Goal: Transaction & Acquisition: Purchase product/service

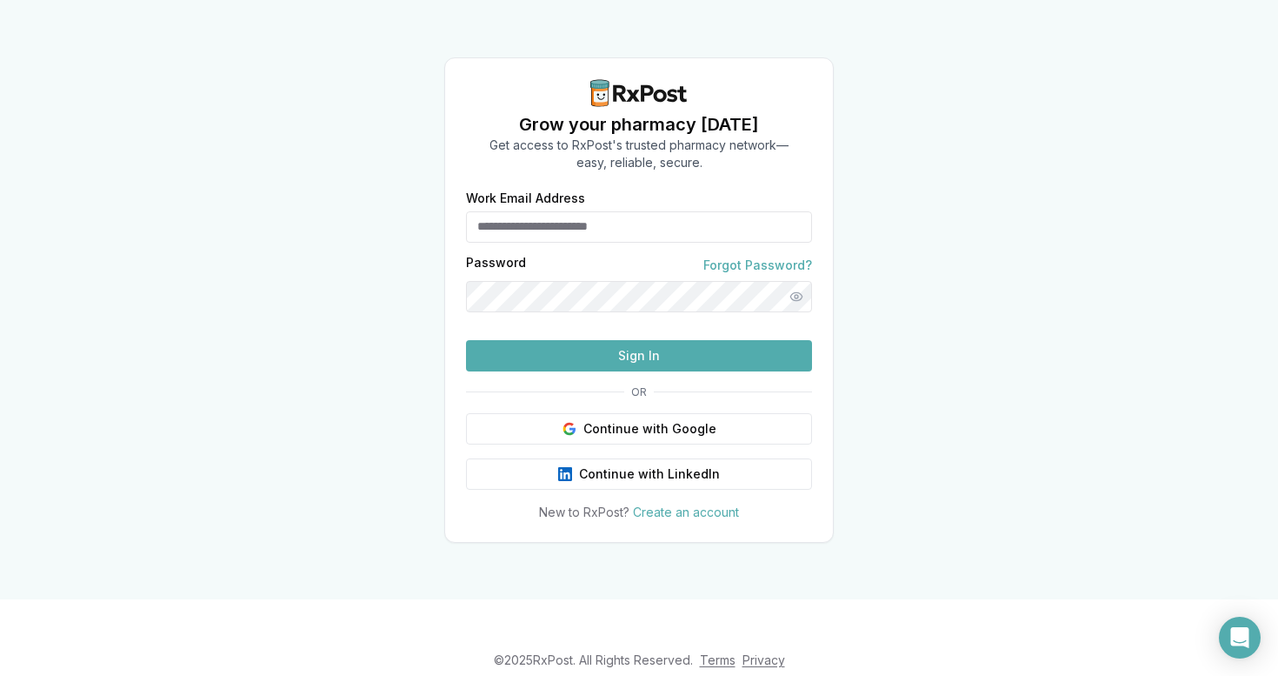
type input "**********"
click at [629, 370] on button "Sign In" at bounding box center [639, 354] width 346 height 31
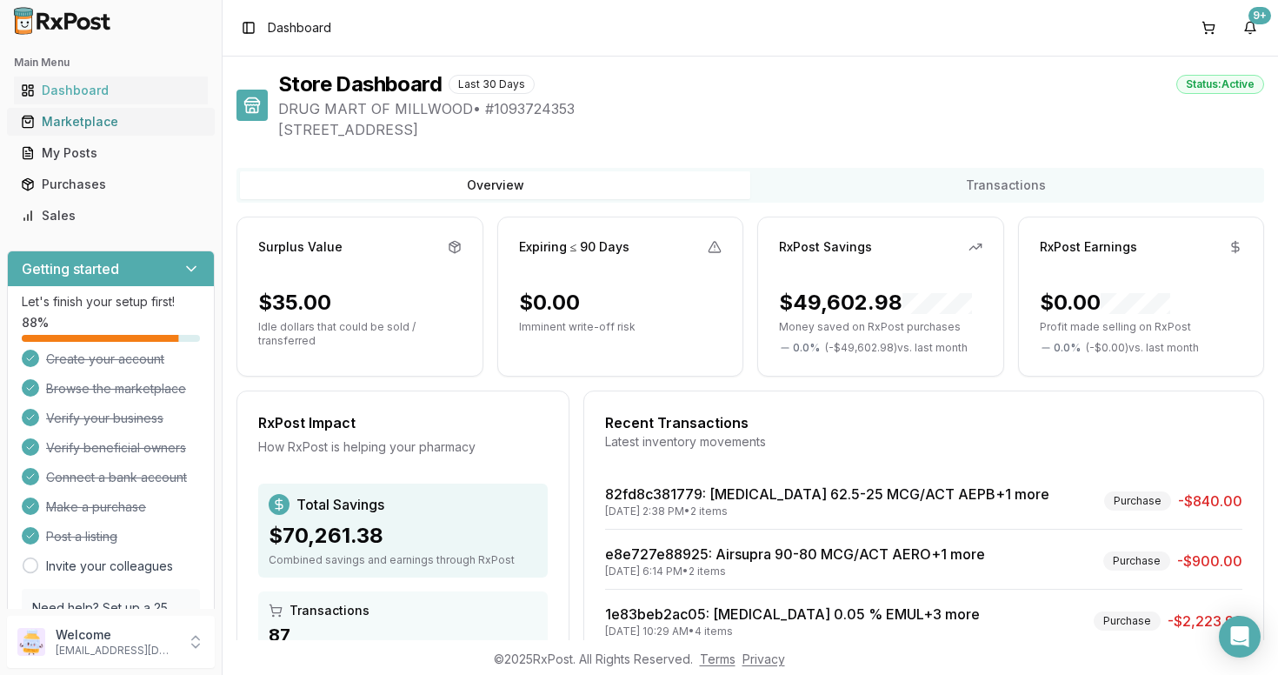
click at [99, 126] on div "Marketplace" at bounding box center [111, 121] width 180 height 17
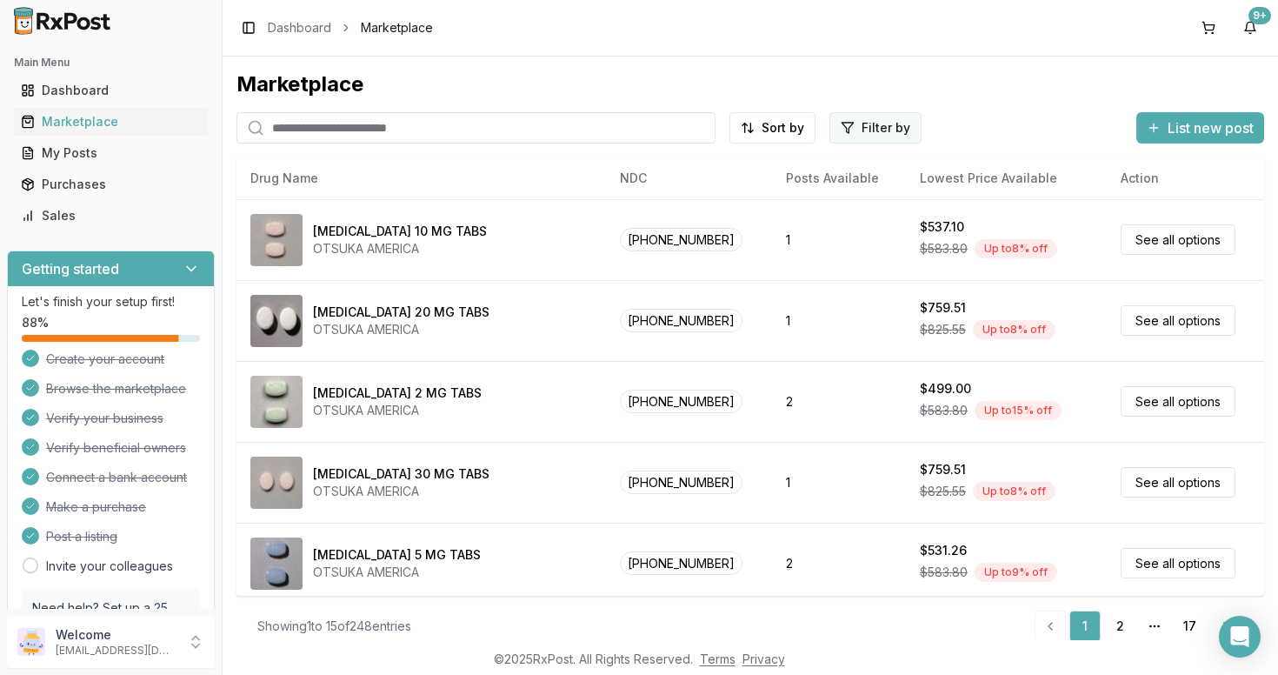
click at [867, 129] on html "Main Menu Dashboard Marketplace My Posts Purchases Sales Getting started Let's …" at bounding box center [639, 337] width 1278 height 675
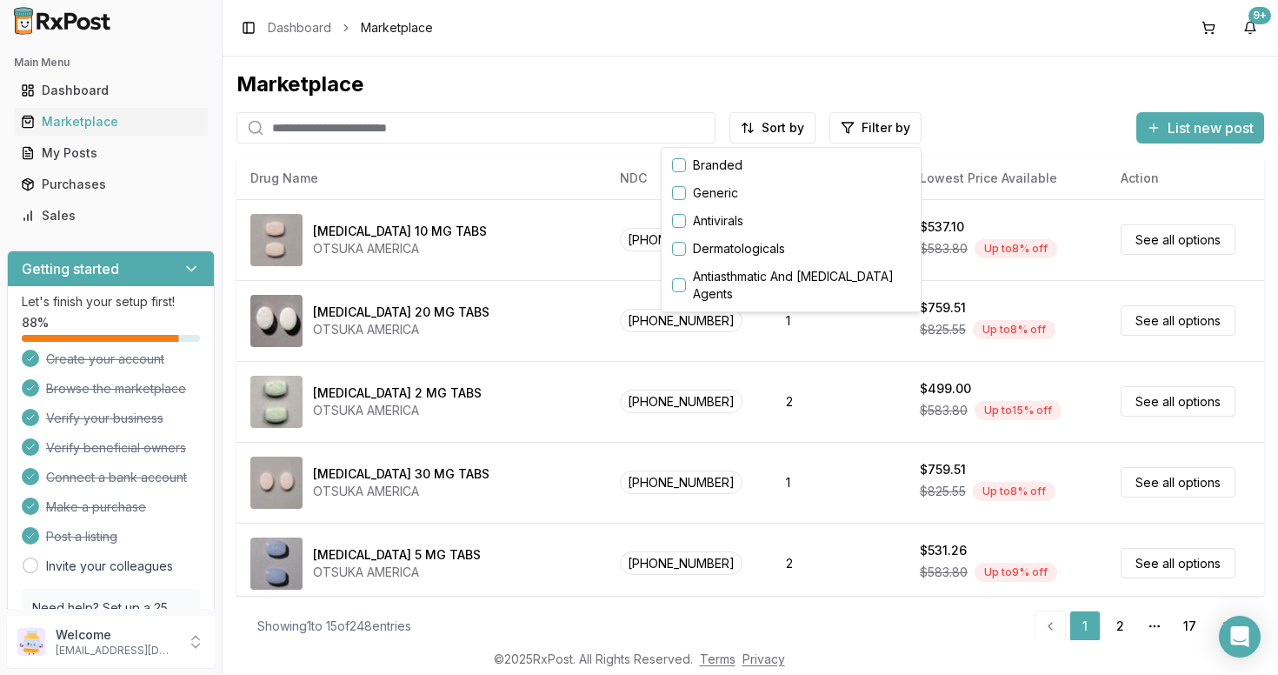
click at [678, 168] on button "button" at bounding box center [679, 165] width 14 height 14
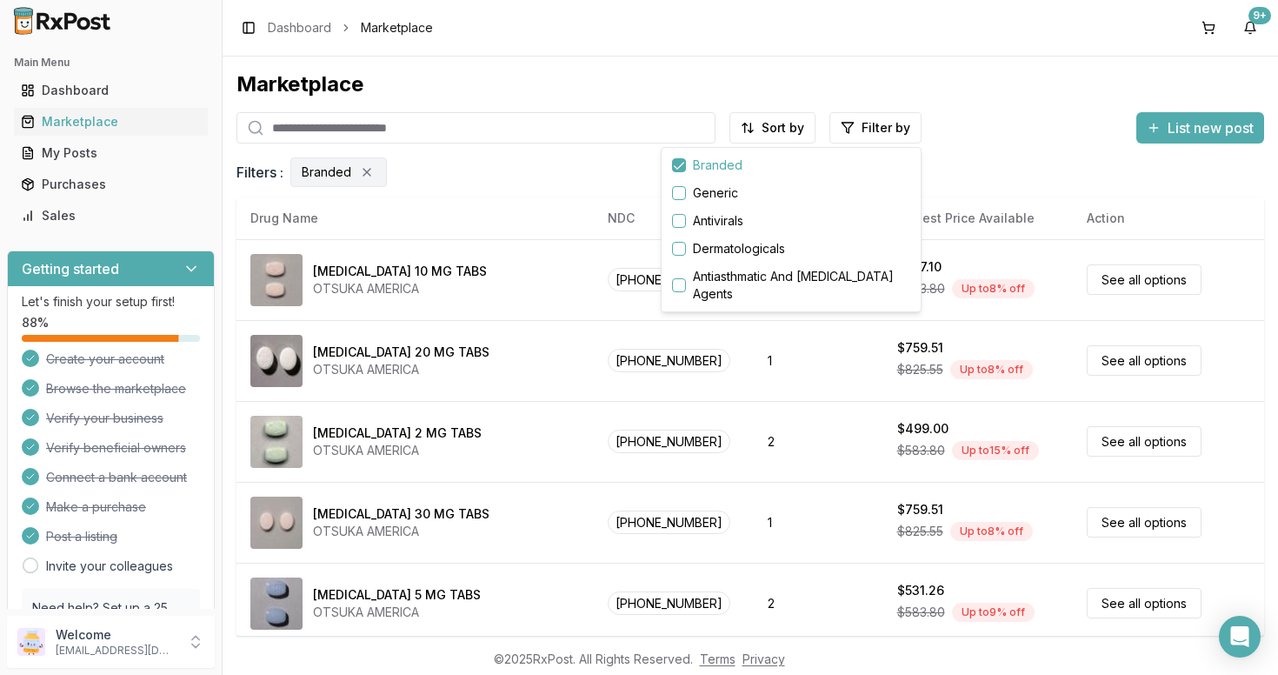
click at [559, 329] on html "Main Menu Dashboard Marketplace My Posts Purchases Sales Getting started Let's …" at bounding box center [639, 337] width 1278 height 675
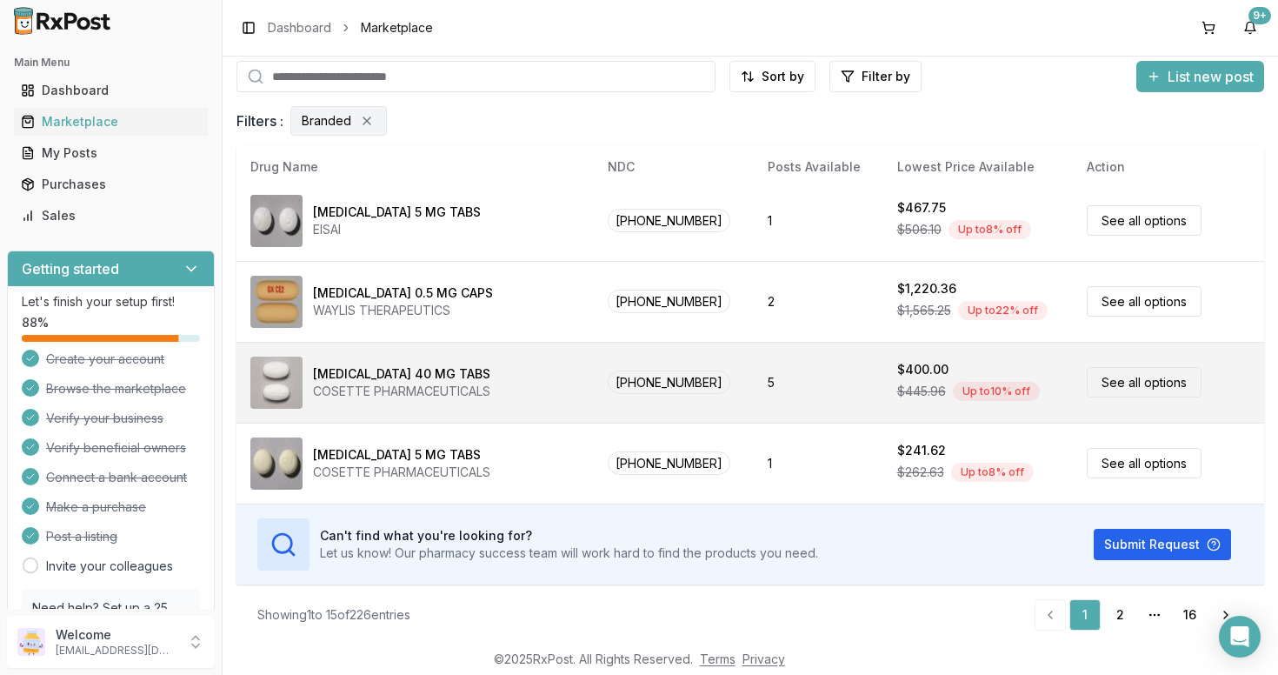
scroll to position [57, 0]
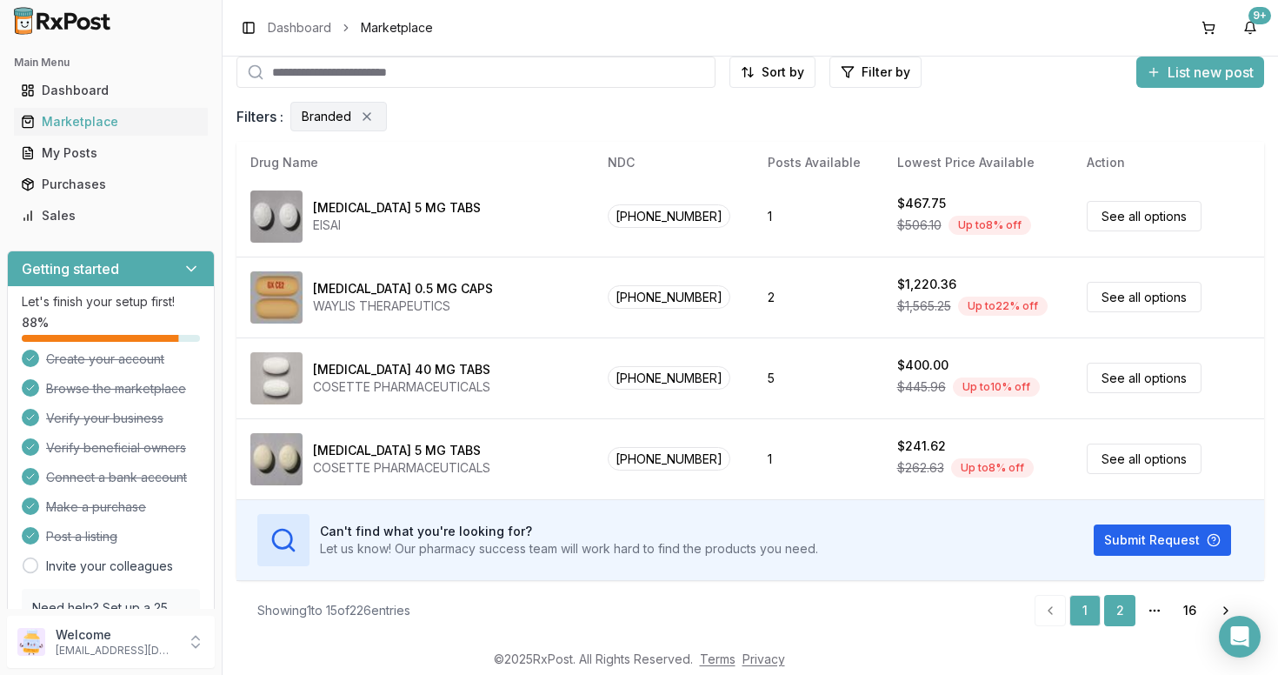
click at [1122, 613] on link "2" at bounding box center [1119, 610] width 31 height 31
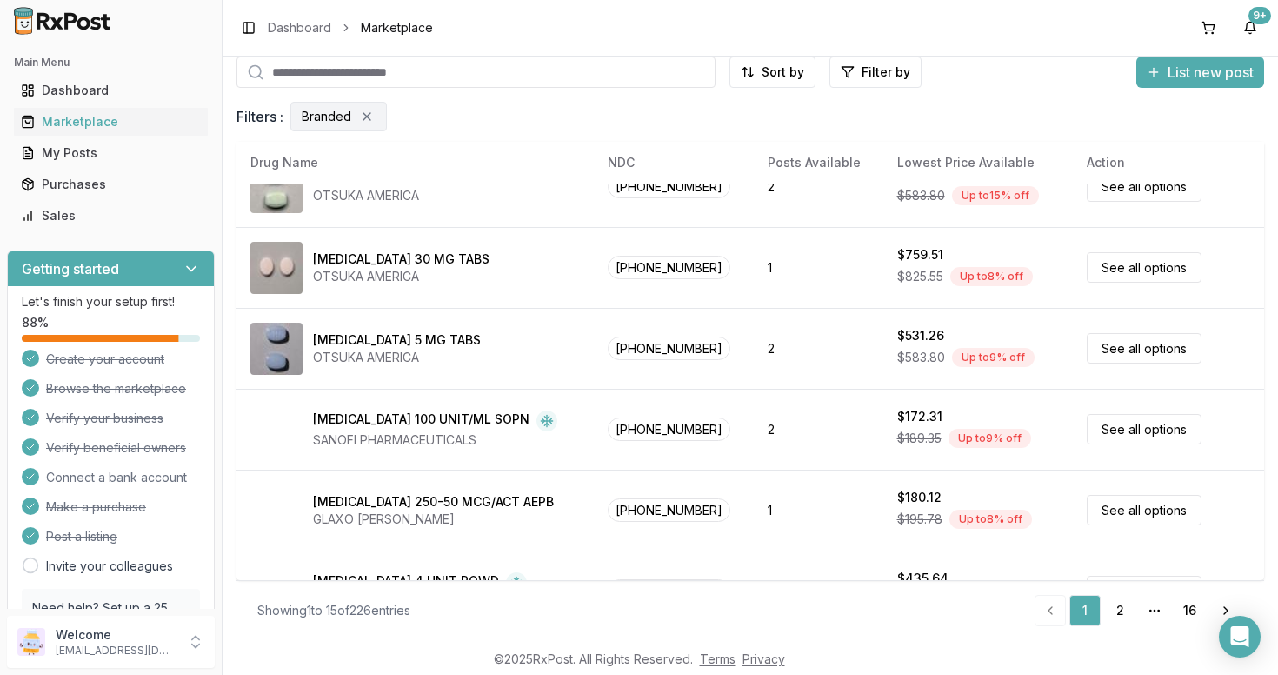
scroll to position [0, 0]
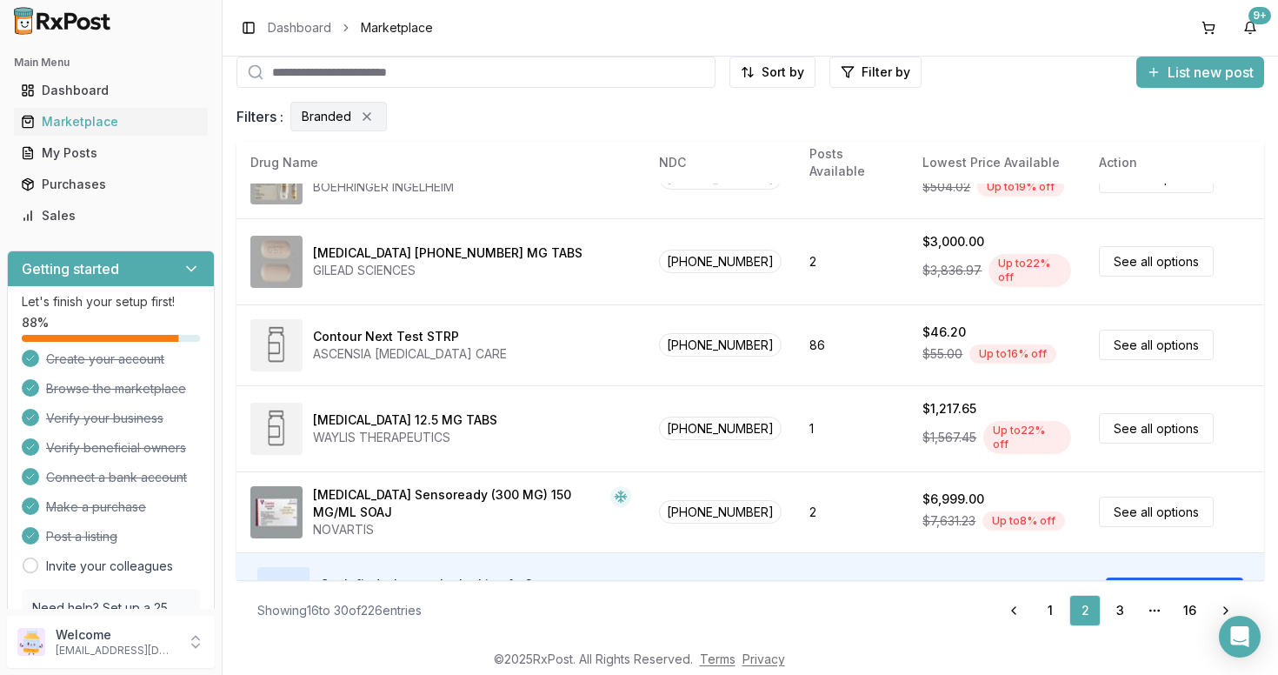
scroll to position [897, 0]
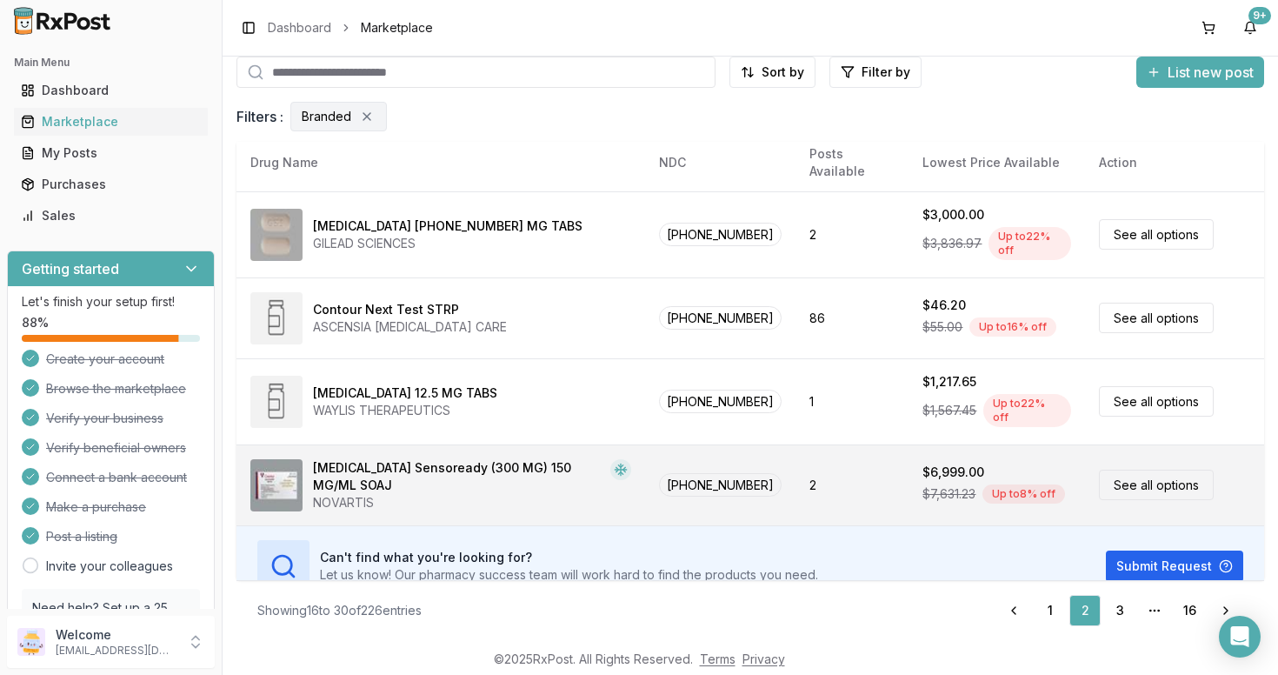
click at [1122, 609] on link "3" at bounding box center [1119, 610] width 31 height 31
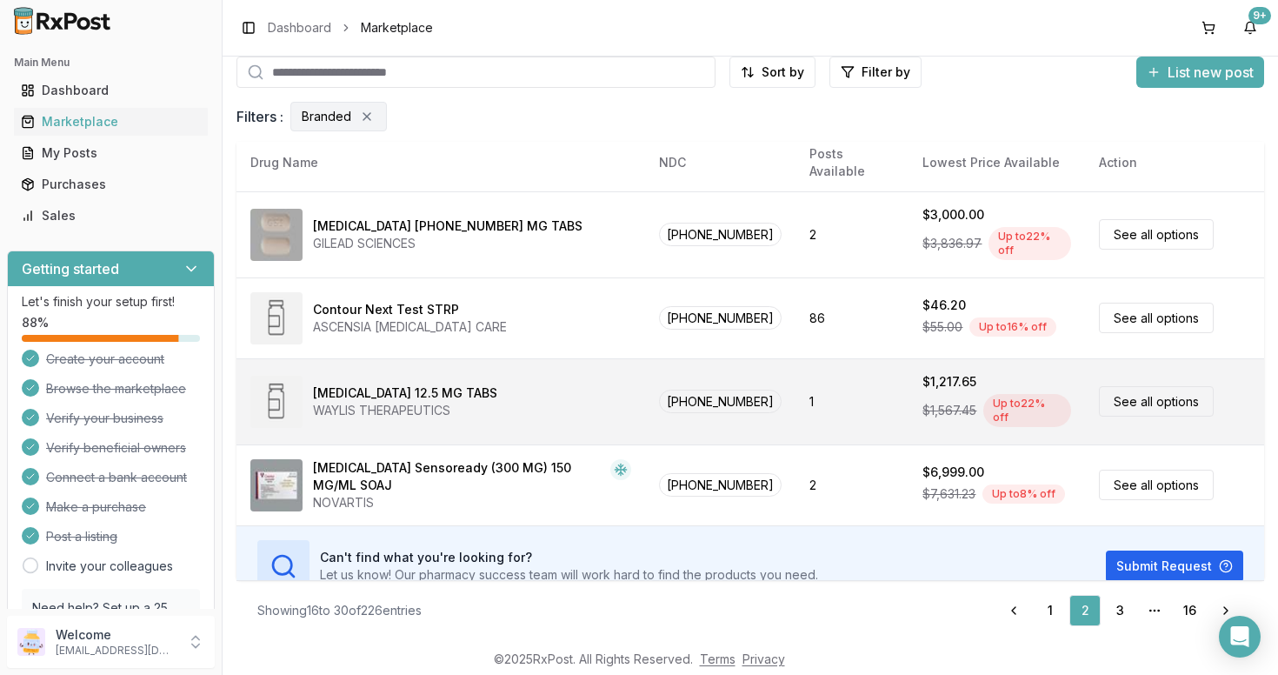
scroll to position [0, 0]
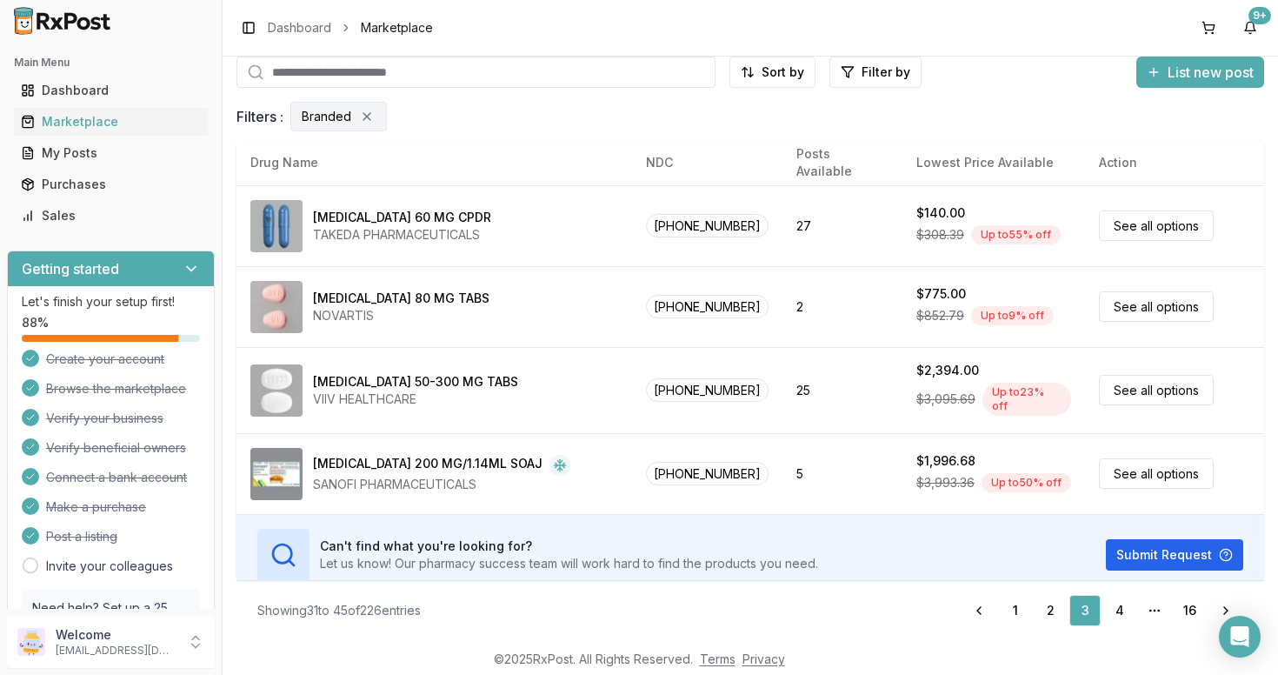
scroll to position [897, 0]
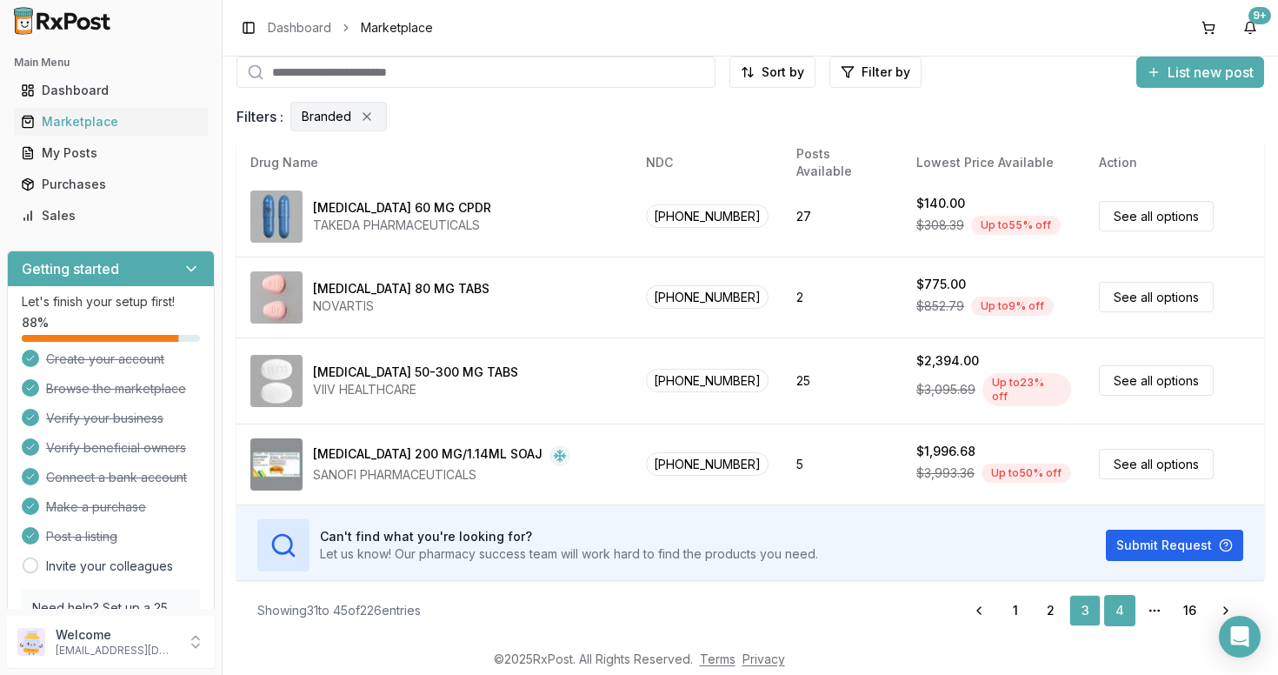
click at [1119, 611] on link "4" at bounding box center [1119, 610] width 31 height 31
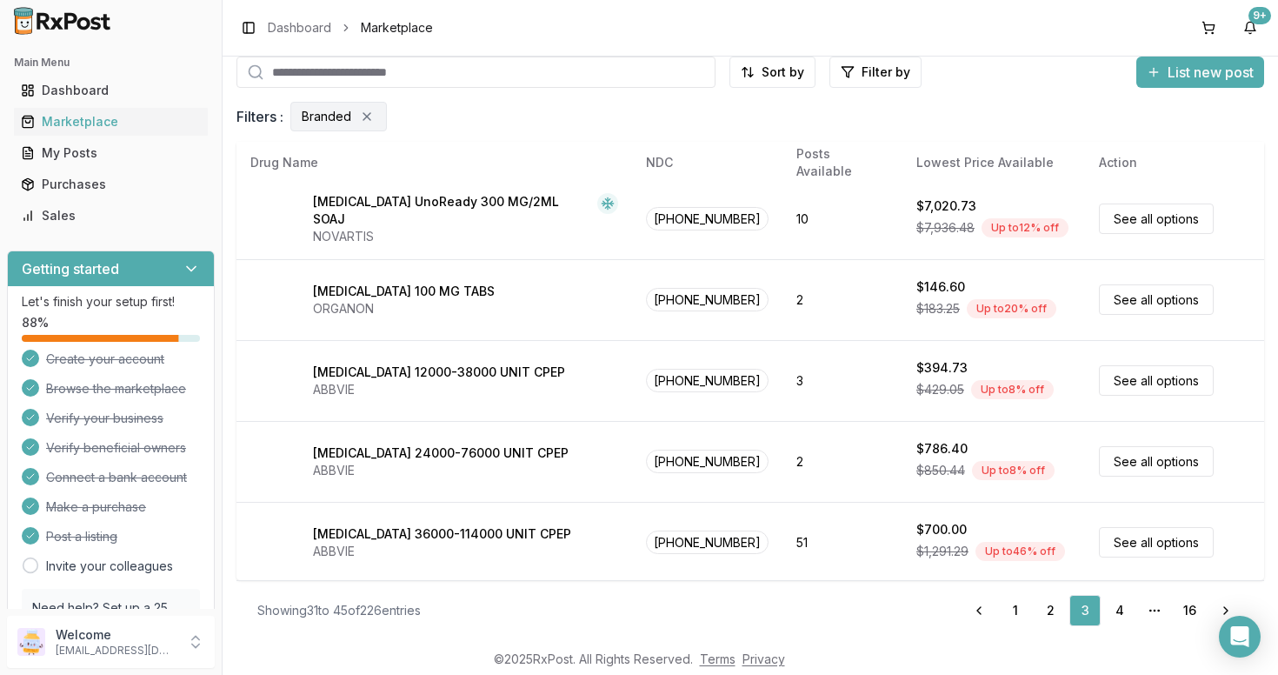
scroll to position [0, 0]
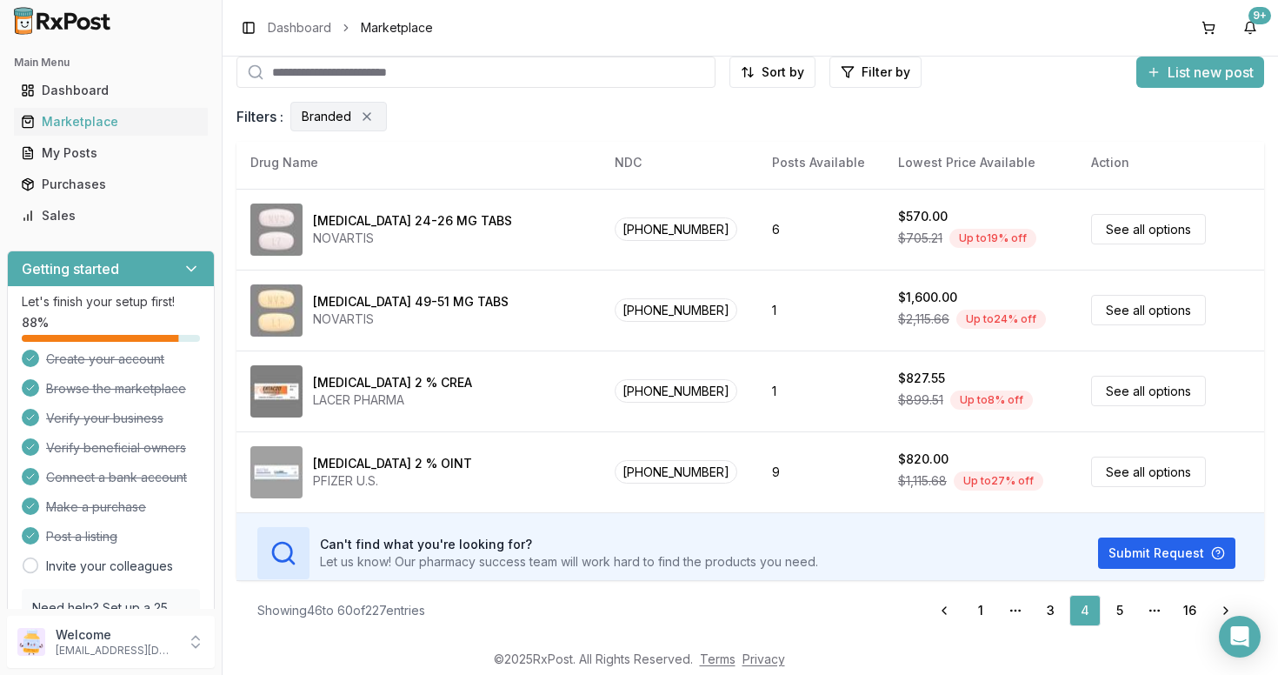
scroll to position [897, 0]
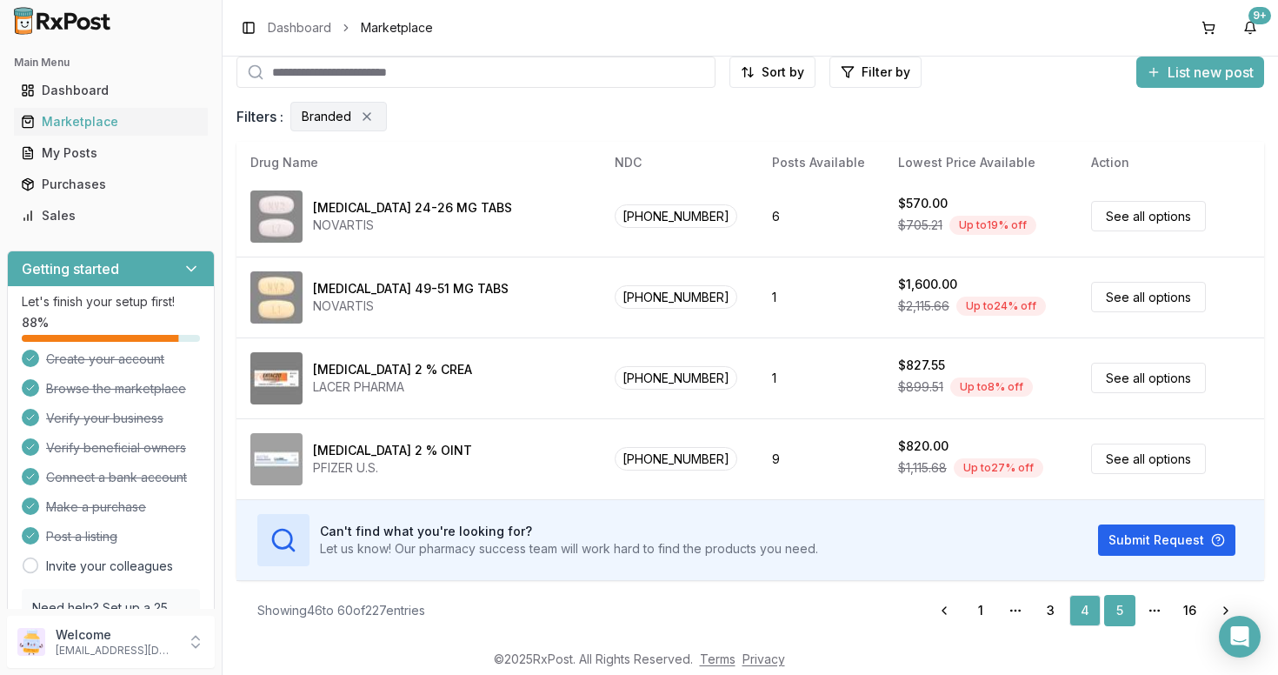
click at [1118, 612] on link "5" at bounding box center [1119, 610] width 31 height 31
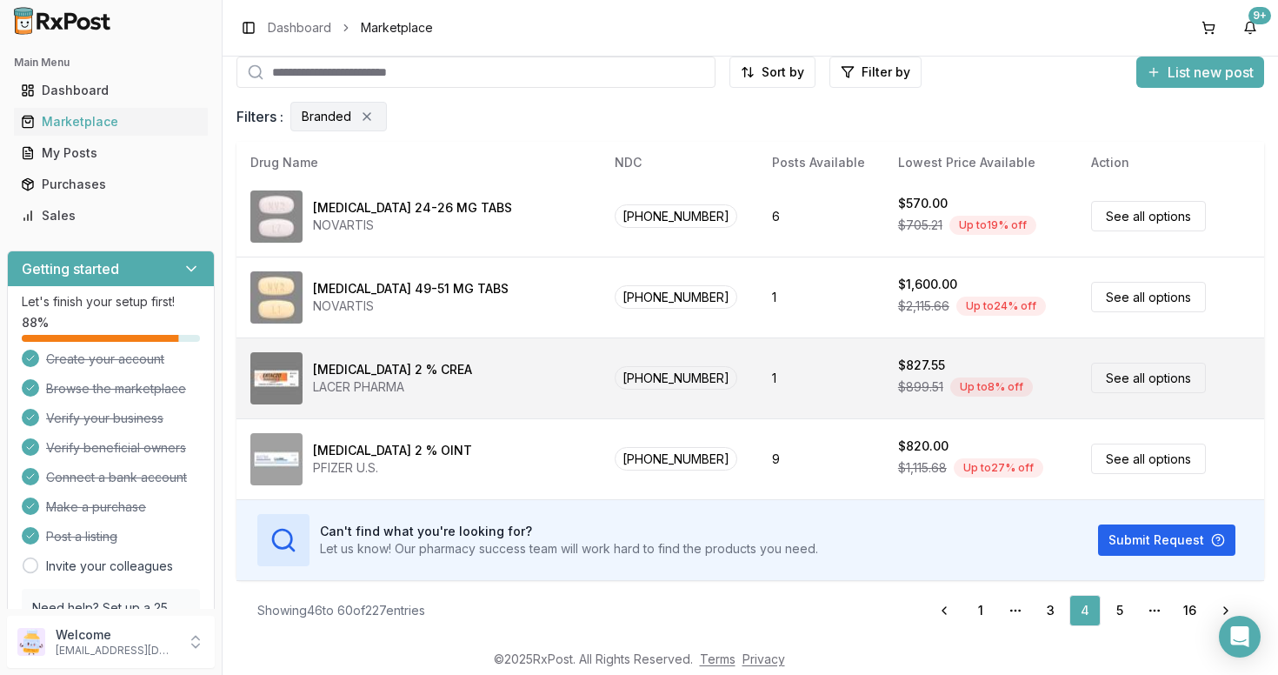
scroll to position [0, 0]
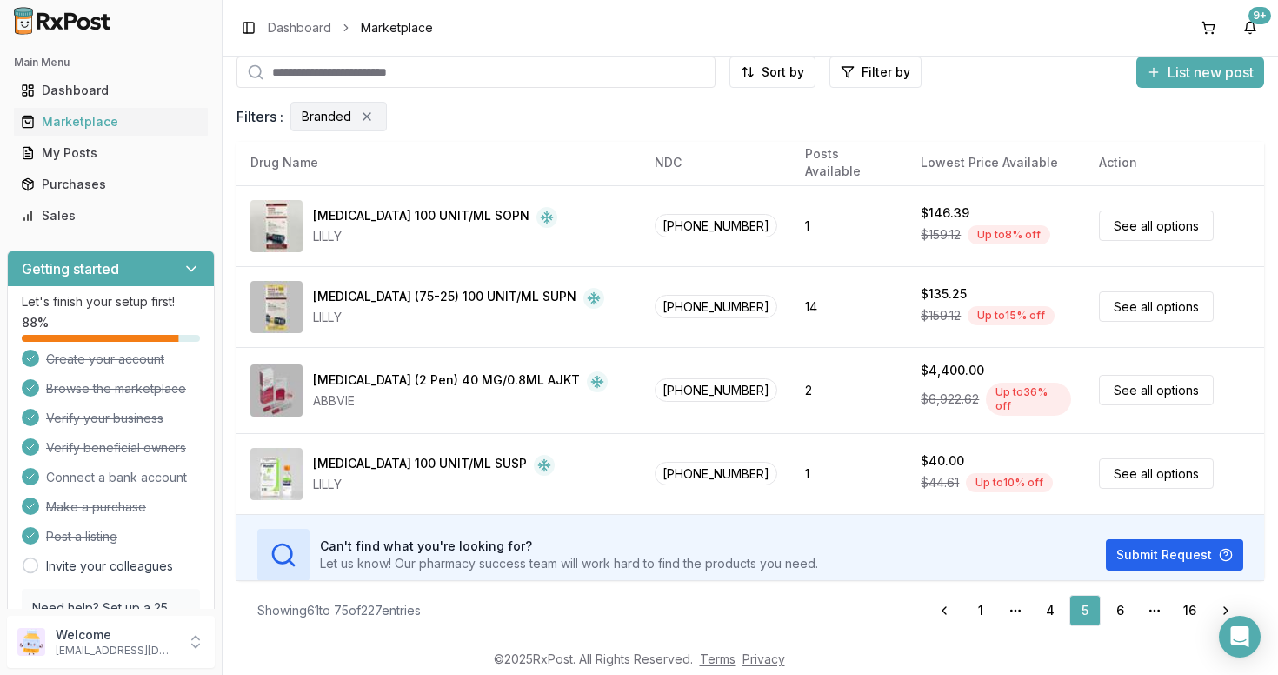
scroll to position [908, 0]
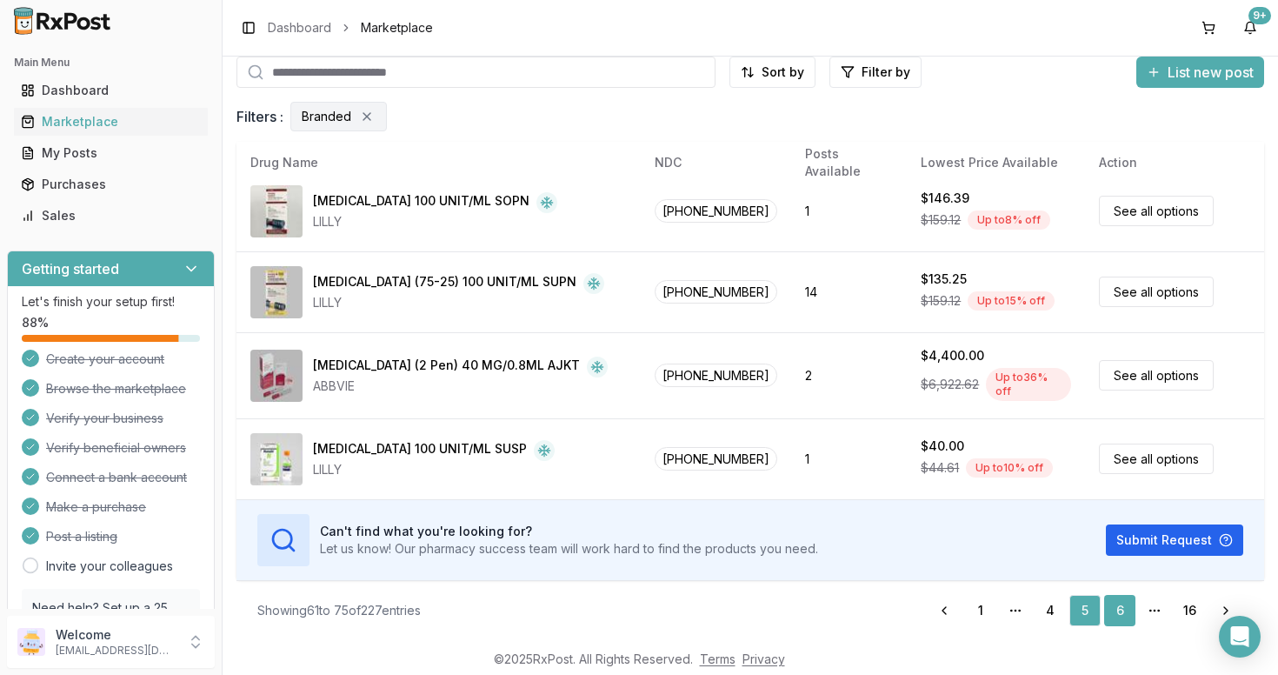
click at [1118, 613] on link "6" at bounding box center [1119, 610] width 31 height 31
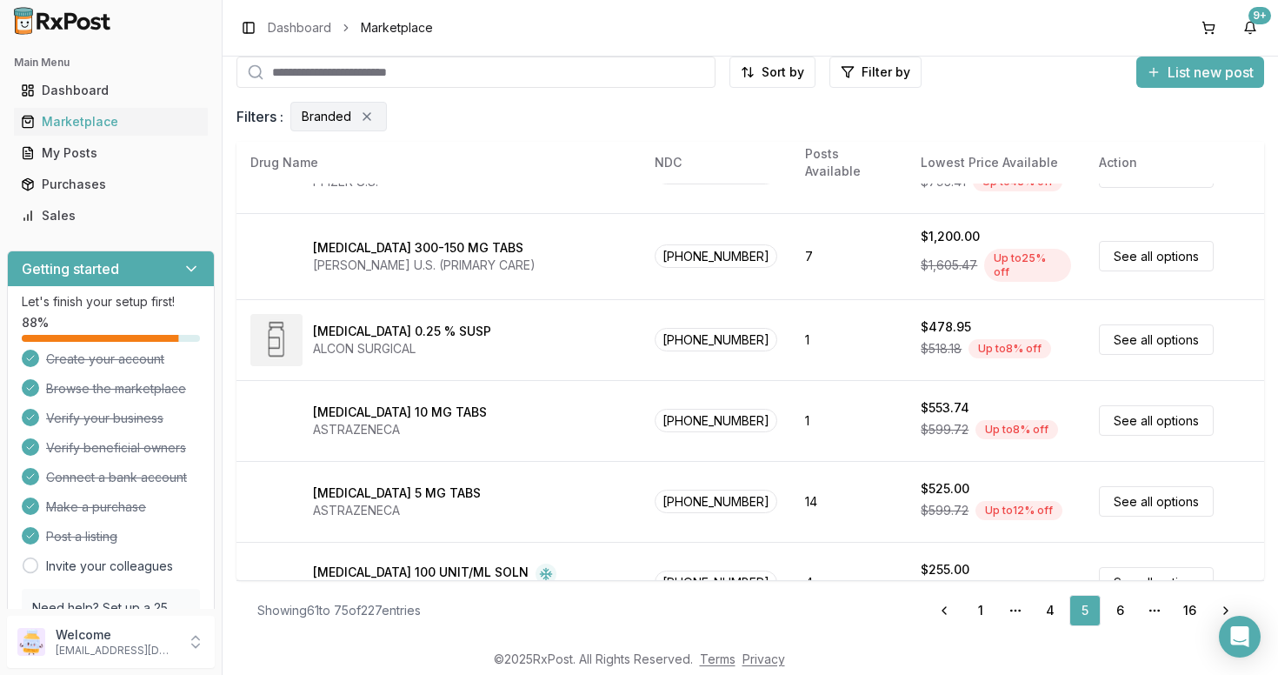
scroll to position [0, 0]
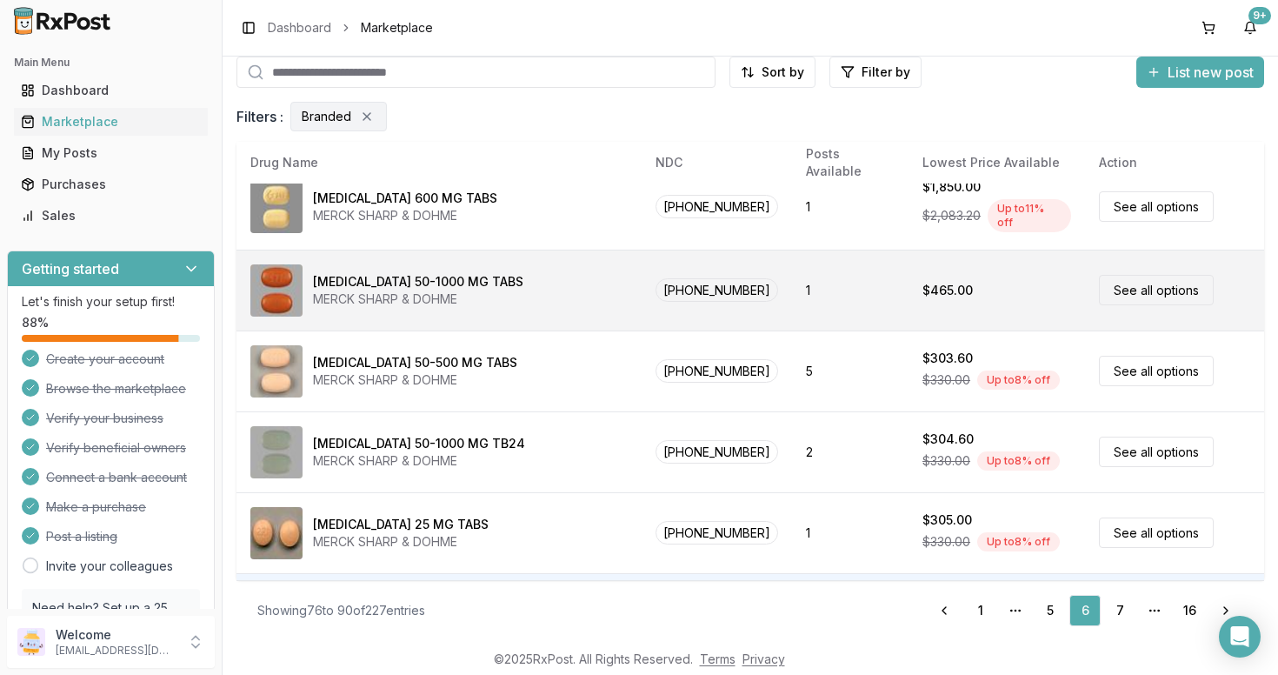
scroll to position [897, 0]
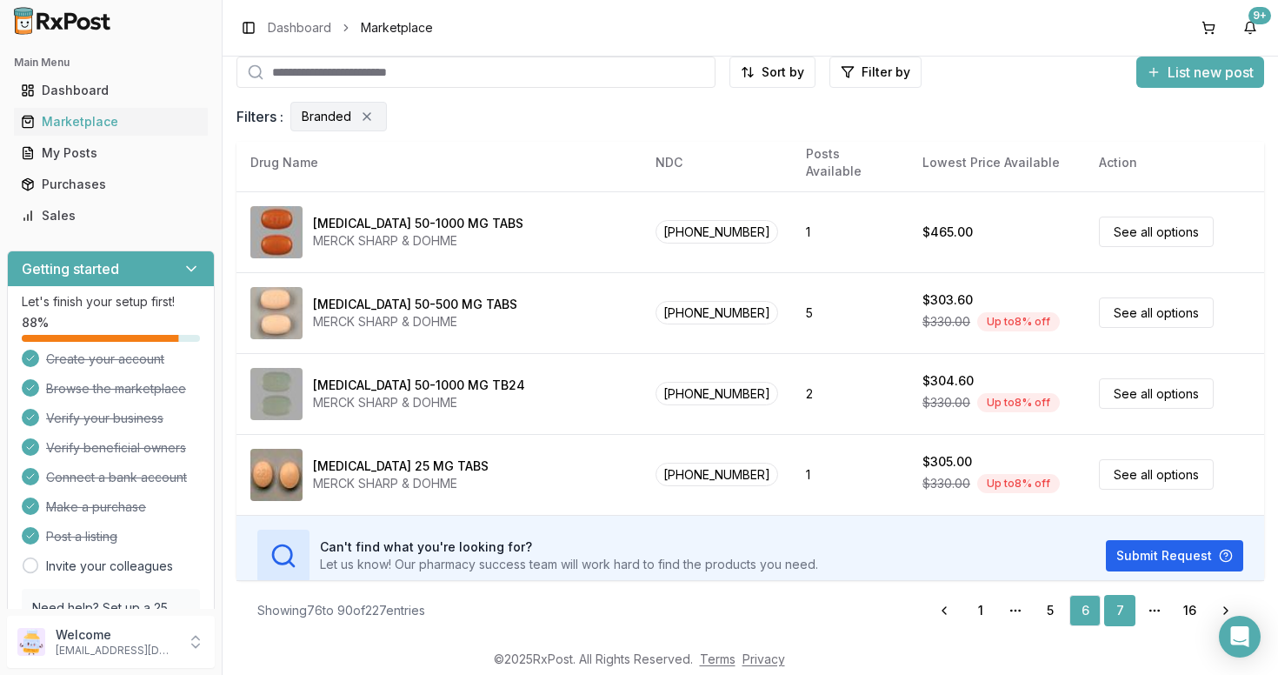
click at [1122, 613] on link "7" at bounding box center [1119, 610] width 31 height 31
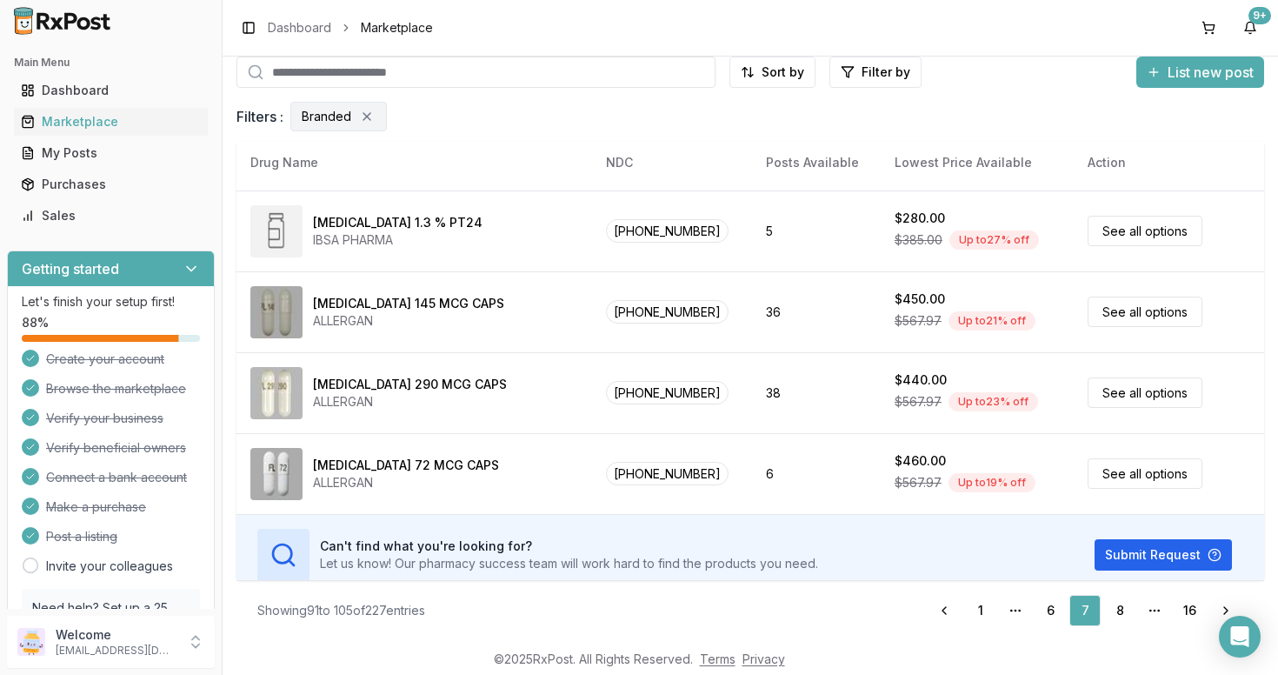
scroll to position [897, 0]
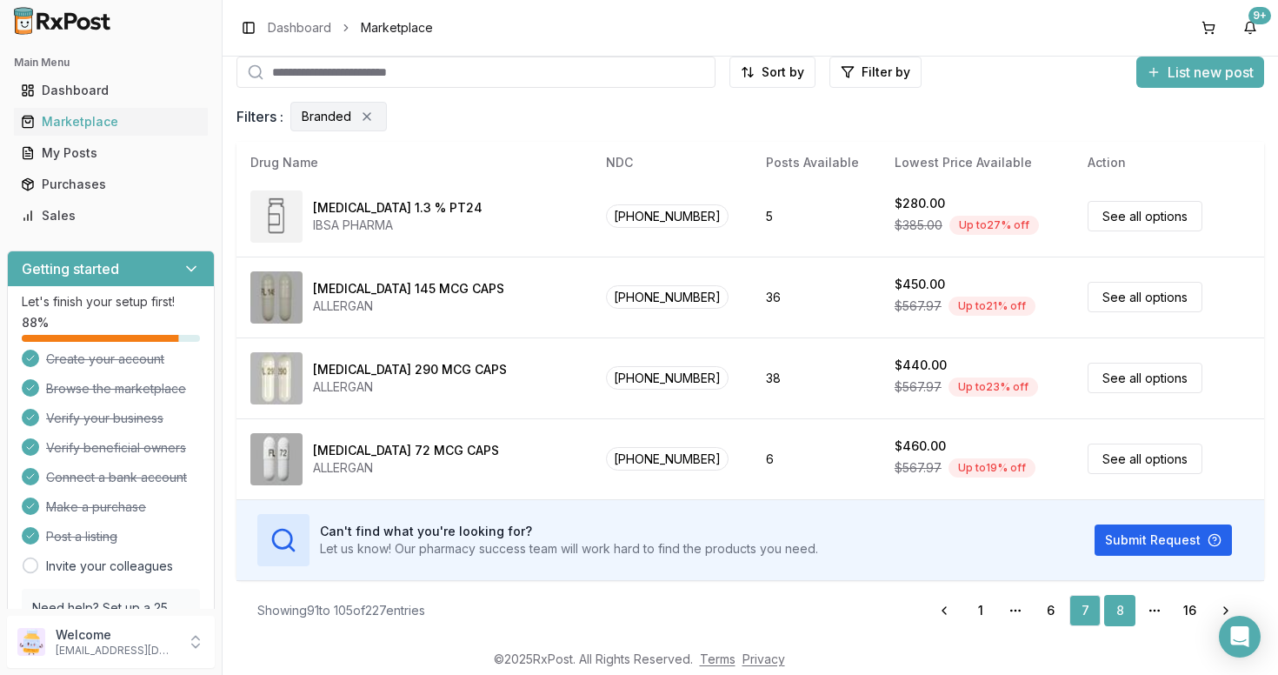
click at [1118, 613] on link "8" at bounding box center [1119, 610] width 31 height 31
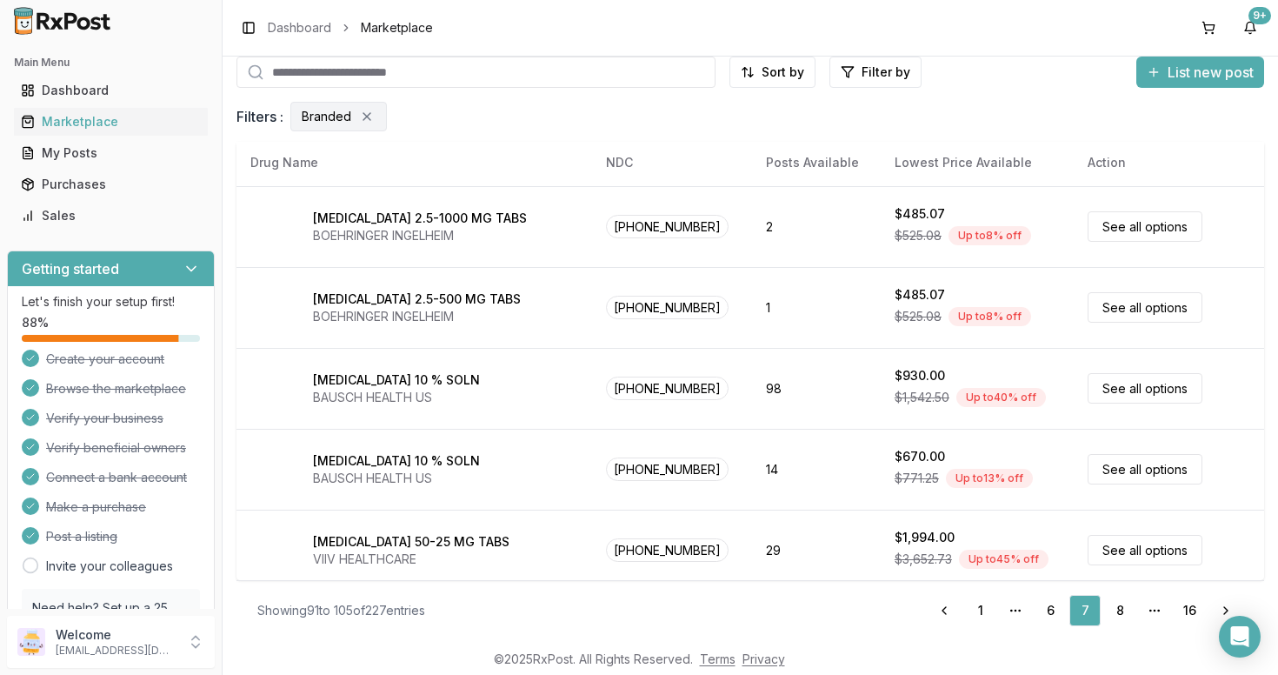
scroll to position [0, 0]
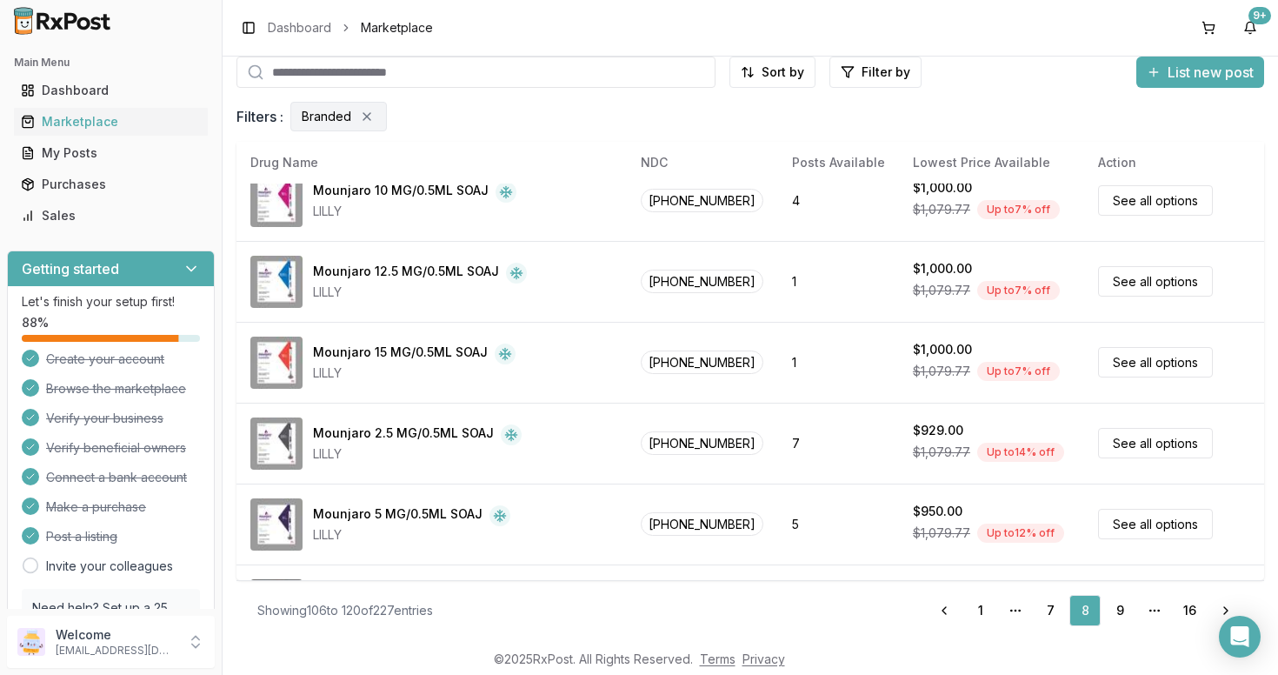
scroll to position [469, 0]
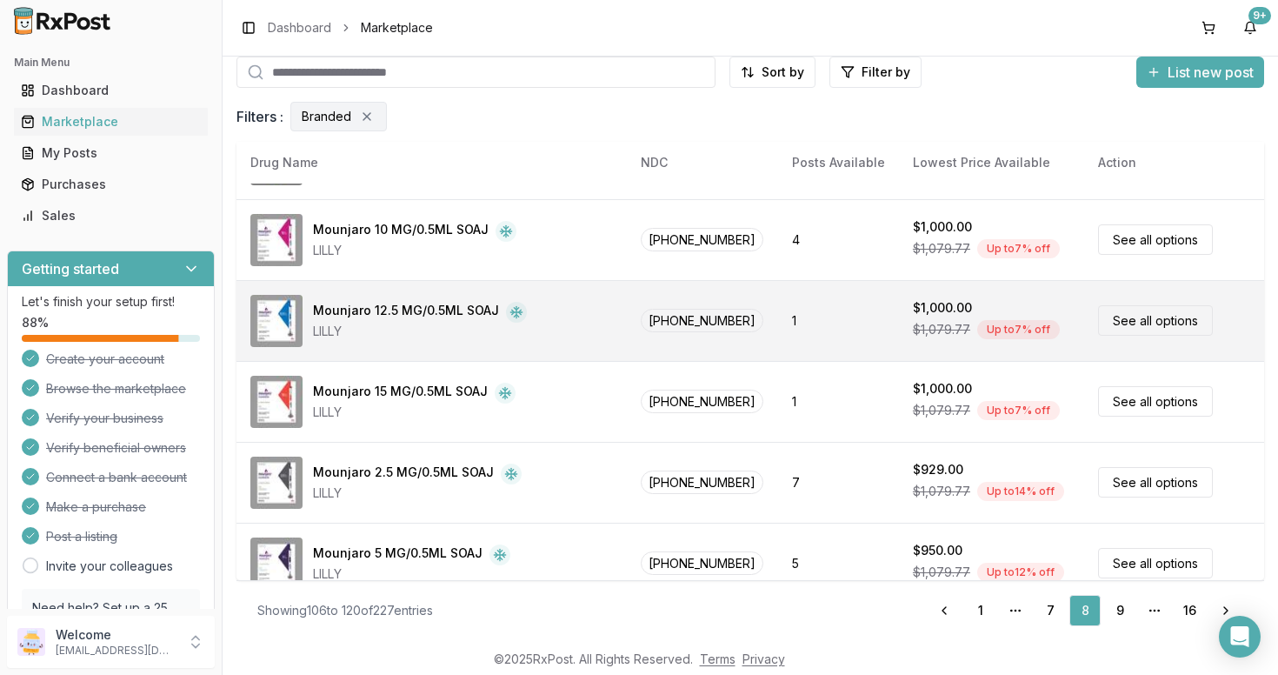
click at [1139, 323] on link "See all options" at bounding box center [1155, 320] width 115 height 30
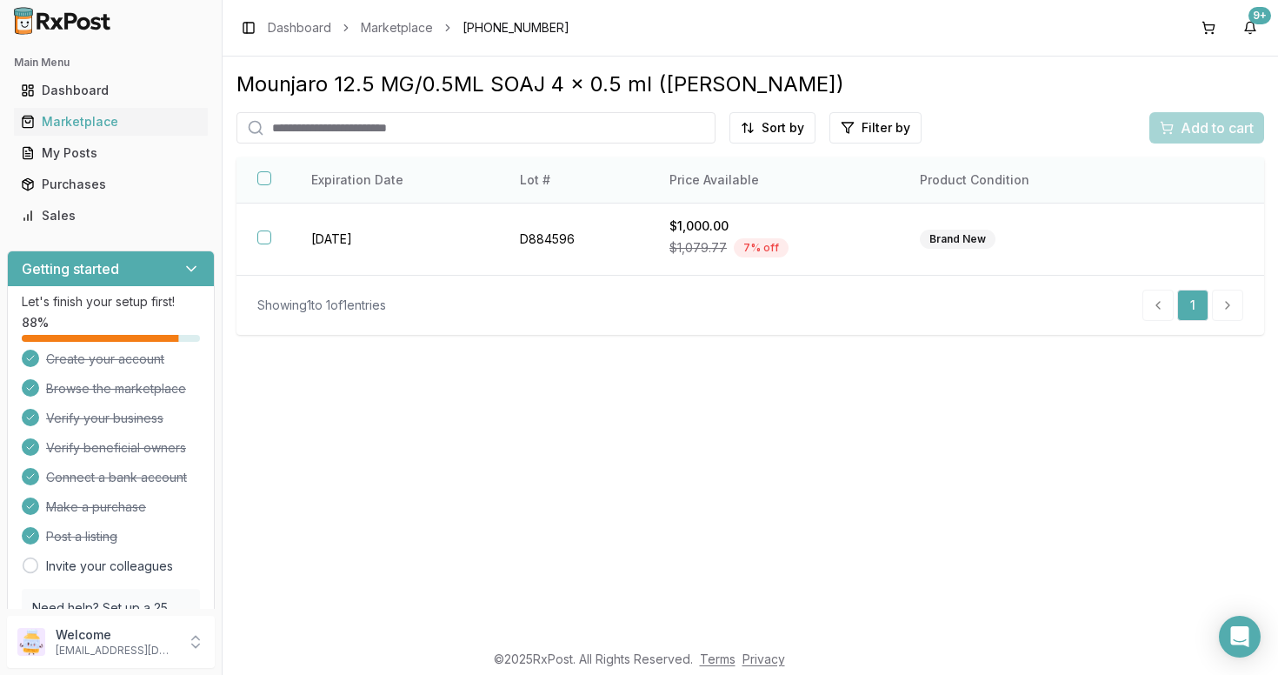
click at [262, 185] on button "button" at bounding box center [264, 178] width 14 height 14
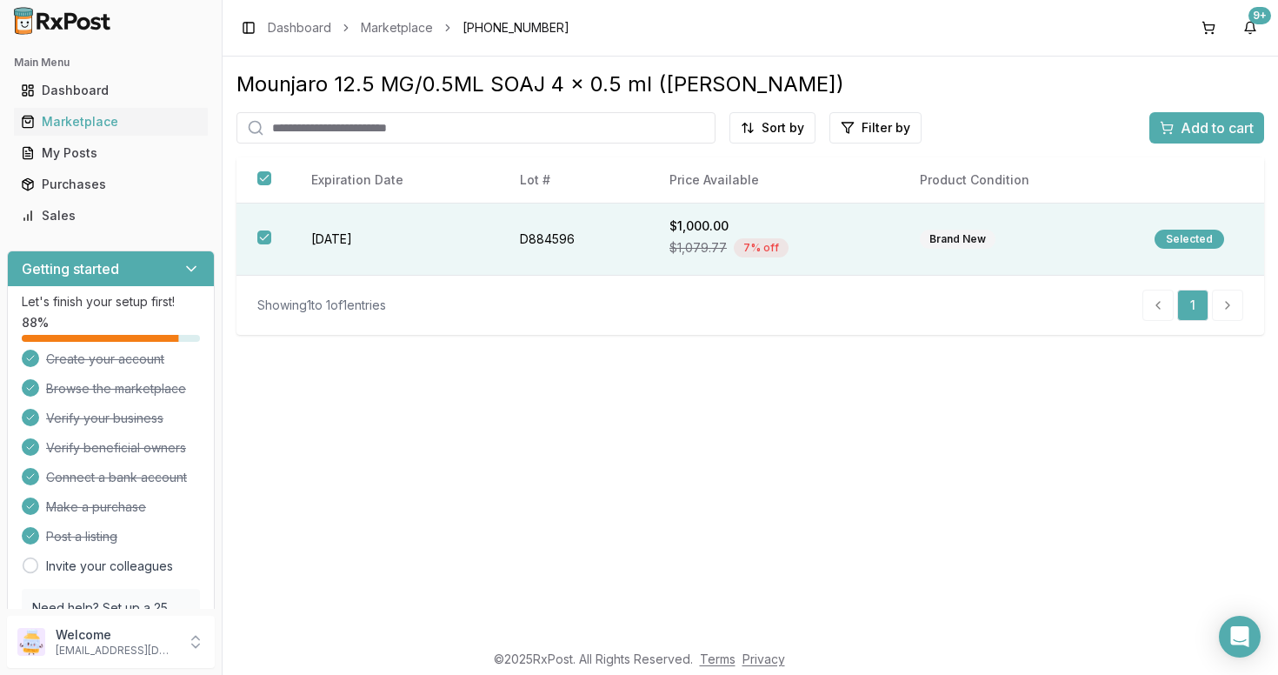
click at [1215, 129] on span "Add to cart" at bounding box center [1217, 127] width 73 height 21
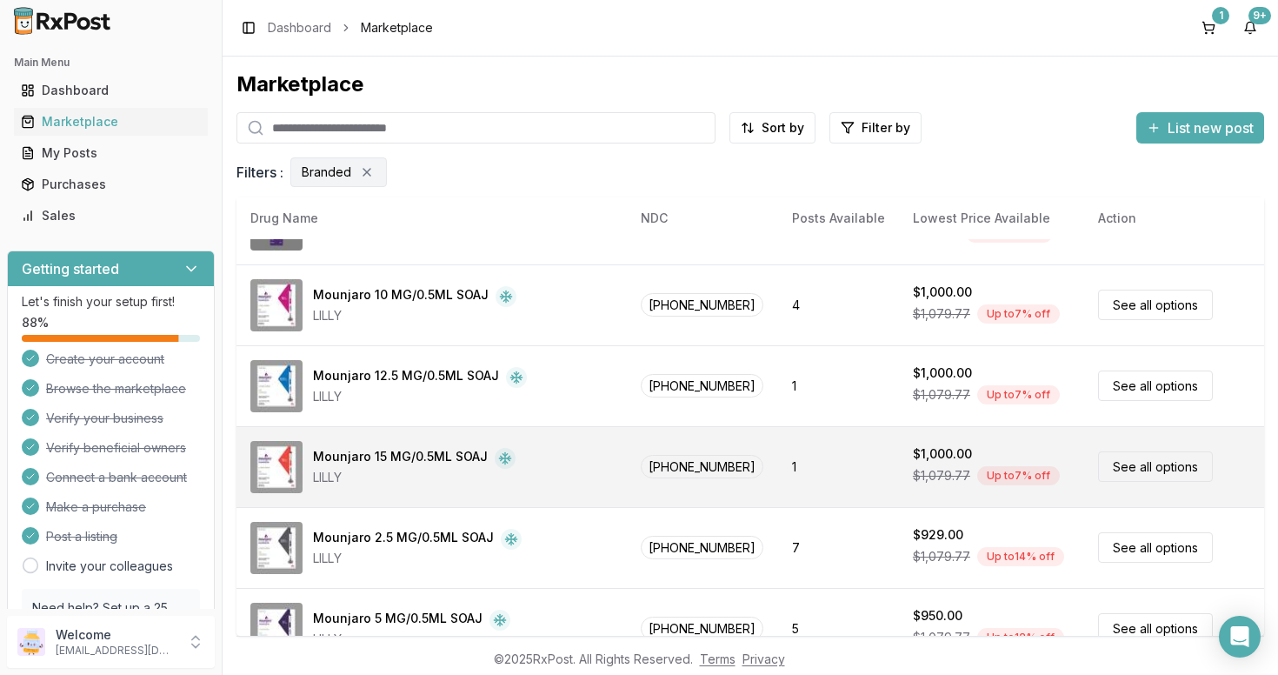
scroll to position [482, 0]
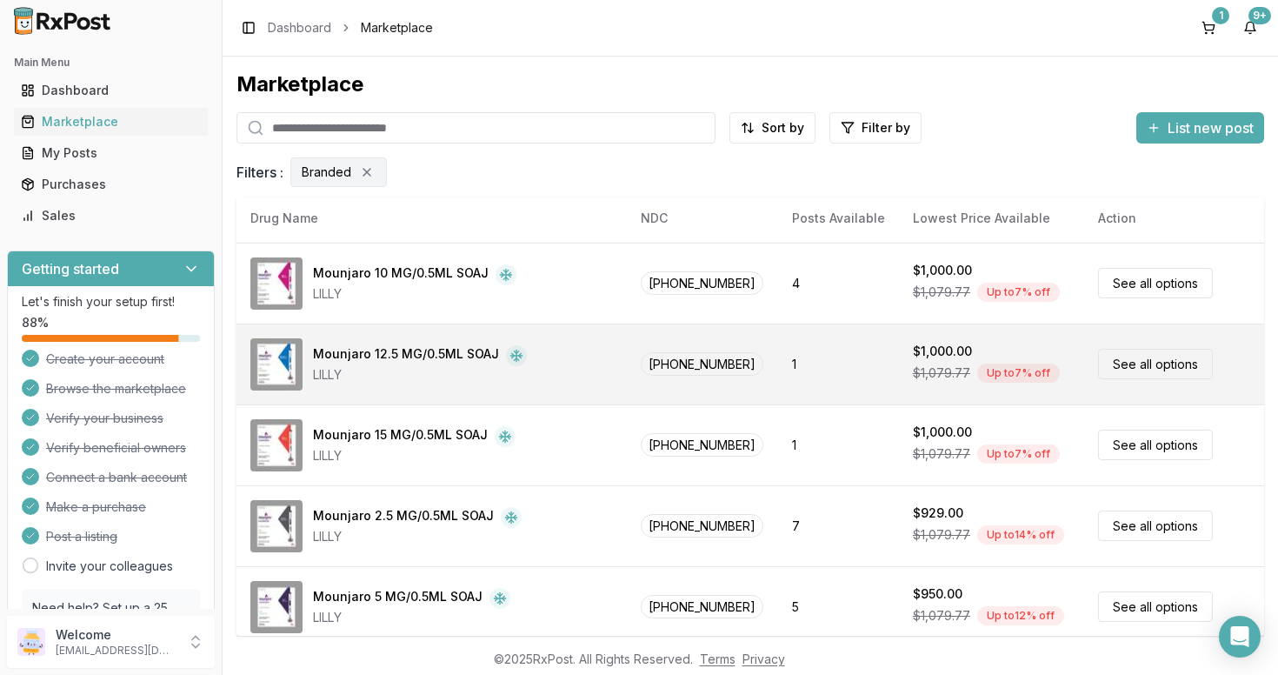
click at [1149, 366] on link "See all options" at bounding box center [1155, 364] width 115 height 30
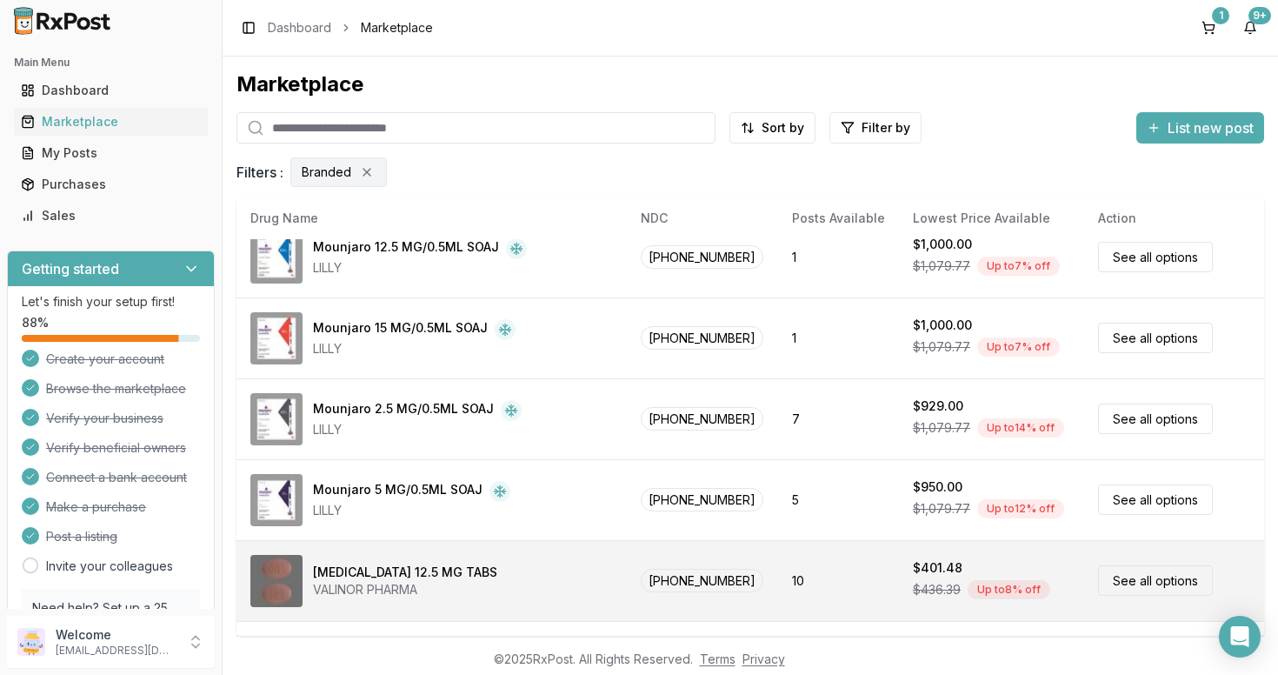
scroll to position [579, 0]
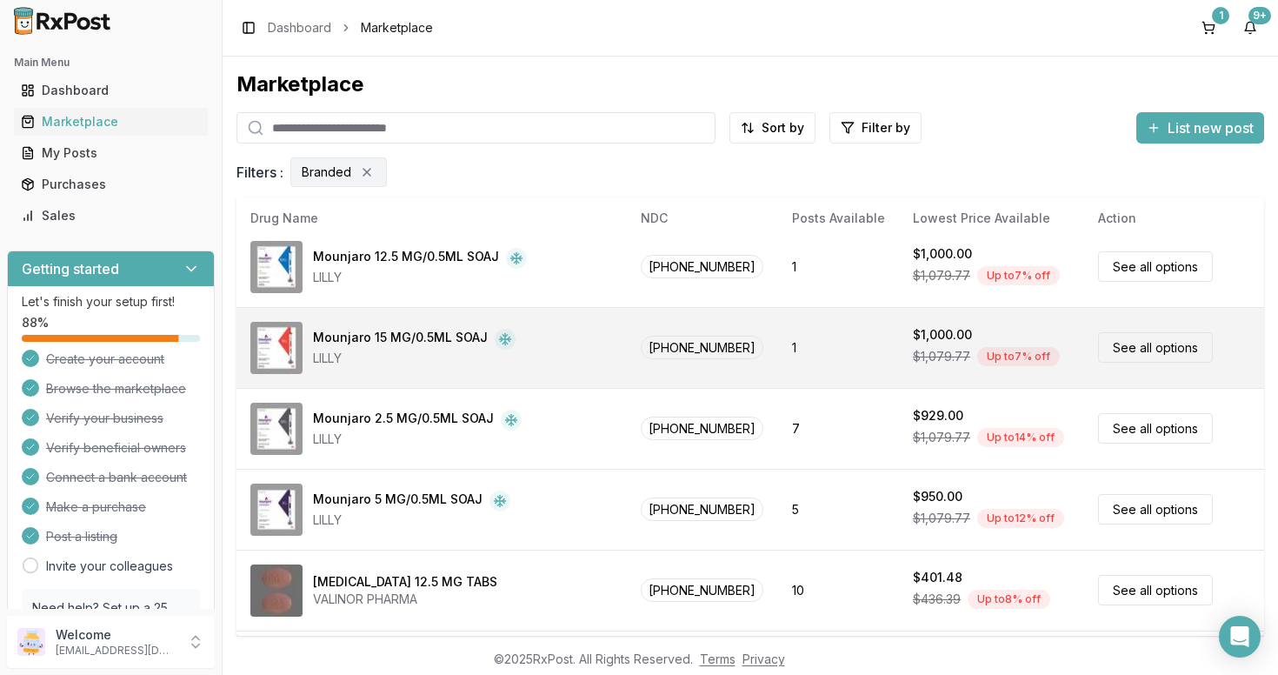
click at [1120, 351] on link "See all options" at bounding box center [1155, 347] width 115 height 30
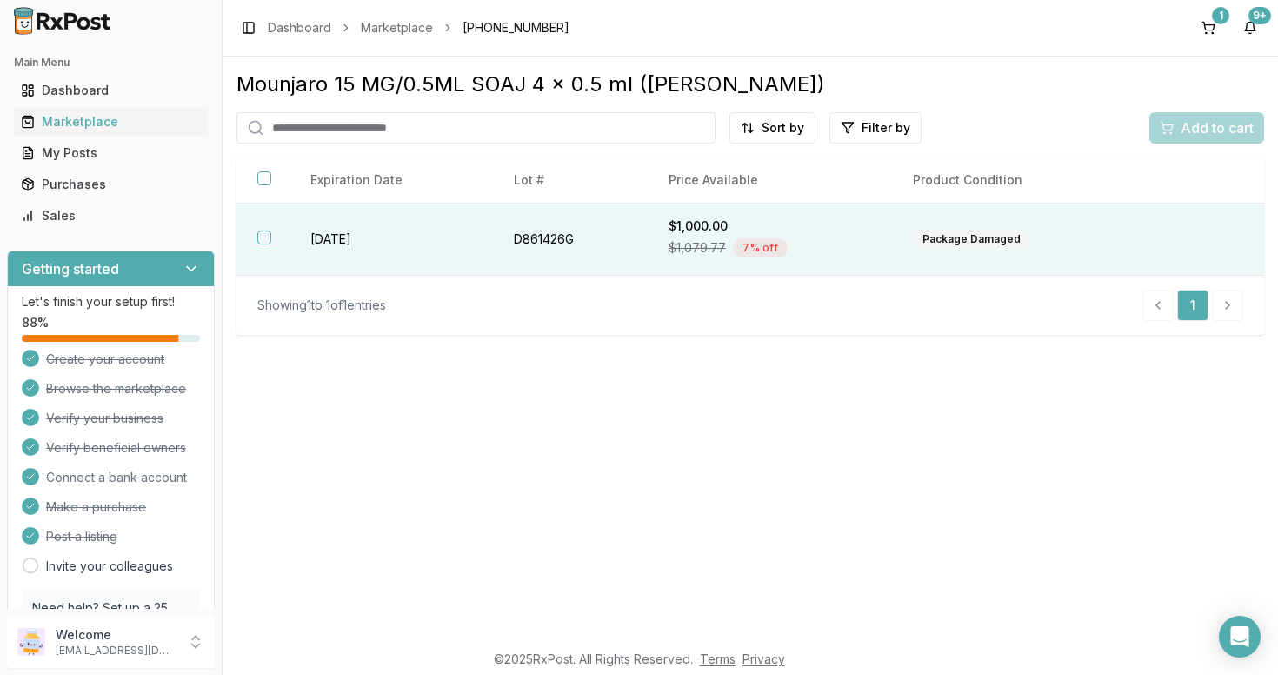
click at [262, 244] on button "button" at bounding box center [264, 237] width 14 height 14
click at [1188, 125] on span "Add to cart" at bounding box center [1217, 127] width 73 height 21
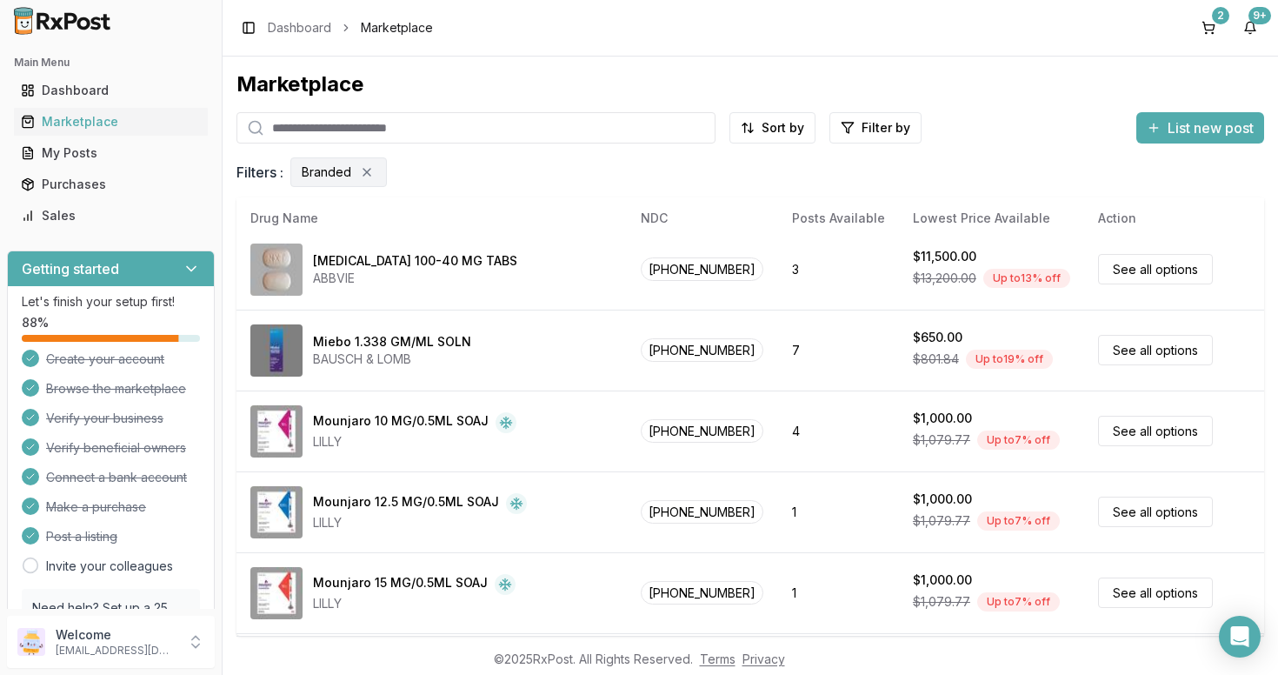
scroll to position [339, 0]
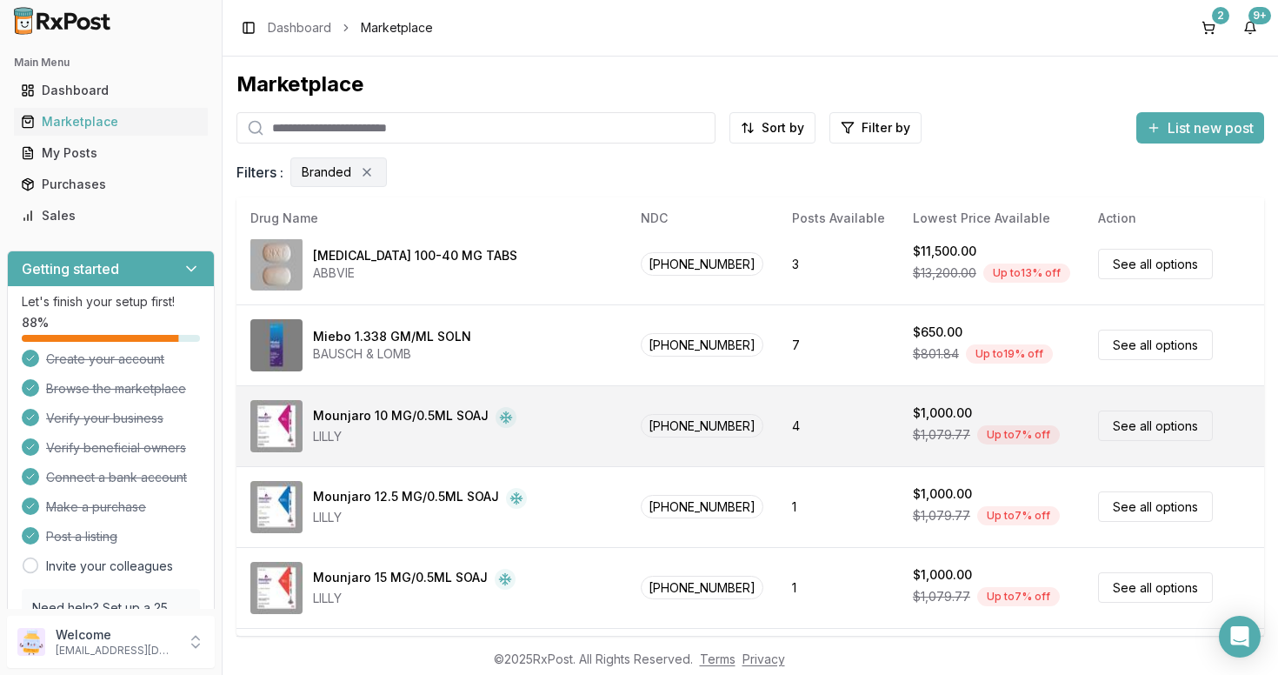
click at [778, 438] on td "4" at bounding box center [838, 425] width 121 height 81
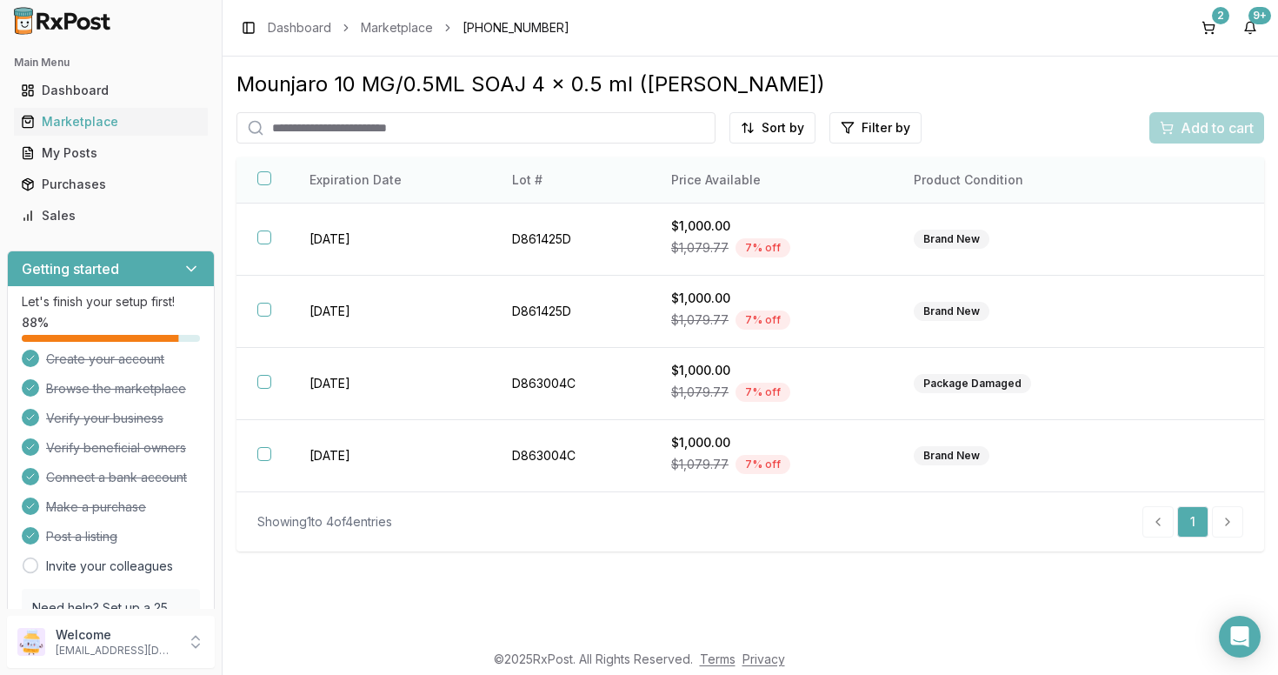
click at [263, 184] on button "button" at bounding box center [264, 178] width 14 height 14
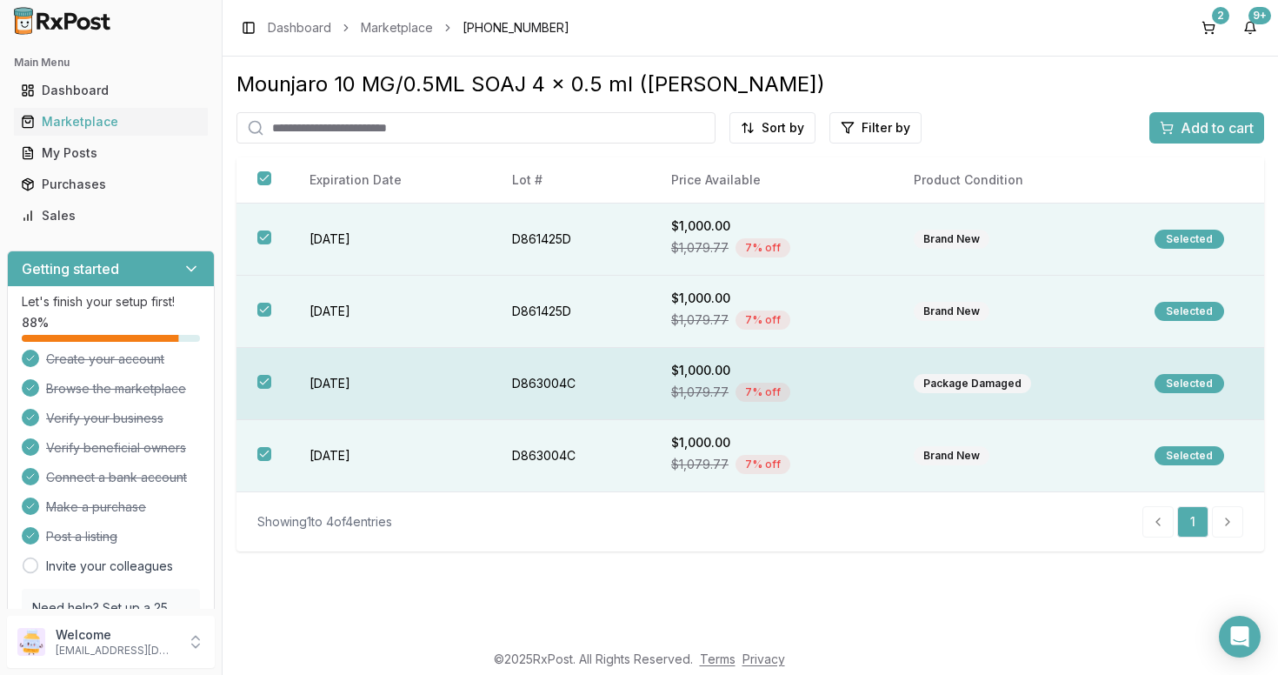
click at [265, 384] on button "button" at bounding box center [264, 382] width 14 height 14
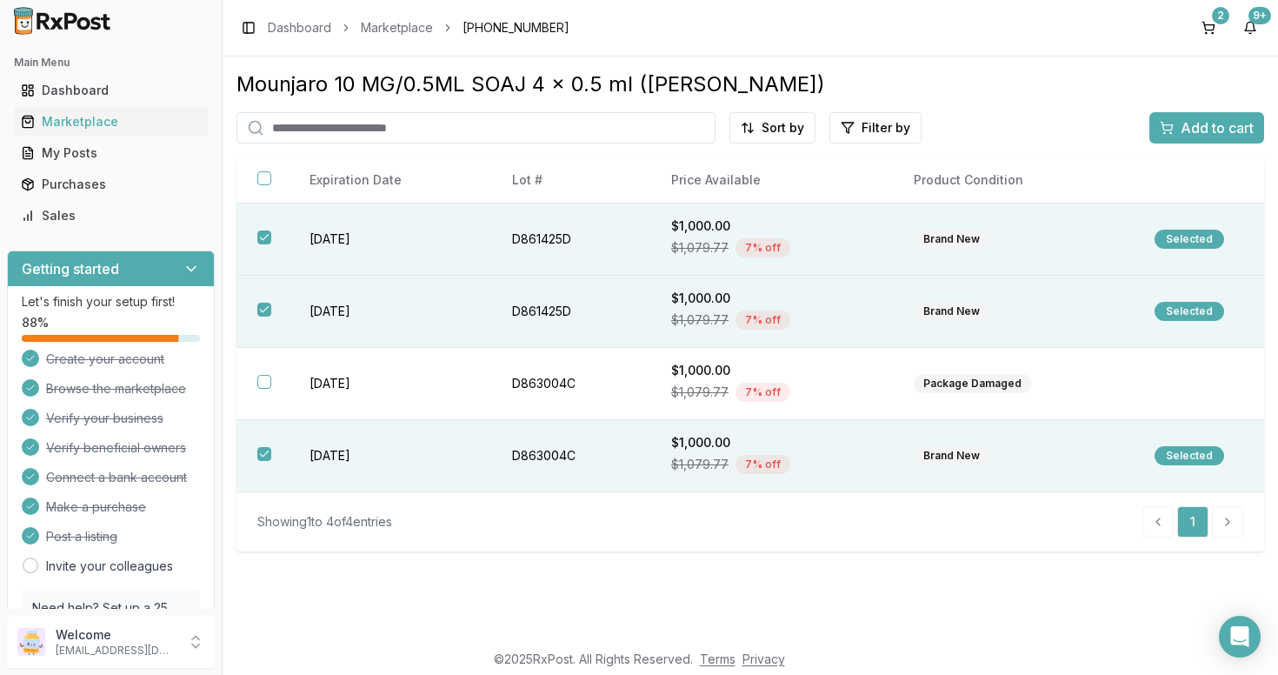
click at [1202, 126] on span "Add to cart" at bounding box center [1217, 127] width 73 height 21
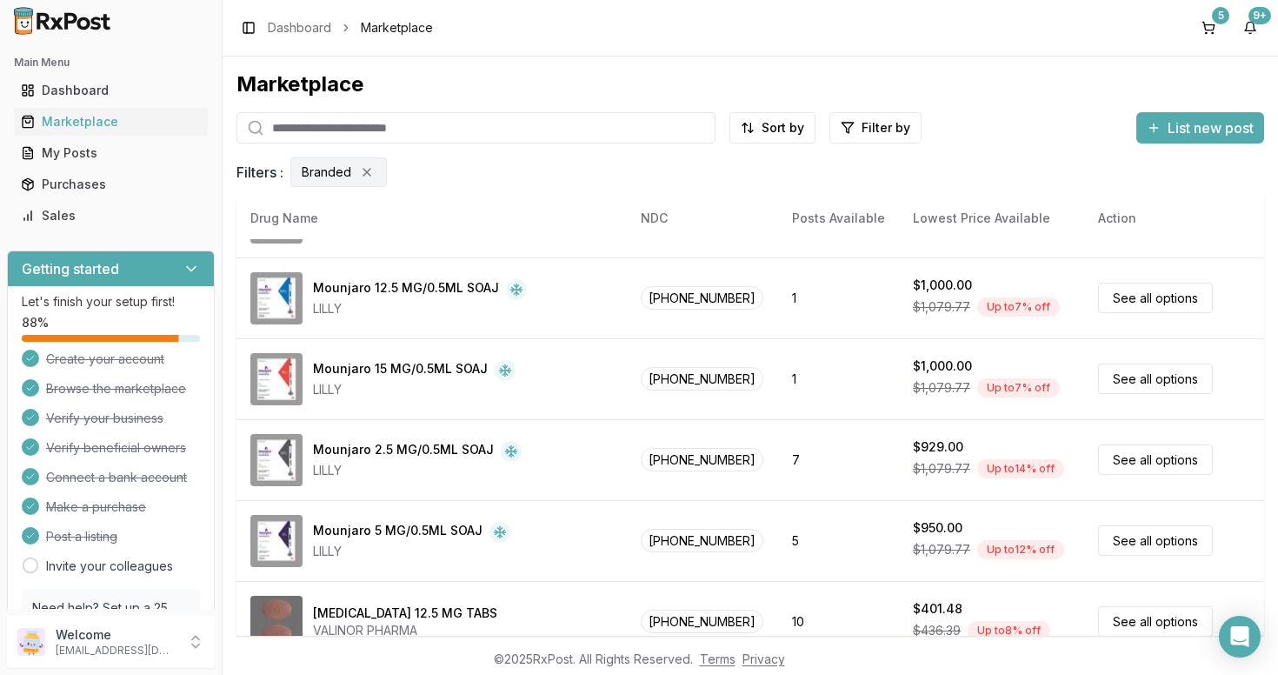
scroll to position [546, 0]
click at [1215, 25] on button "5" at bounding box center [1209, 28] width 28 height 28
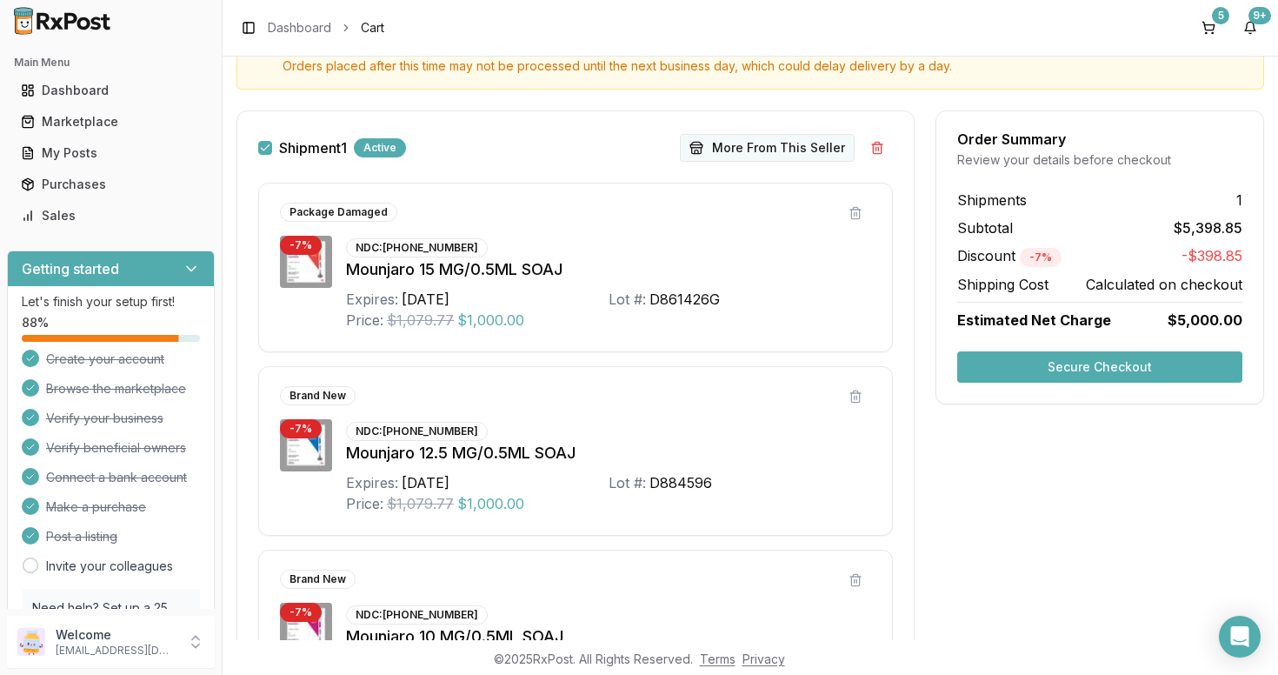
scroll to position [242, 0]
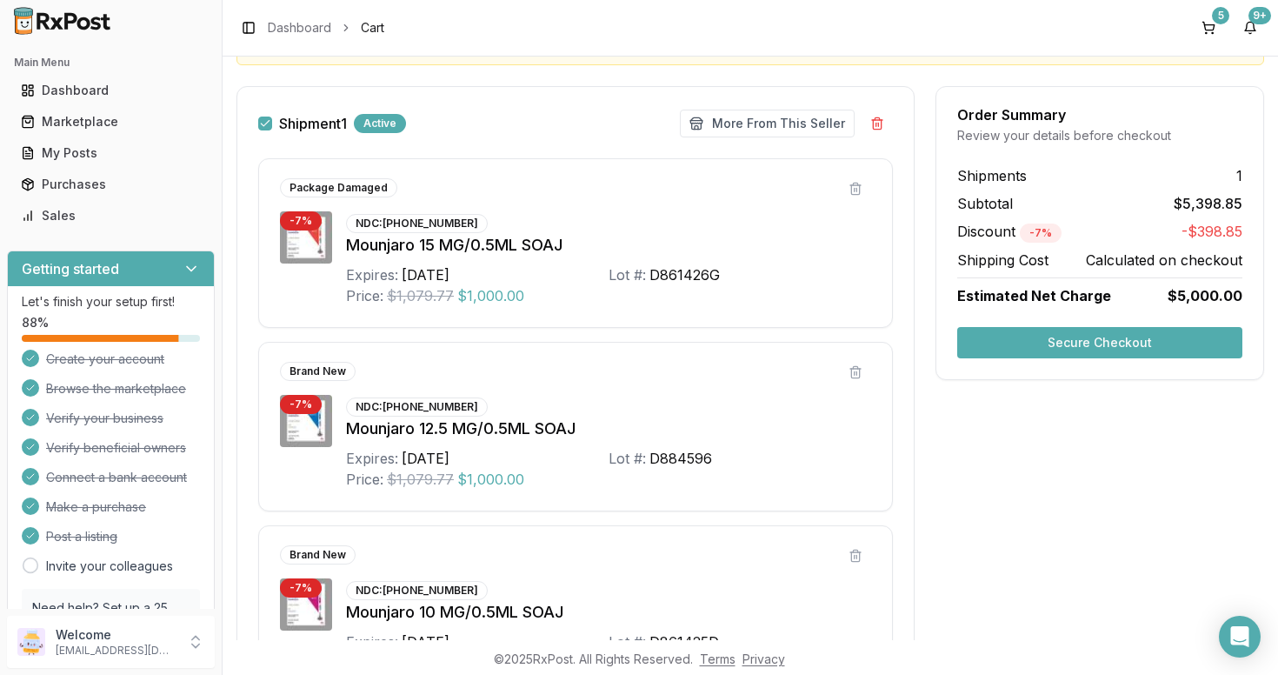
click at [345, 193] on div "Package Damaged" at bounding box center [338, 187] width 117 height 19
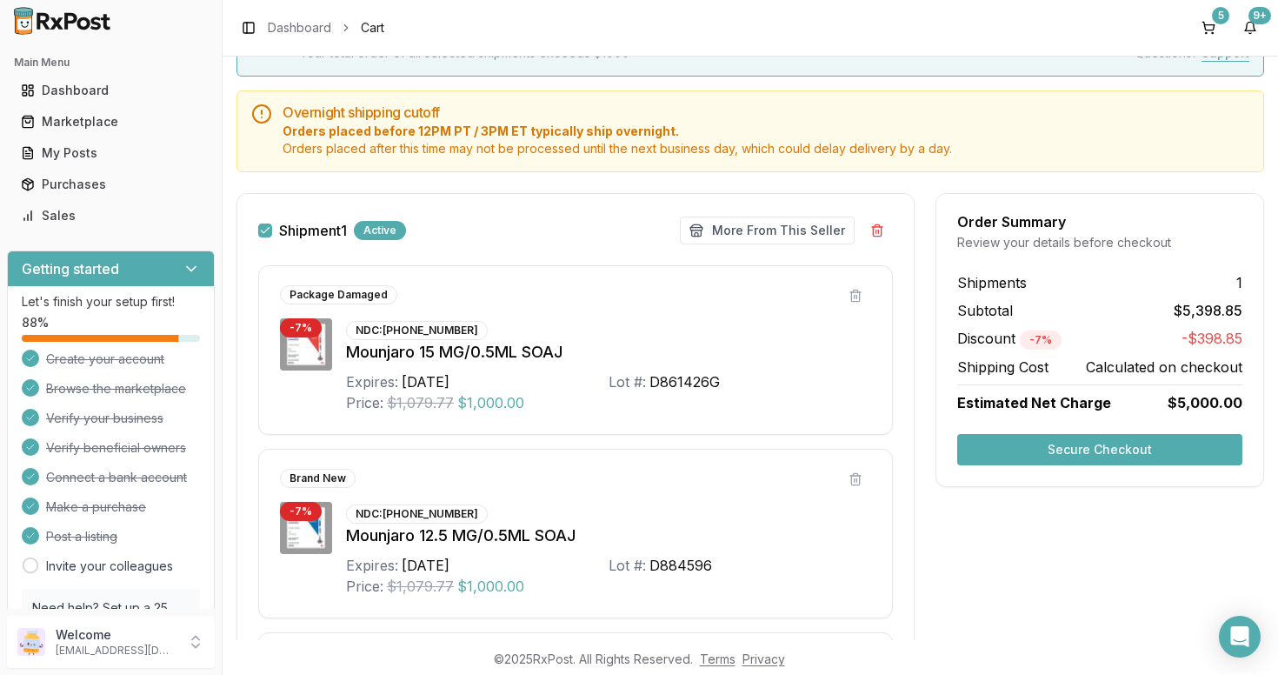
scroll to position [0, 0]
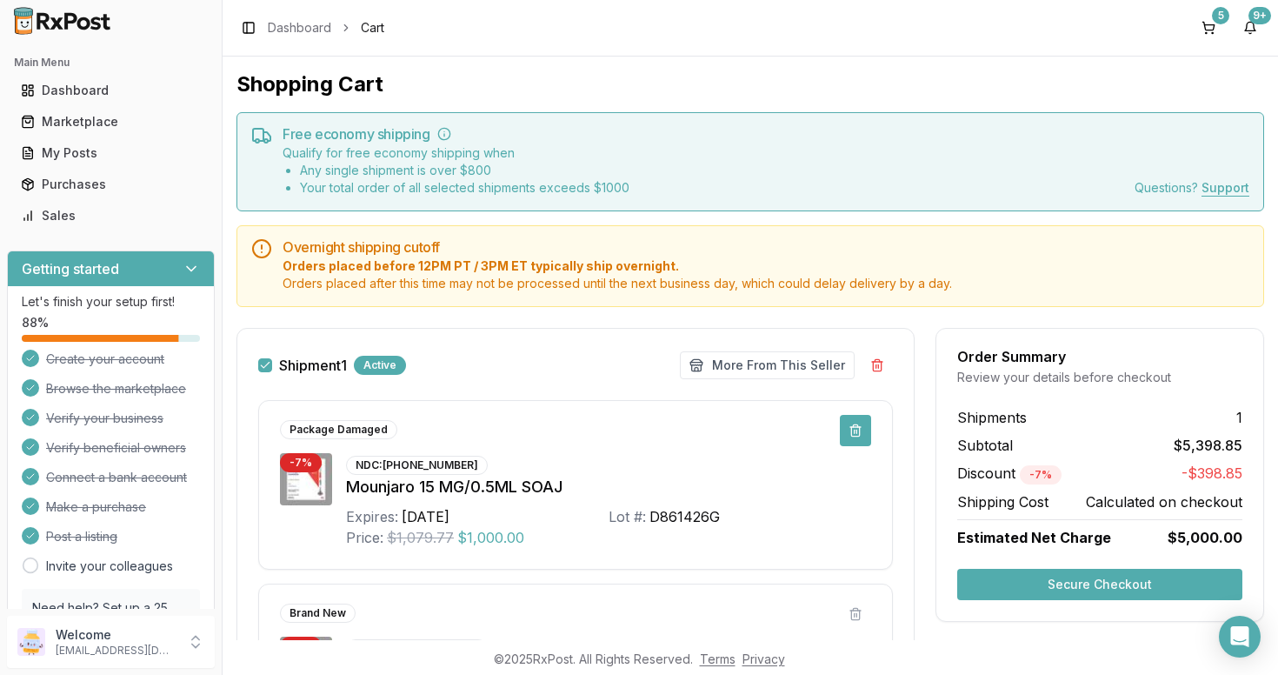
click at [856, 430] on button at bounding box center [855, 430] width 31 height 31
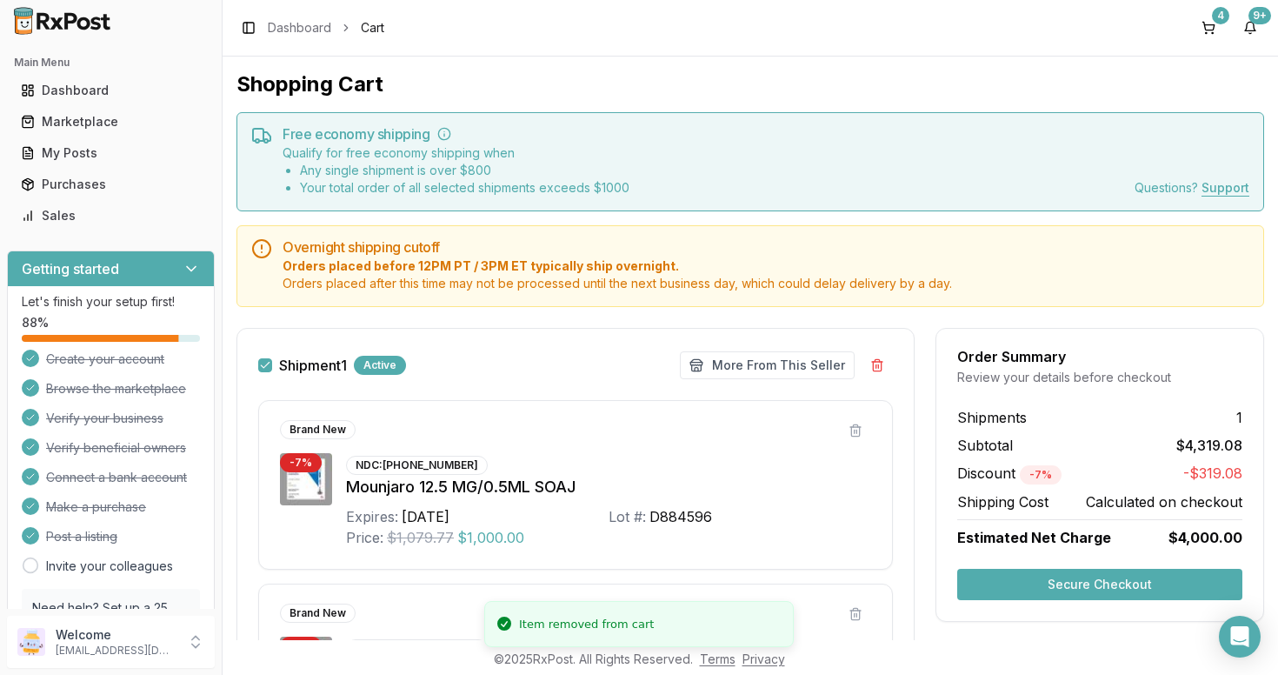
click at [1094, 588] on button "Secure Checkout" at bounding box center [1099, 584] width 285 height 31
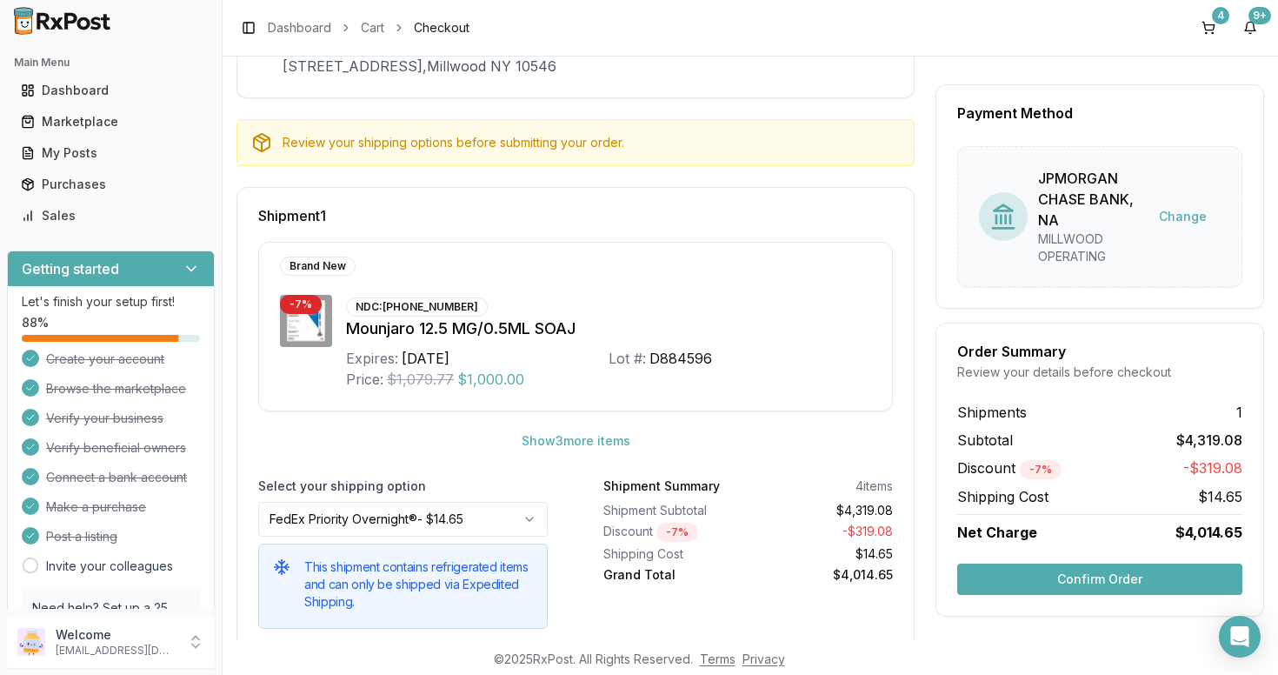
scroll to position [170, 0]
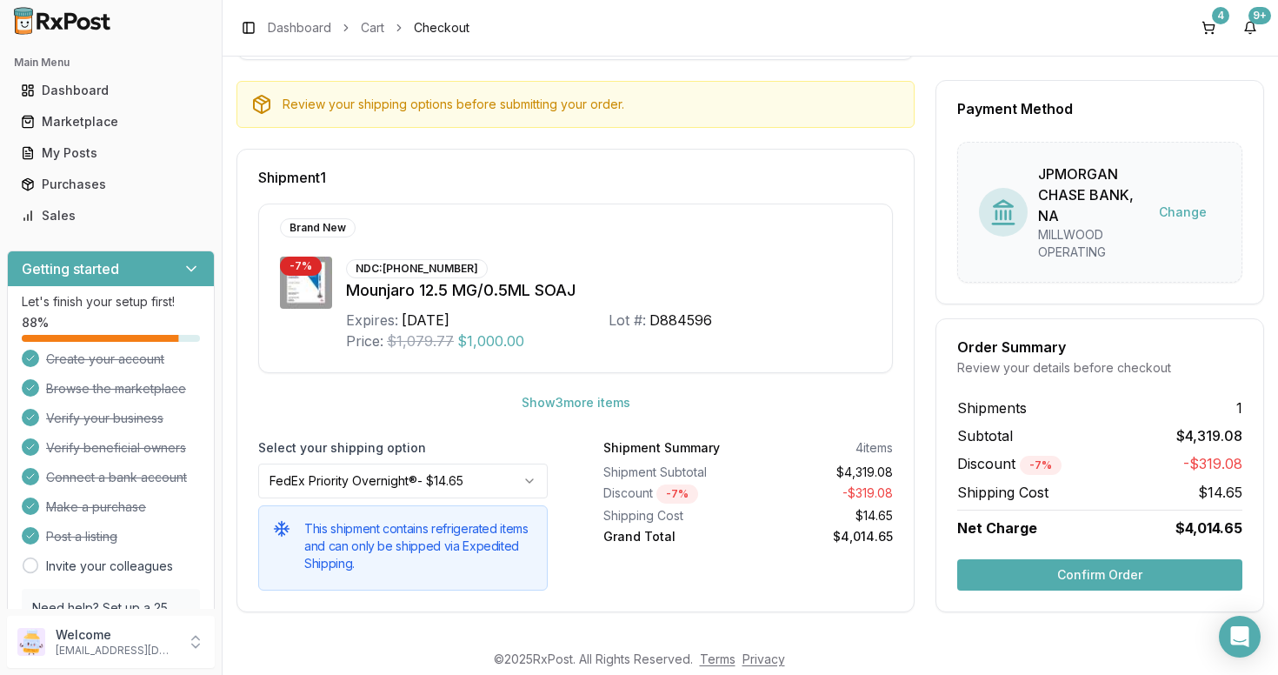
click at [1081, 577] on button "Confirm Order" at bounding box center [1099, 574] width 285 height 31
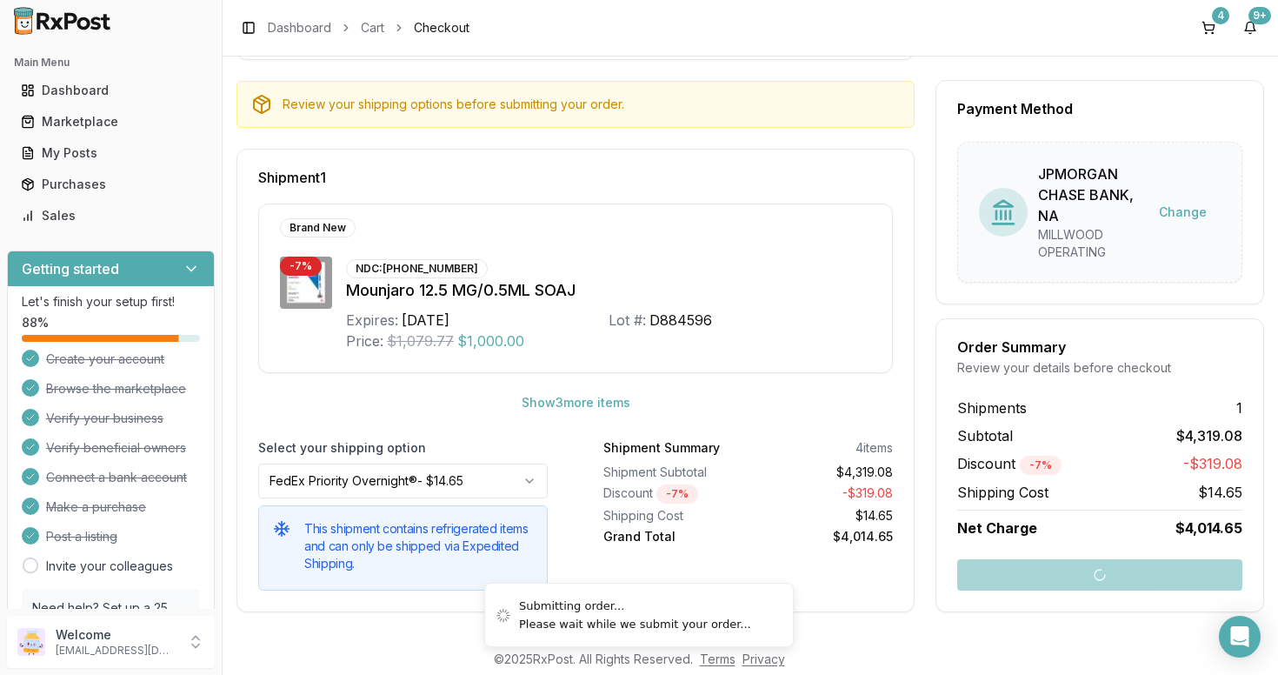
click at [1081, 577] on div at bounding box center [1099, 574] width 327 height 31
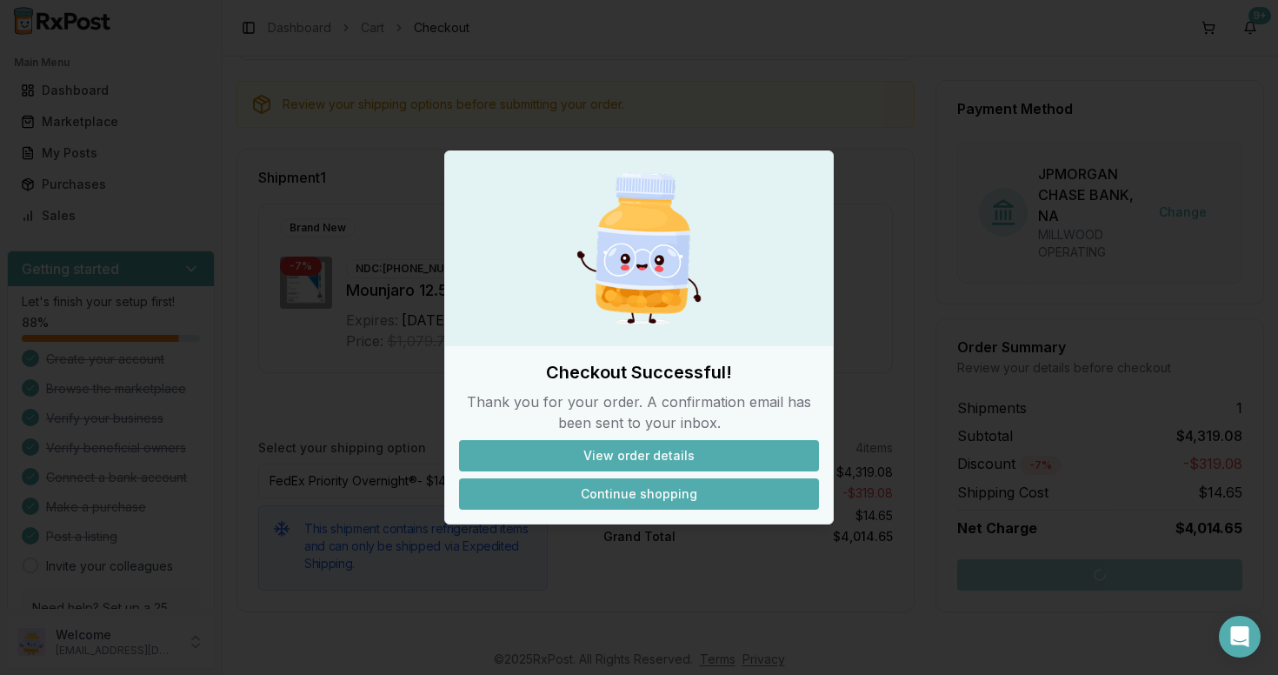
click at [613, 498] on button "Continue shopping" at bounding box center [639, 493] width 360 height 31
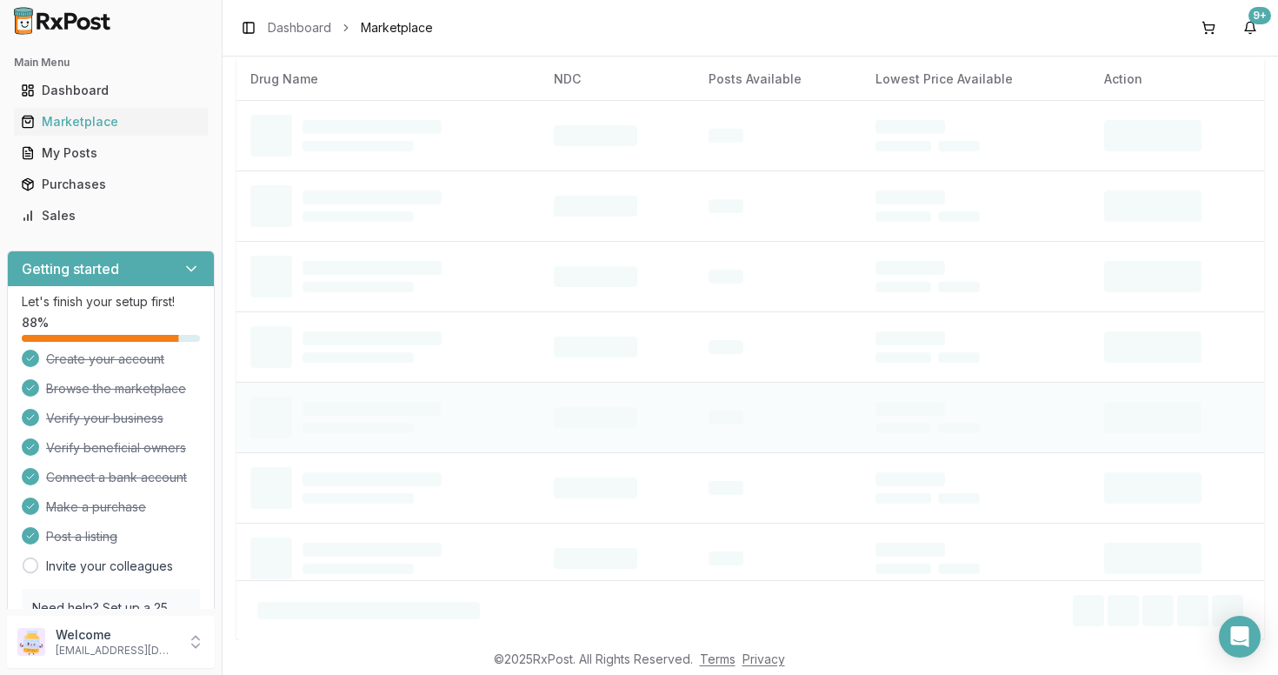
scroll to position [17, 0]
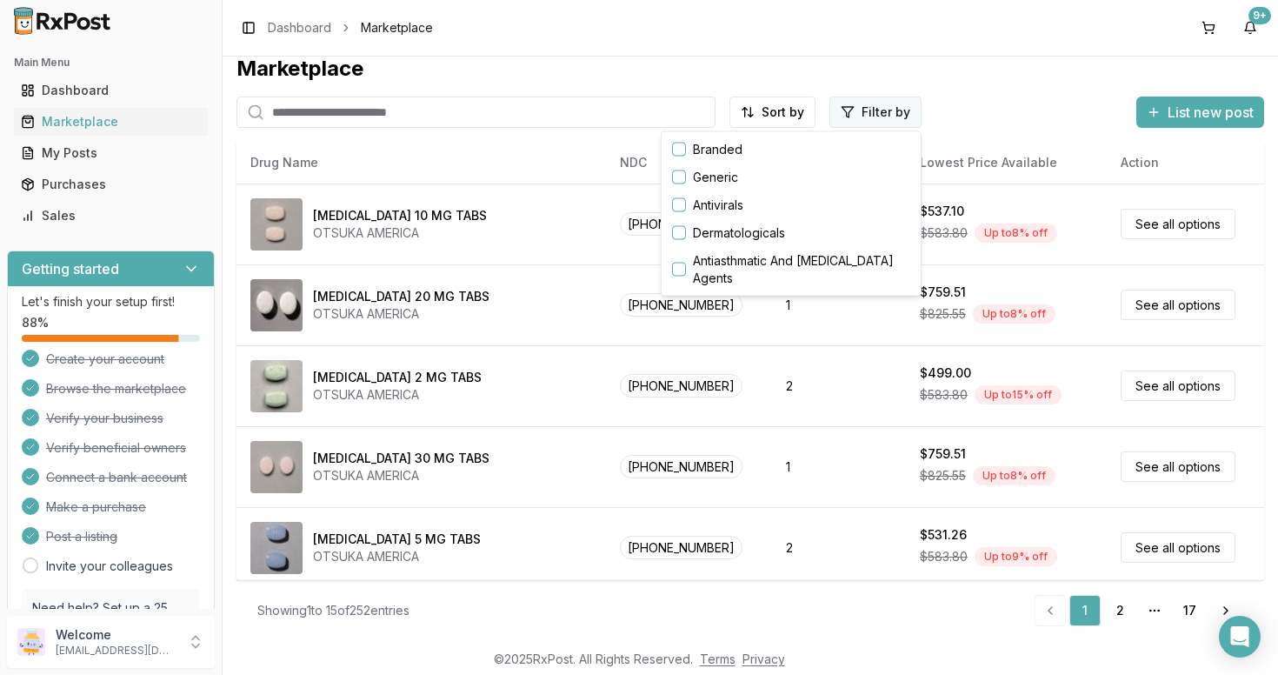
click at [876, 110] on html "Main Menu Dashboard Marketplace My Posts Purchases Sales Getting started Let's …" at bounding box center [639, 337] width 1278 height 675
click at [675, 149] on button "button" at bounding box center [679, 150] width 14 height 14
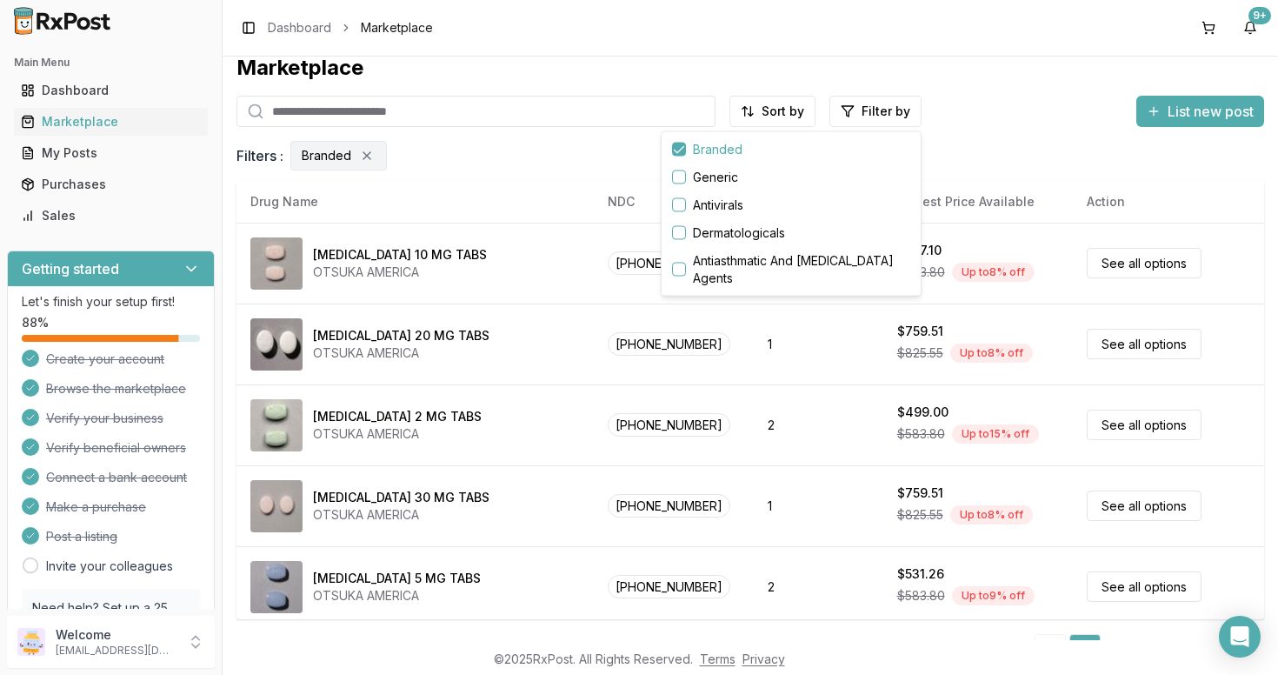
click at [537, 421] on html "Main Menu Dashboard Marketplace My Posts Purchases Sales Getting started Let's …" at bounding box center [639, 337] width 1278 height 675
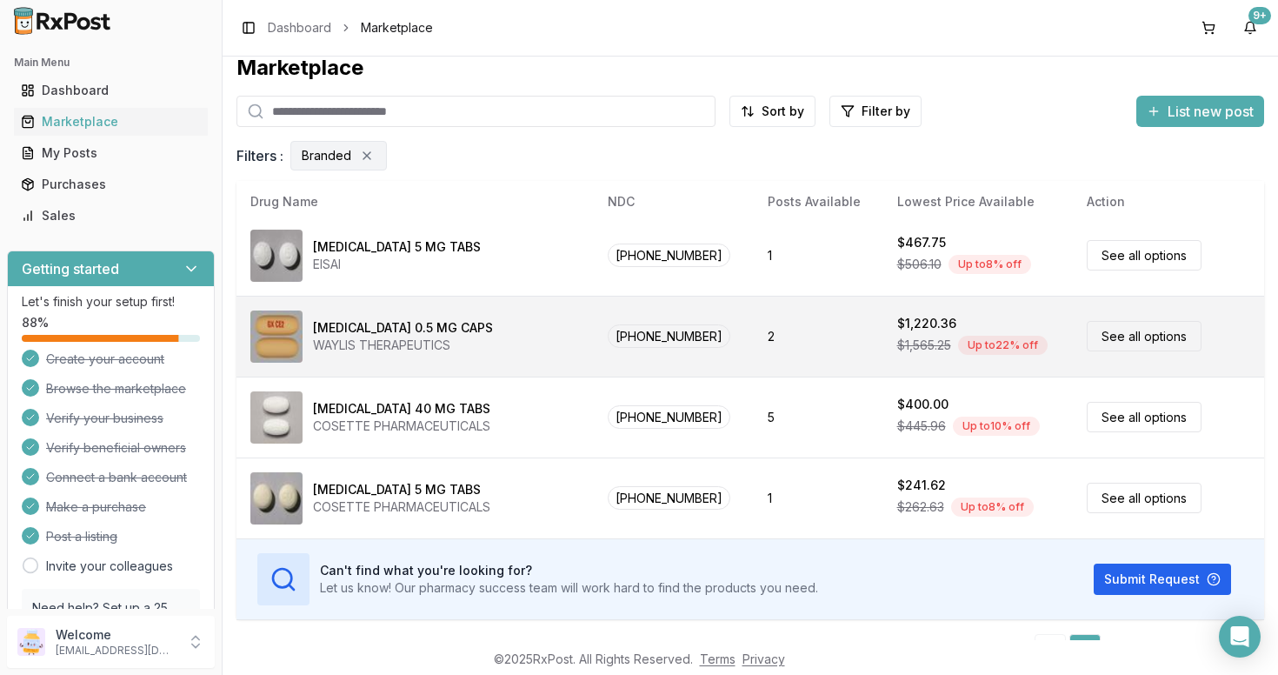
scroll to position [57, 0]
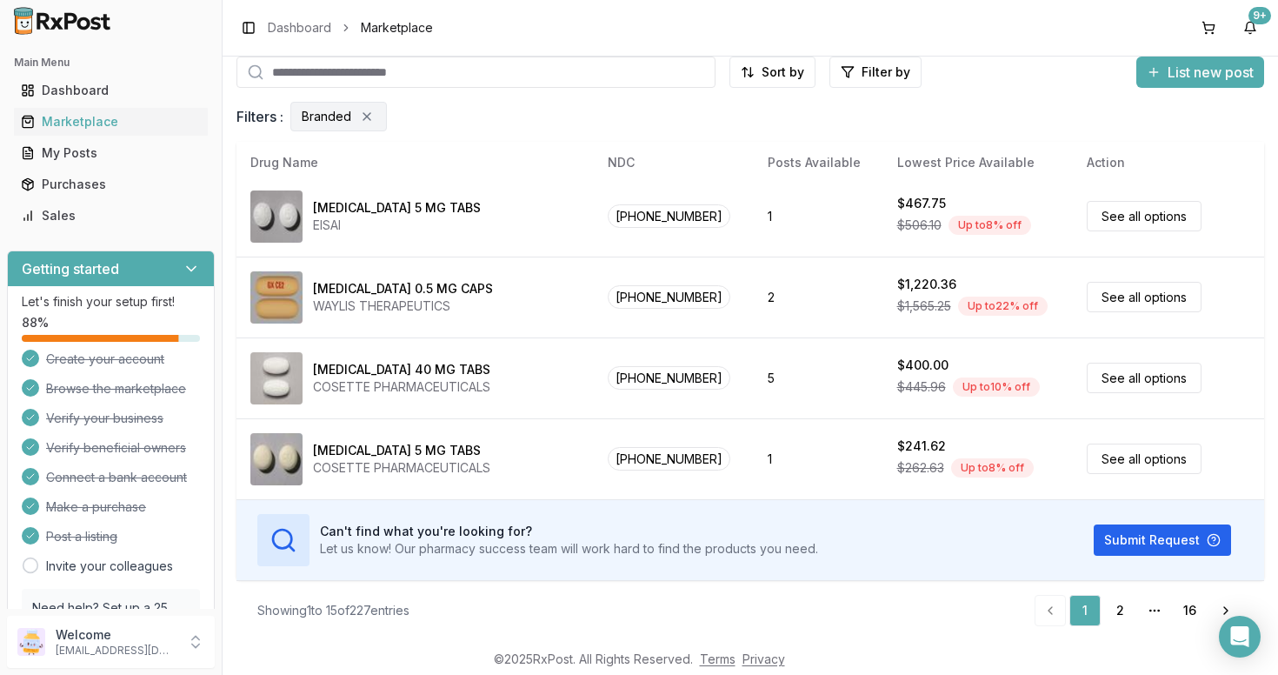
click at [1157, 609] on icon "pagination" at bounding box center [1155, 610] width 14 height 14
click at [1113, 613] on link "2" at bounding box center [1119, 610] width 31 height 31
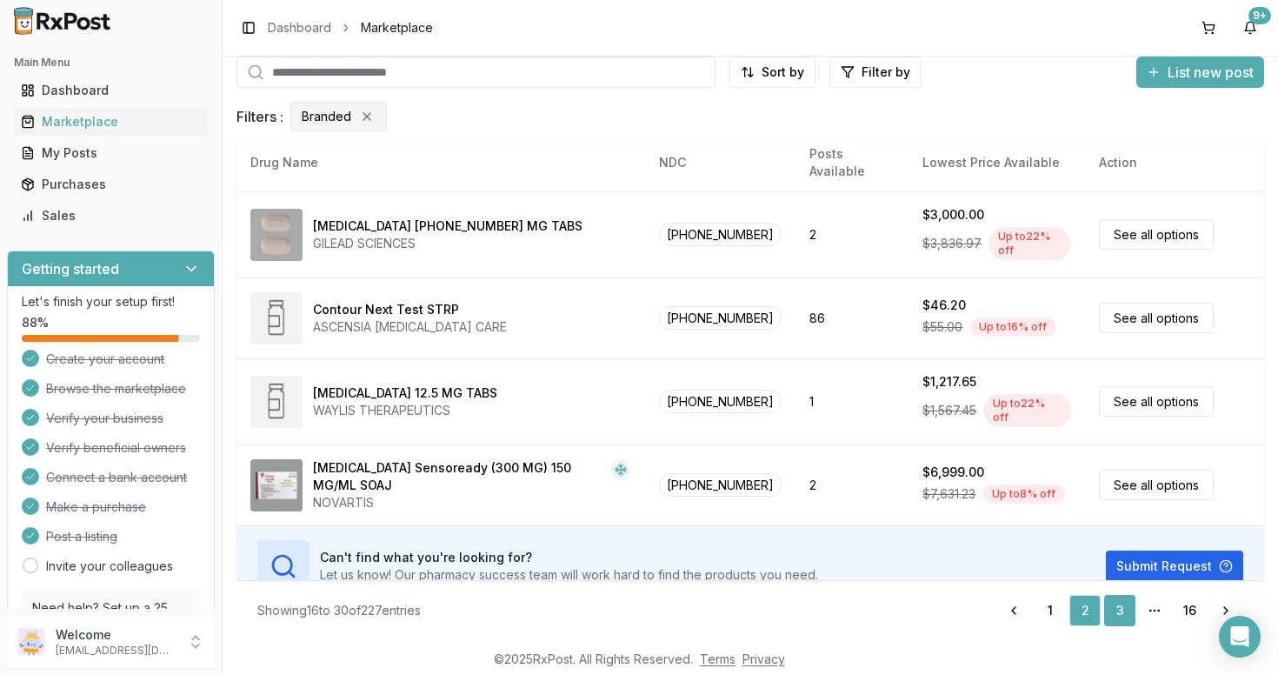
click at [1122, 610] on link "3" at bounding box center [1119, 610] width 31 height 31
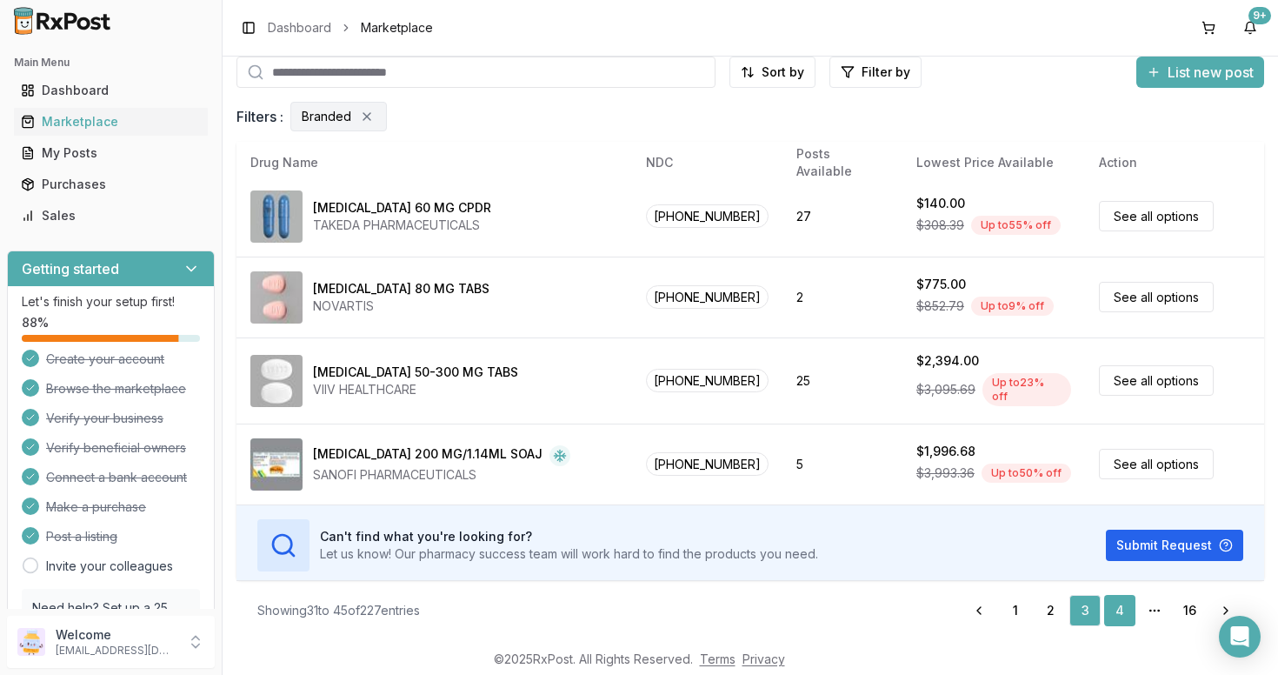
click at [1122, 610] on link "4" at bounding box center [1119, 610] width 31 height 31
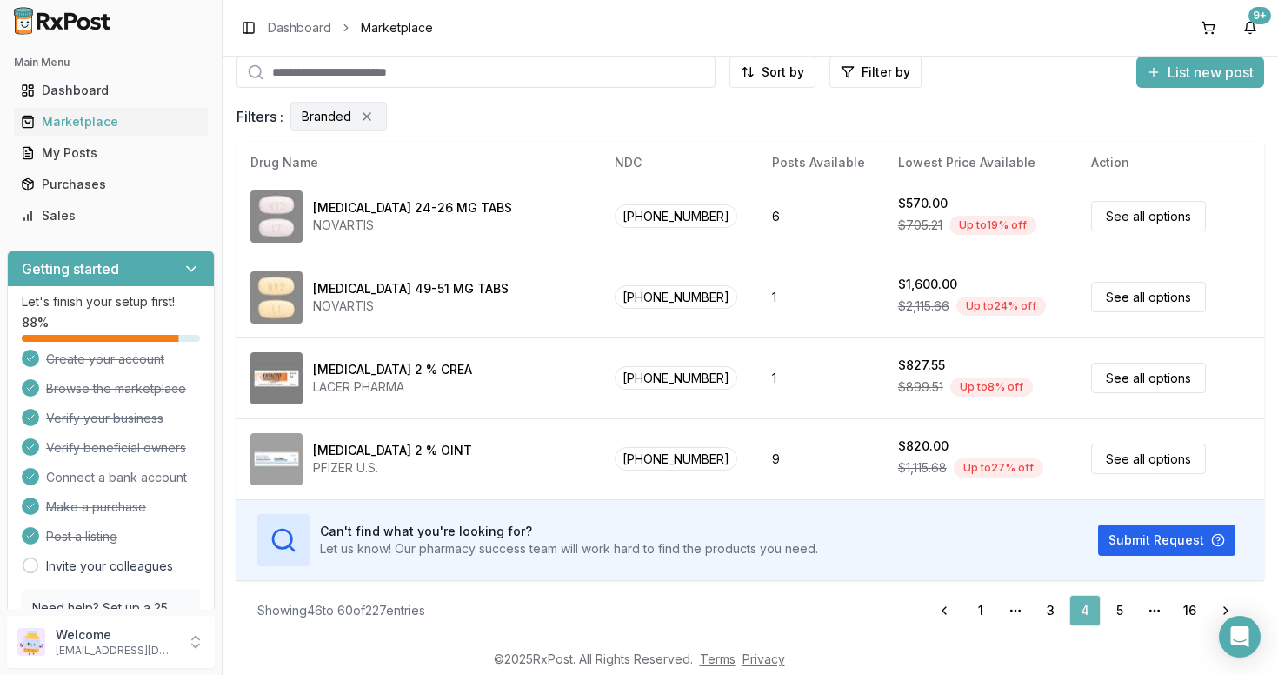
click at [1122, 610] on link "5" at bounding box center [1119, 610] width 31 height 31
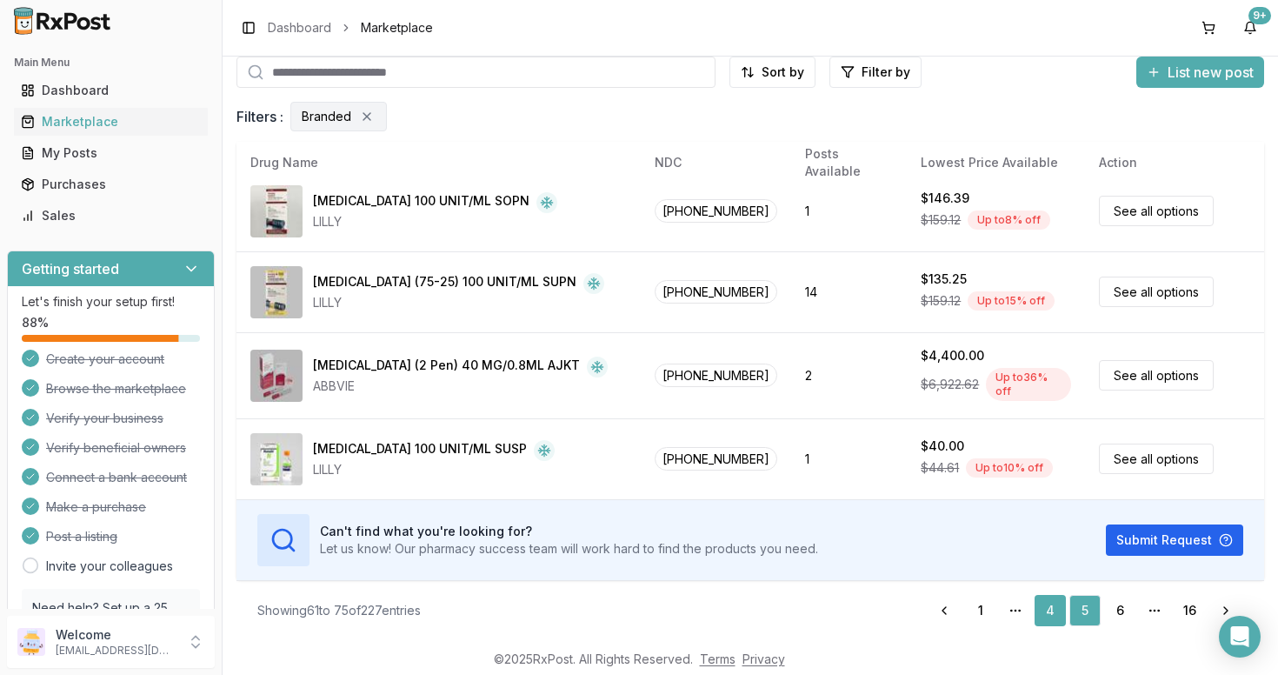
click at [1122, 610] on link "6" at bounding box center [1119, 610] width 31 height 31
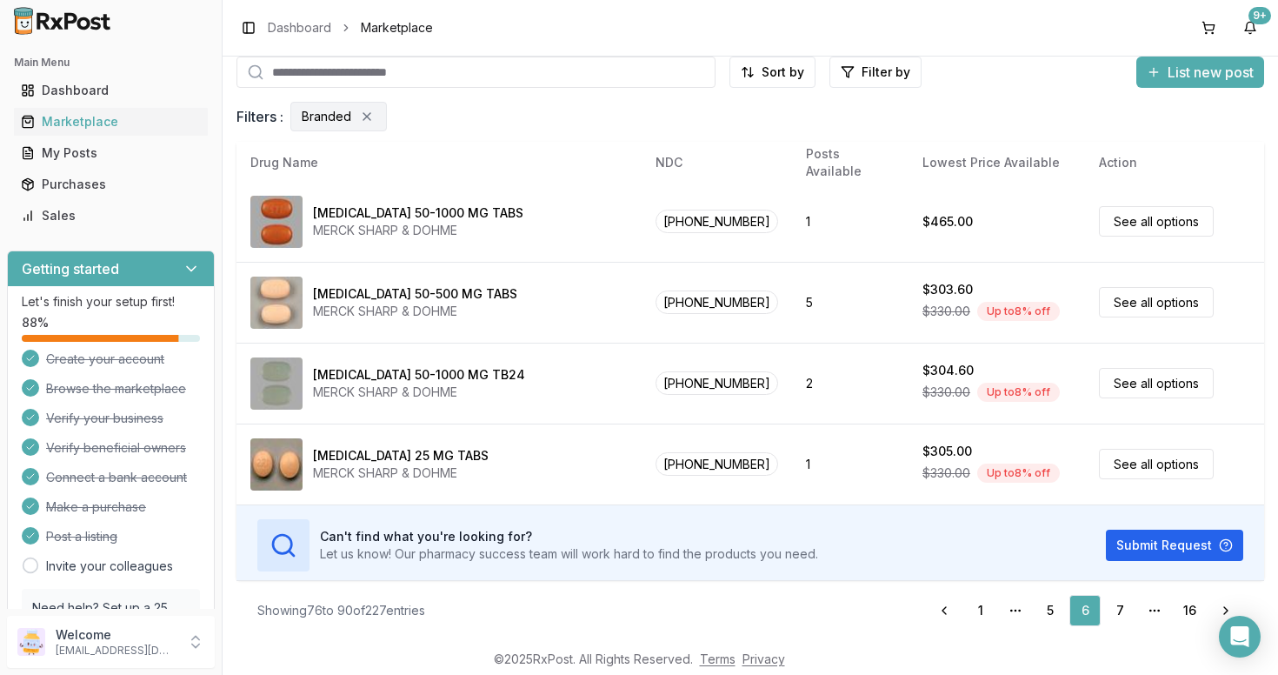
scroll to position [897, 0]
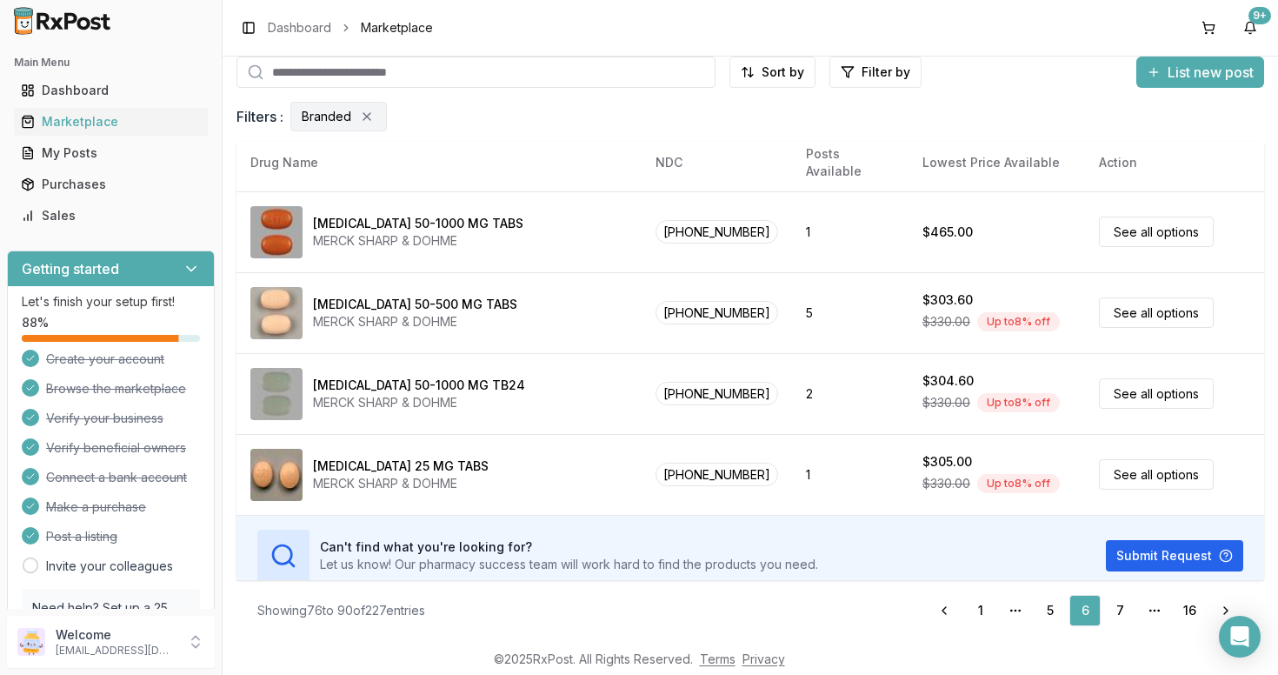
click at [1122, 610] on link "7" at bounding box center [1119, 610] width 31 height 31
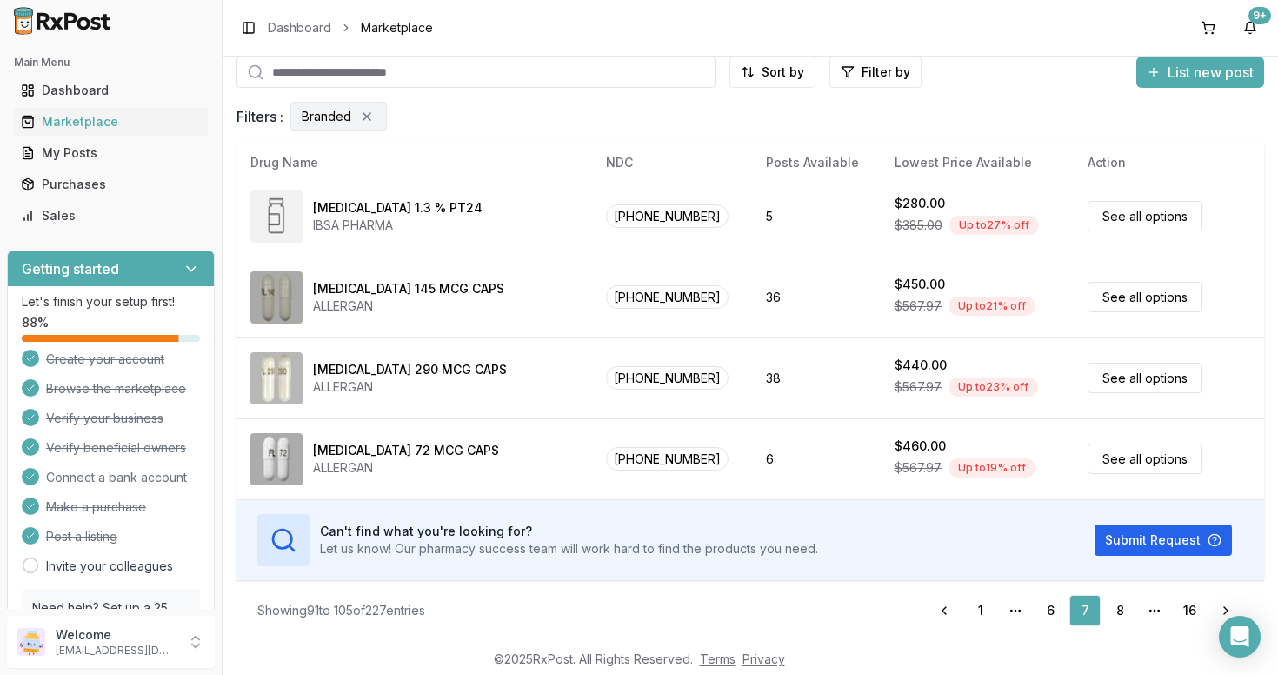
click at [1122, 610] on link "8" at bounding box center [1119, 610] width 31 height 31
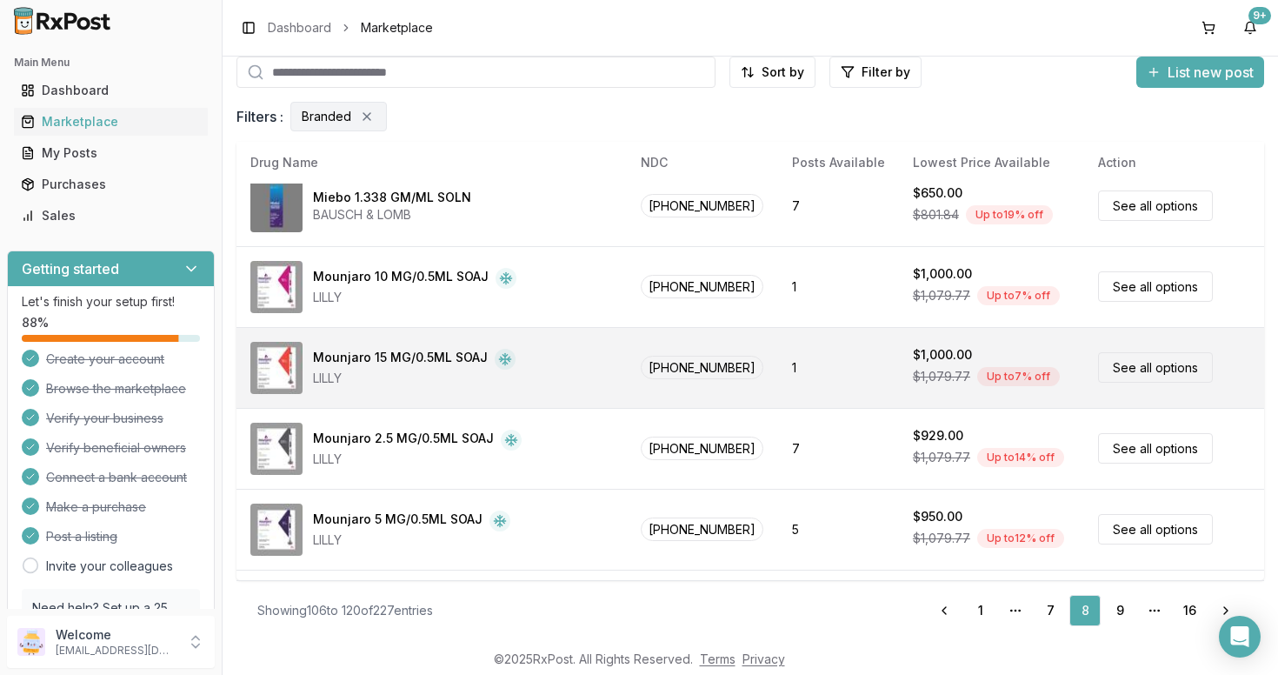
scroll to position [414, 0]
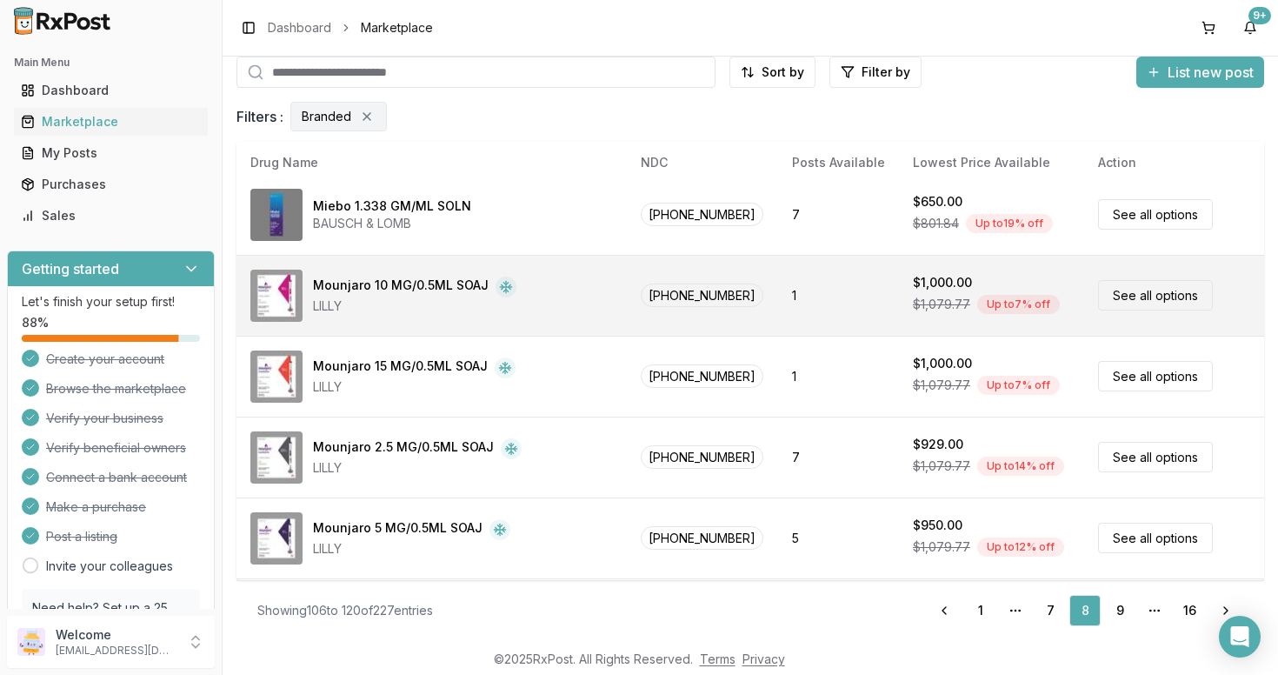
click at [1136, 297] on link "See all options" at bounding box center [1155, 295] width 115 height 30
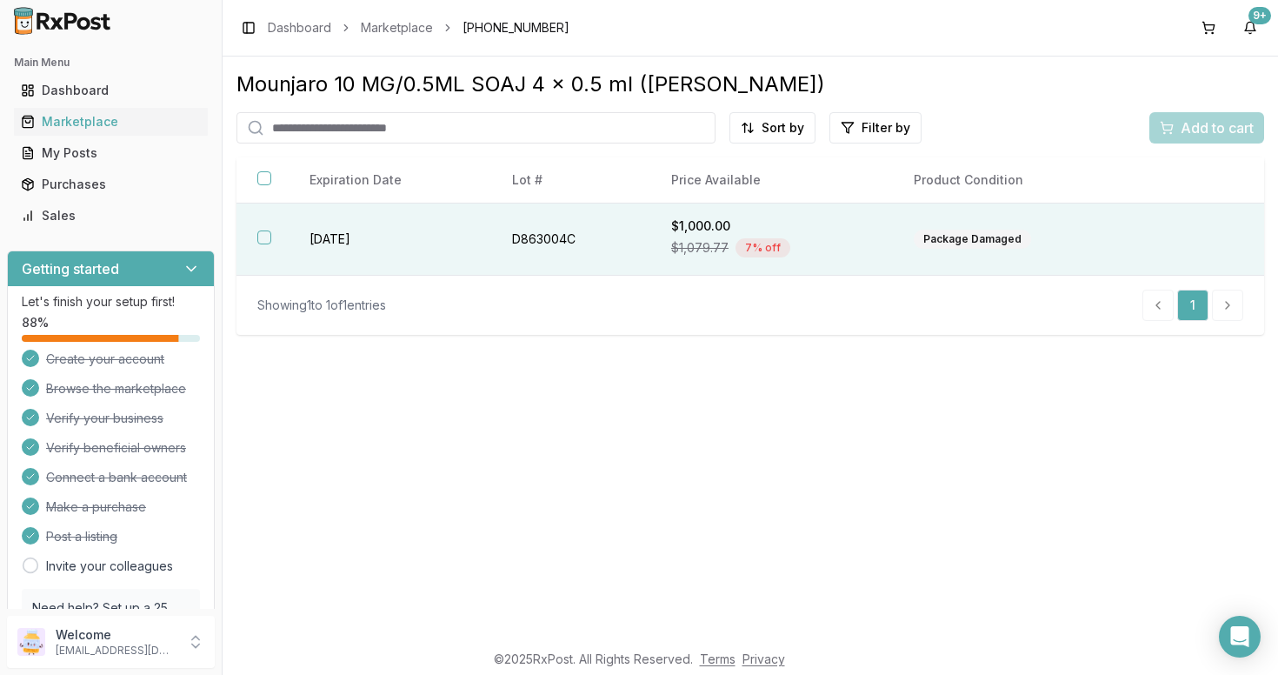
click at [989, 245] on div "Package Damaged" at bounding box center [972, 239] width 117 height 19
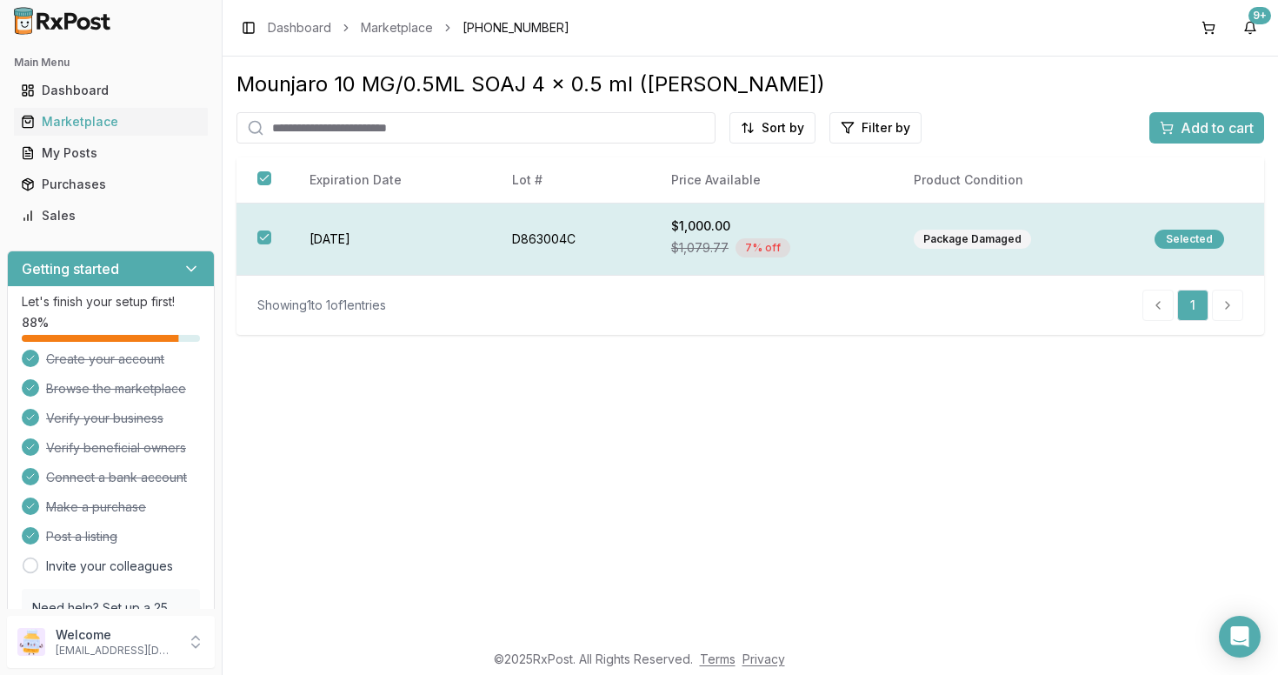
click at [989, 245] on div "Package Damaged" at bounding box center [972, 239] width 117 height 19
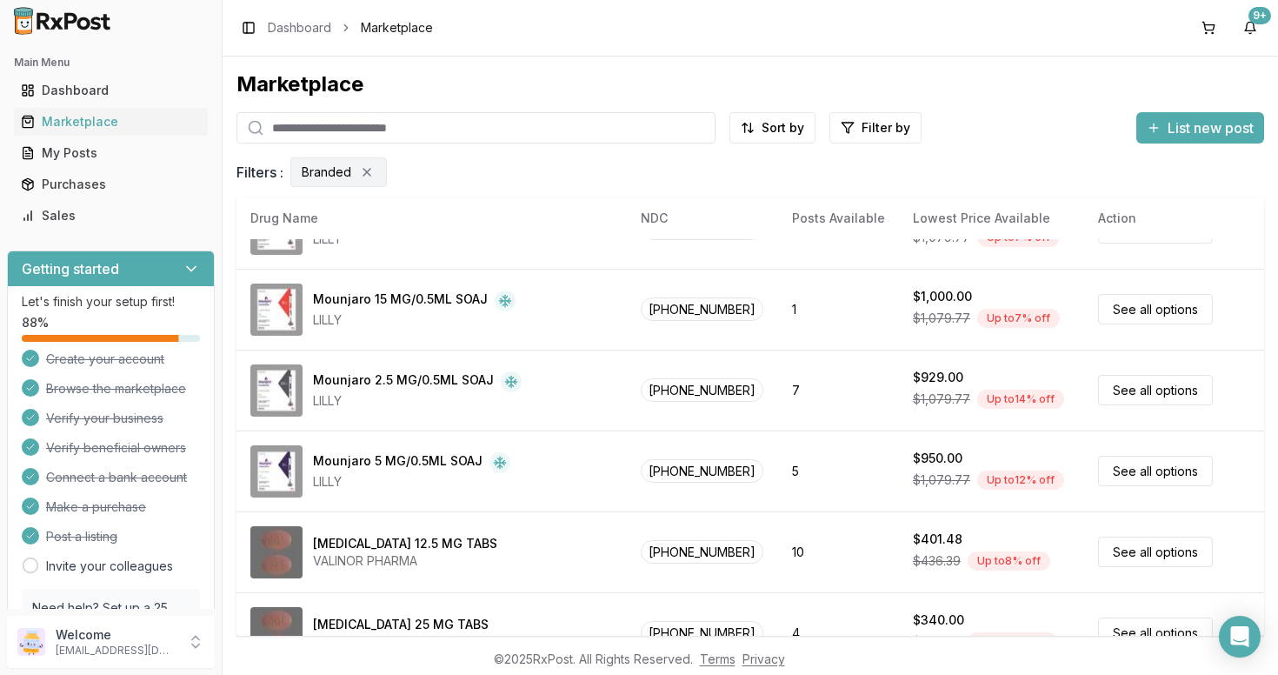
scroll to position [555, 0]
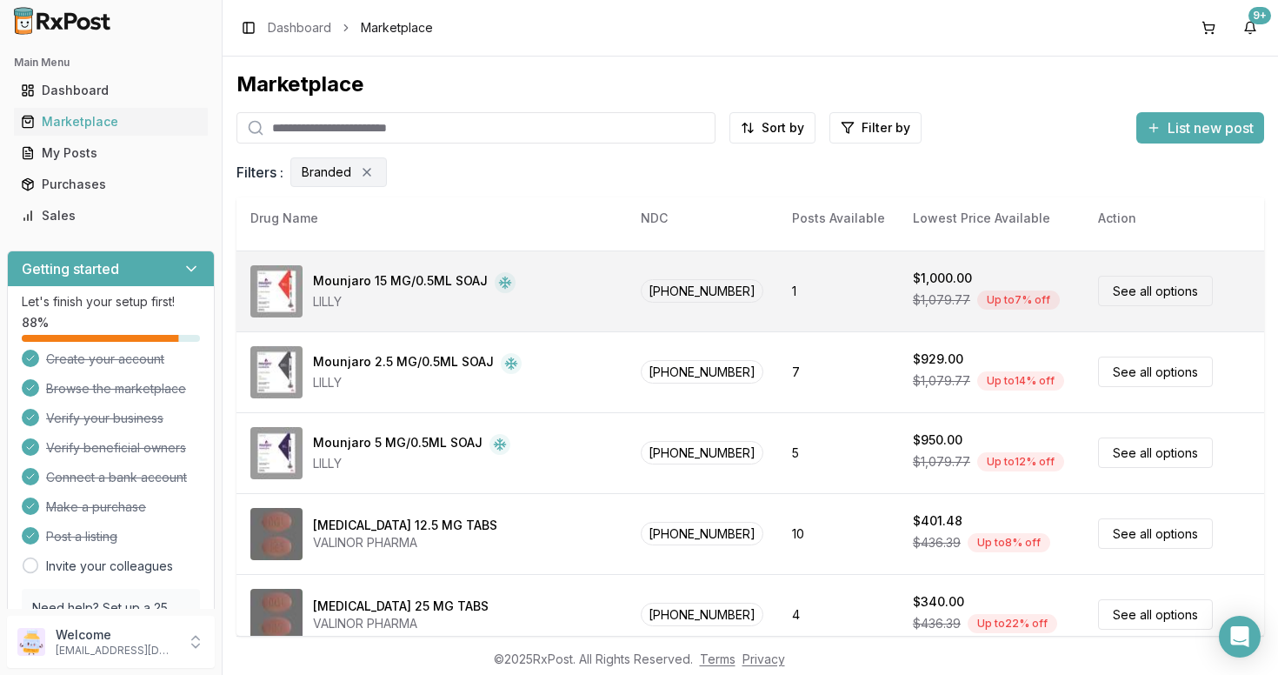
click at [1144, 291] on link "See all options" at bounding box center [1155, 291] width 115 height 30
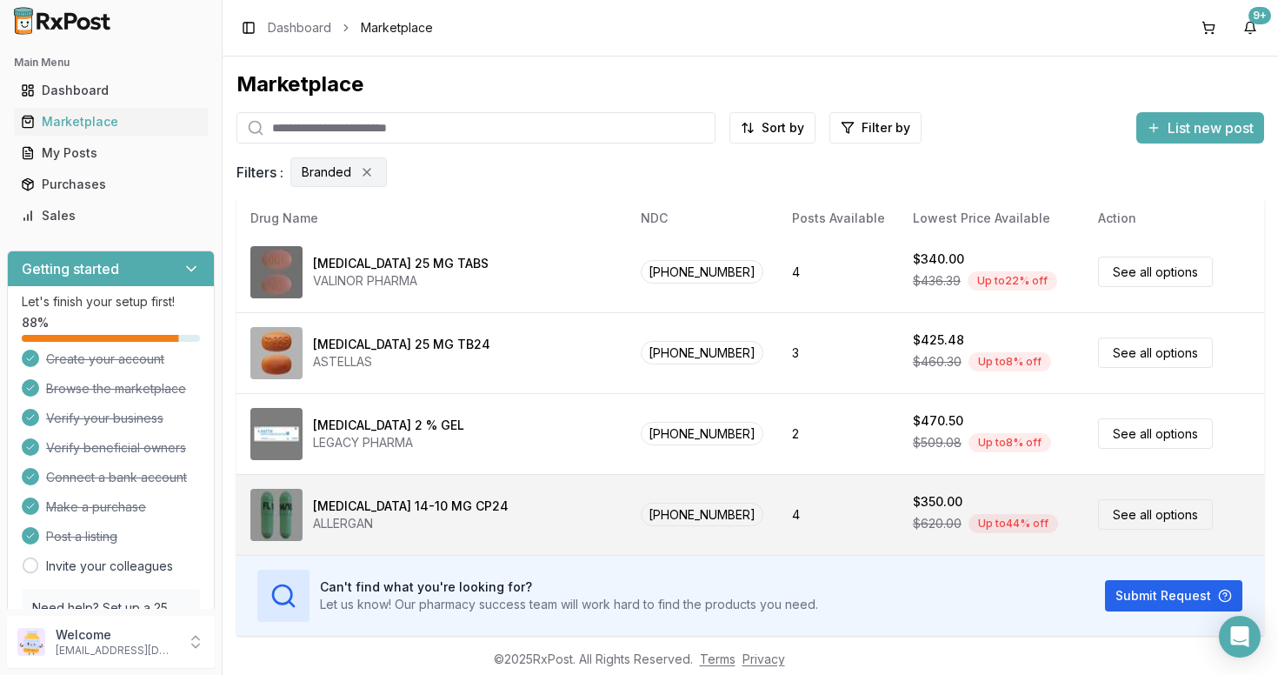
scroll to position [57, 0]
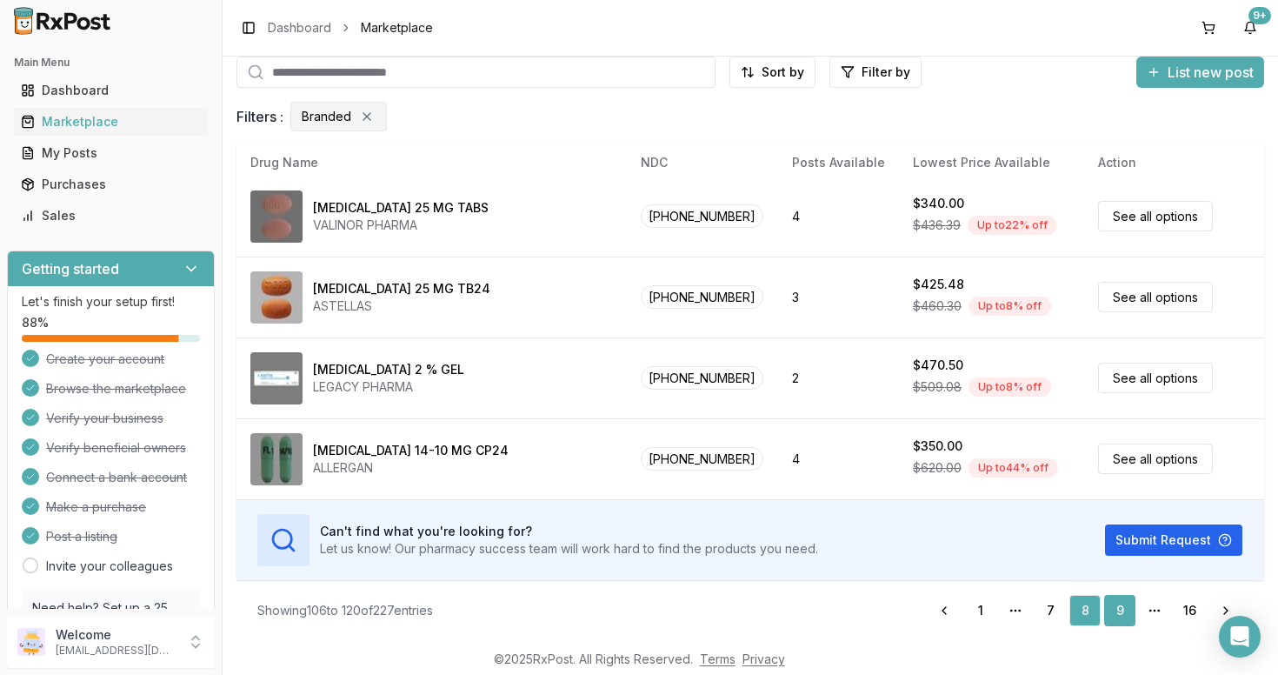
click at [1119, 605] on link "9" at bounding box center [1119, 610] width 31 height 31
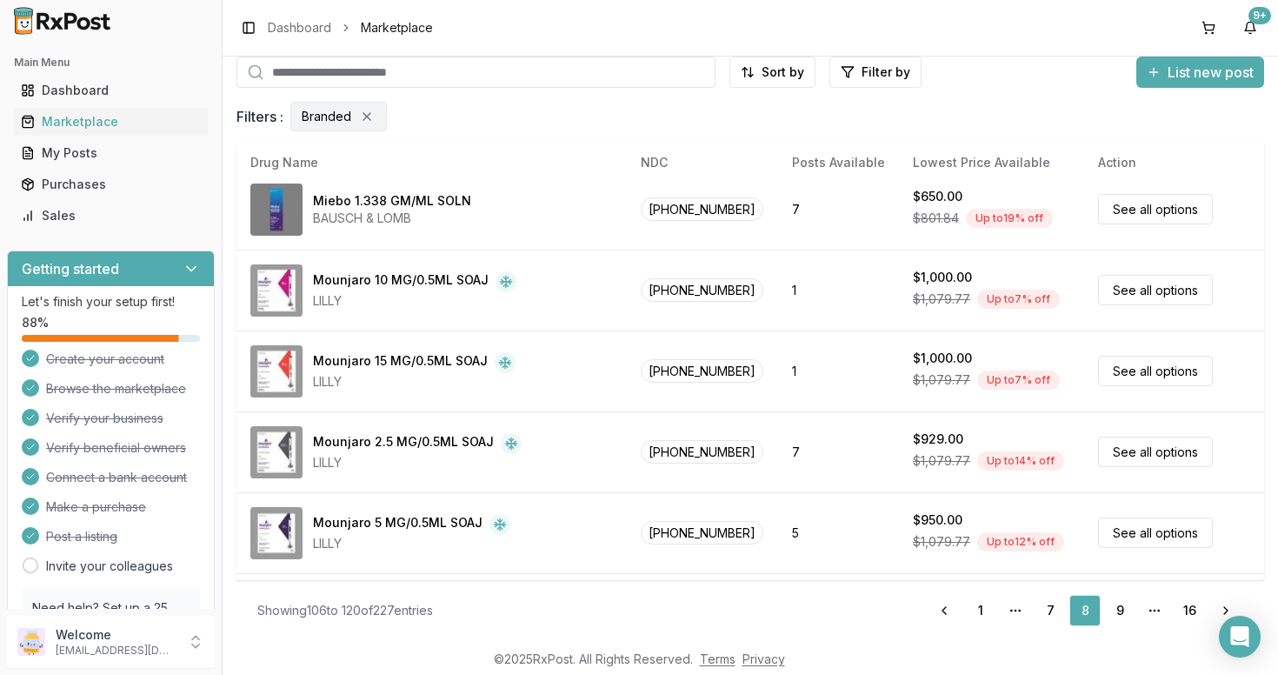
scroll to position [0, 0]
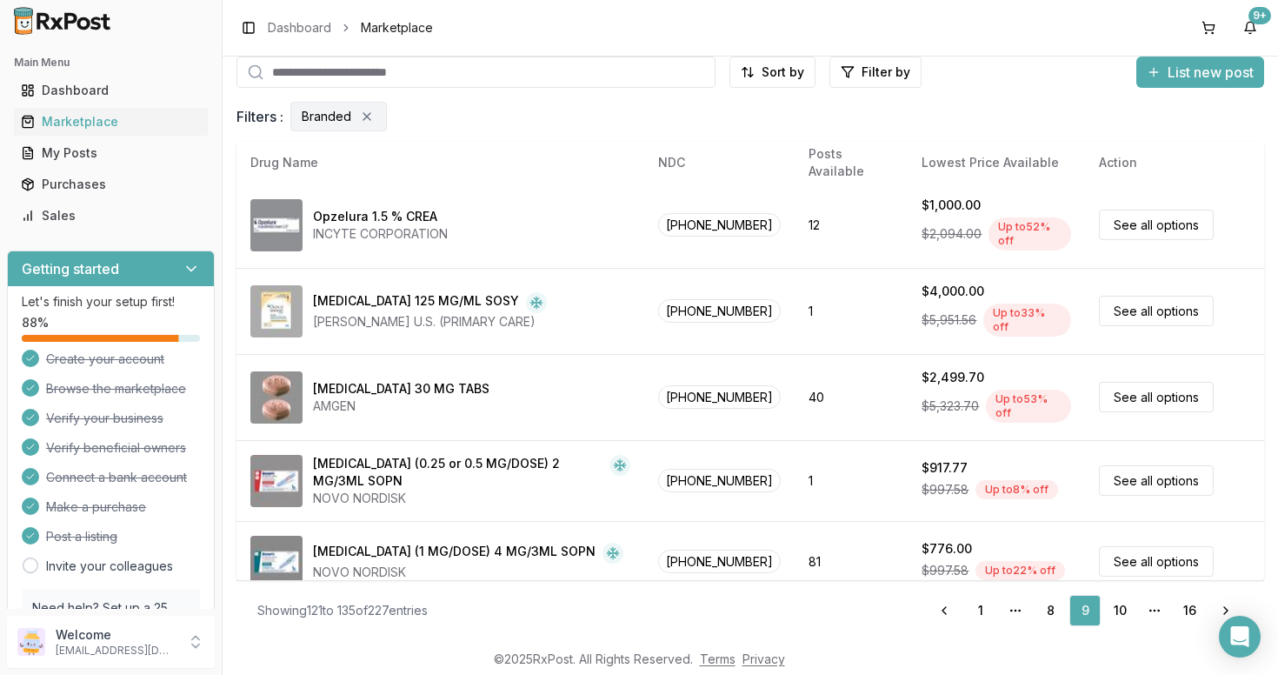
scroll to position [897, 0]
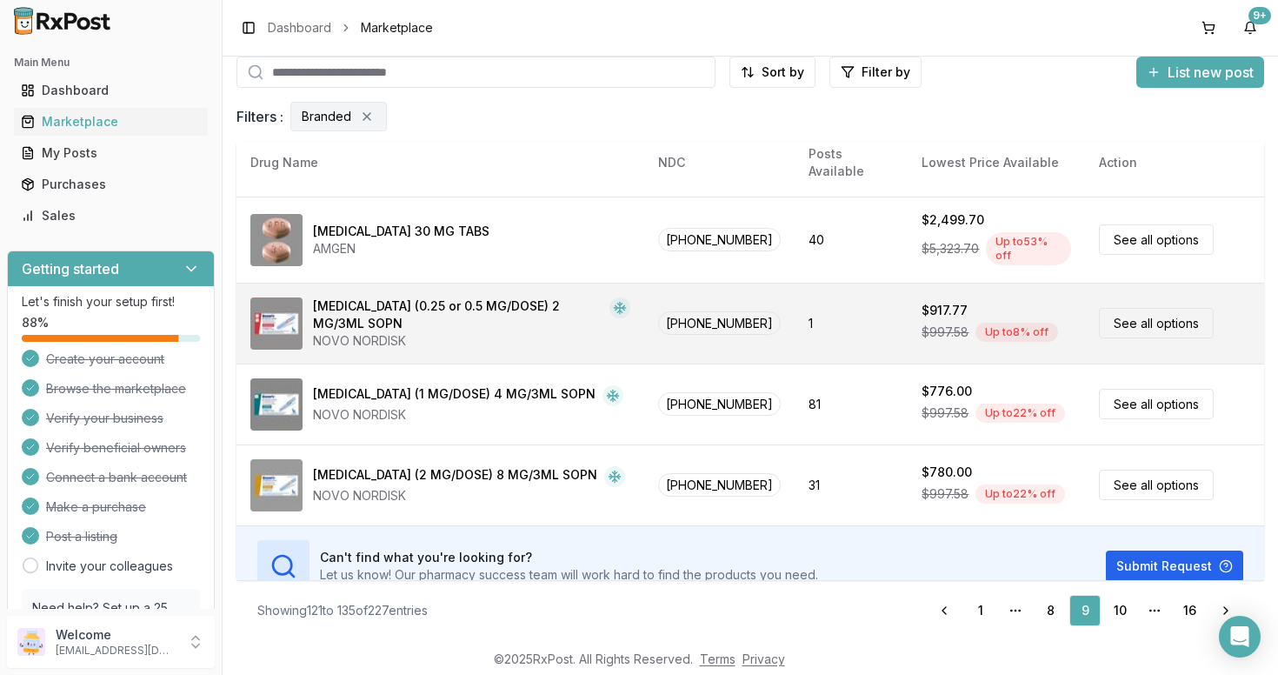
click at [1130, 308] on link "See all options" at bounding box center [1156, 323] width 115 height 30
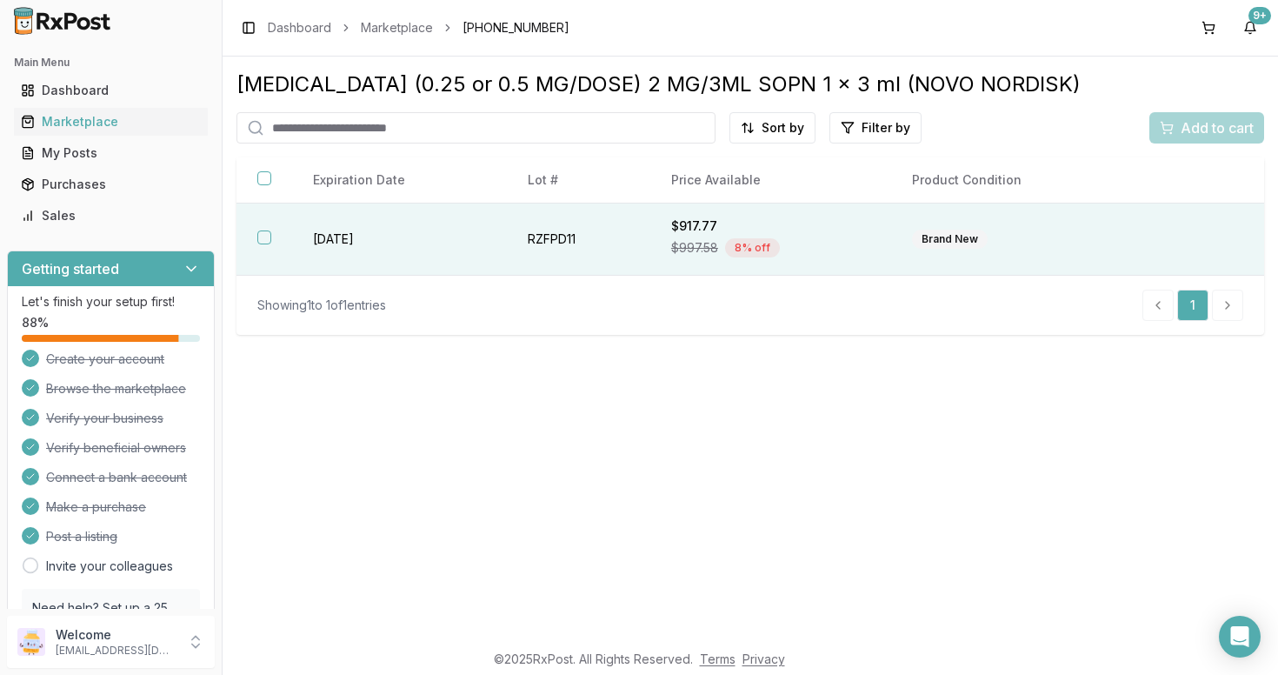
click at [266, 243] on button "button" at bounding box center [264, 237] width 14 height 14
click at [1183, 132] on span "Add to cart" at bounding box center [1217, 127] width 73 height 21
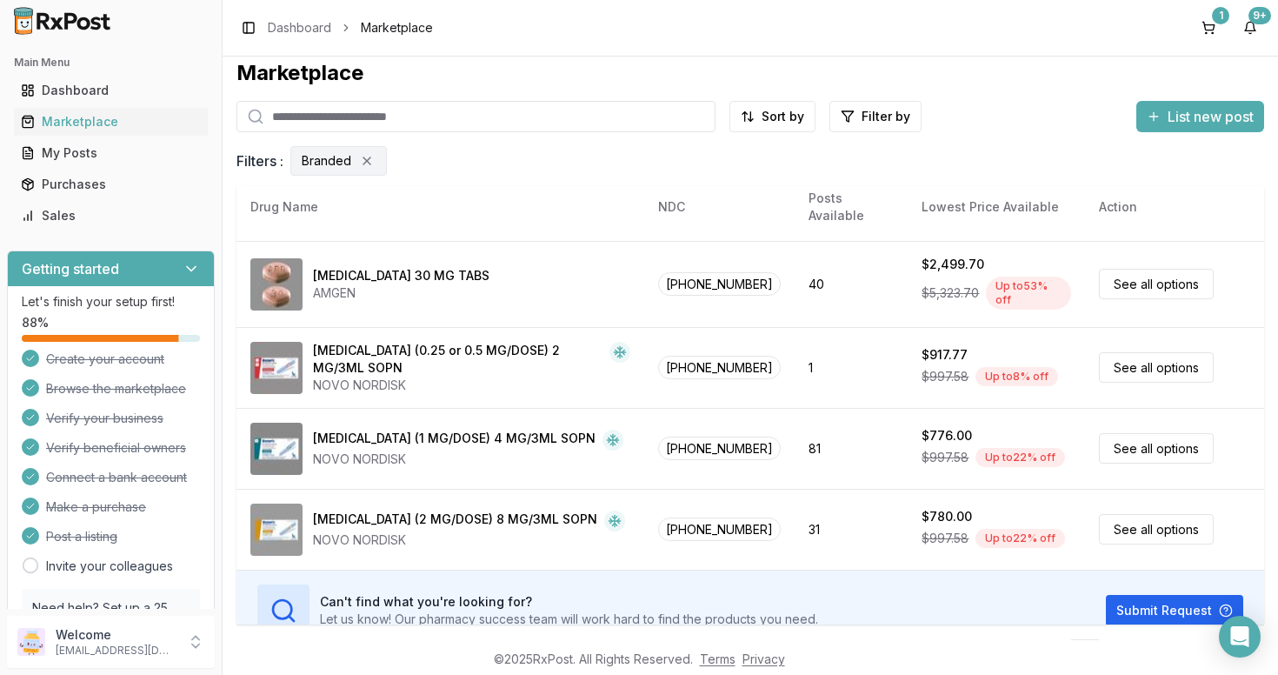
scroll to position [57, 0]
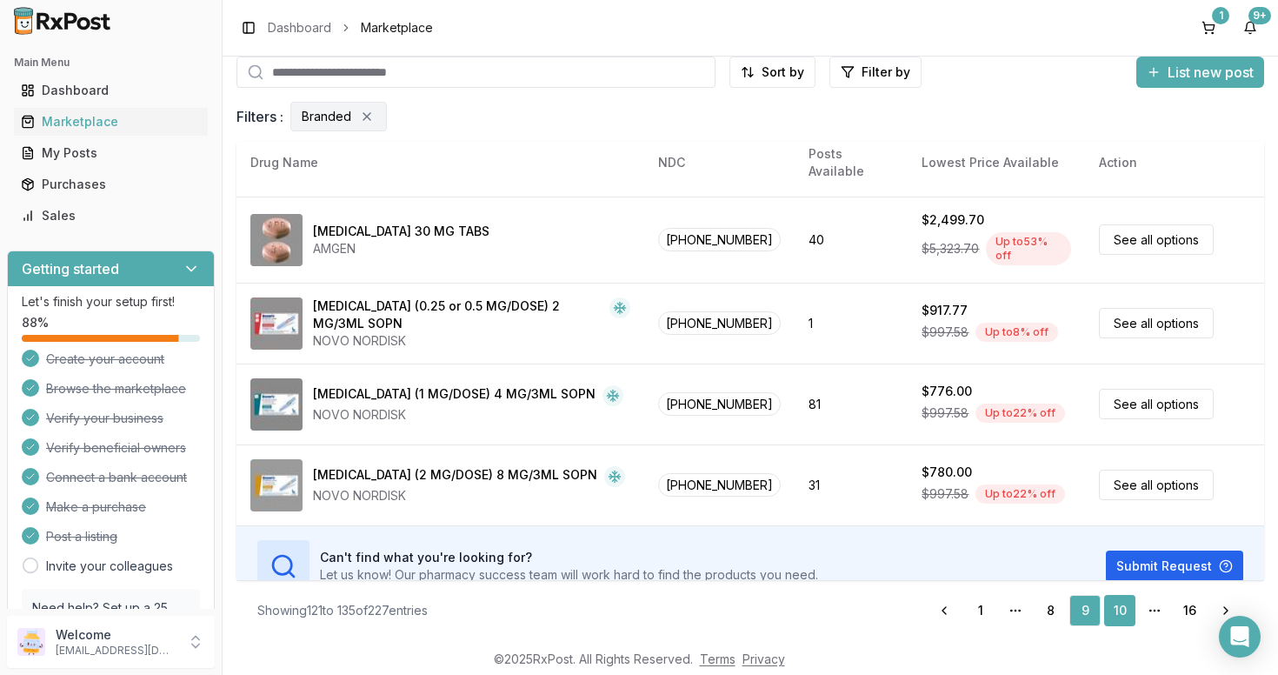
click at [1119, 614] on link "10" at bounding box center [1119, 610] width 31 height 31
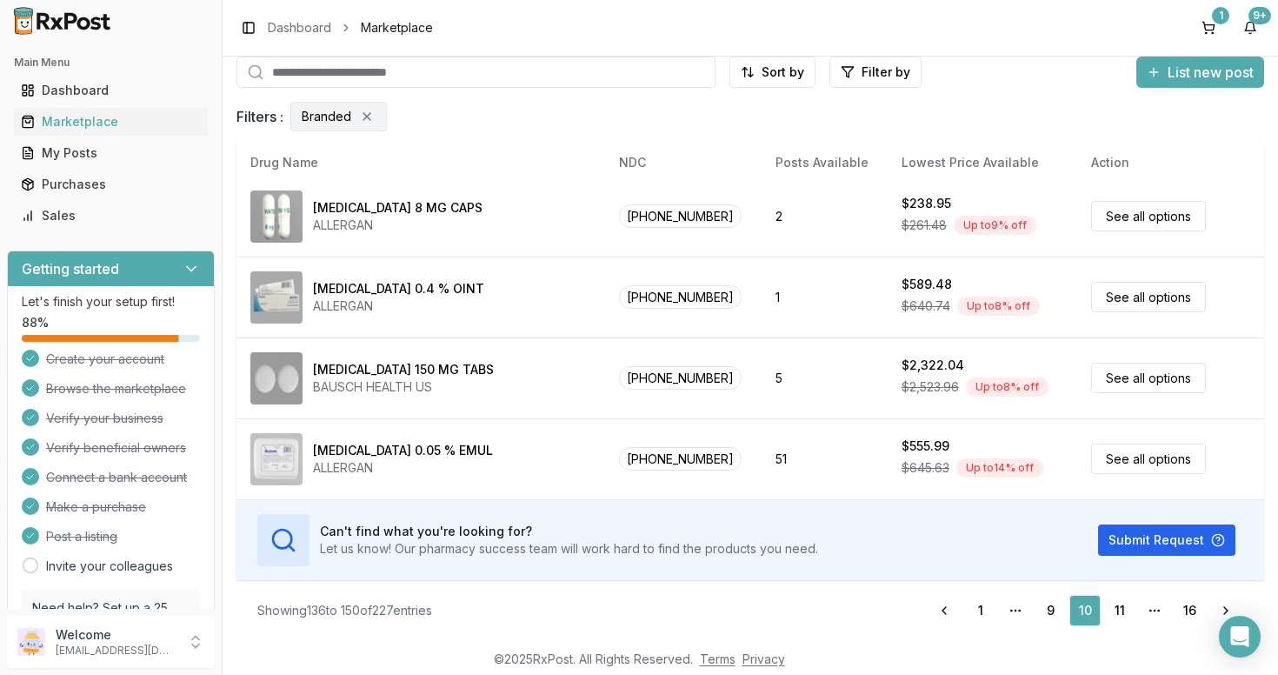
click at [944, 526] on div "Can't find what you're looking for? Let us know! Our pharmacy success team will…" at bounding box center [656, 540] width 799 height 52
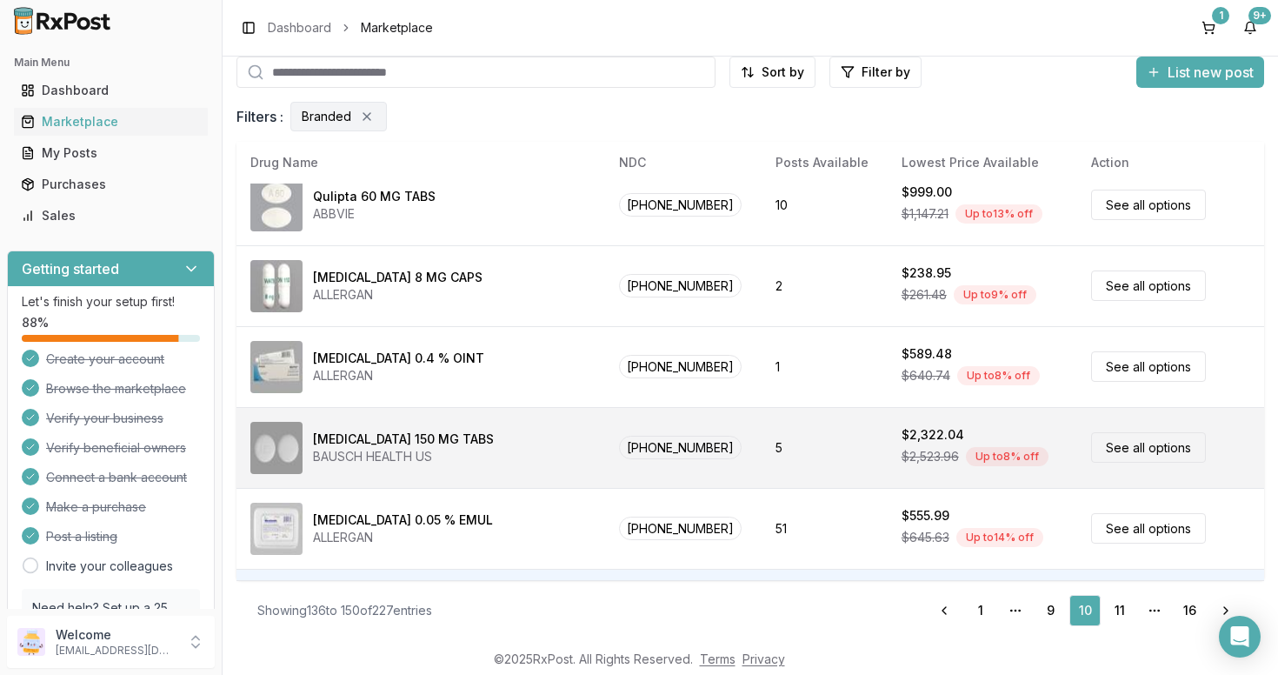
scroll to position [897, 0]
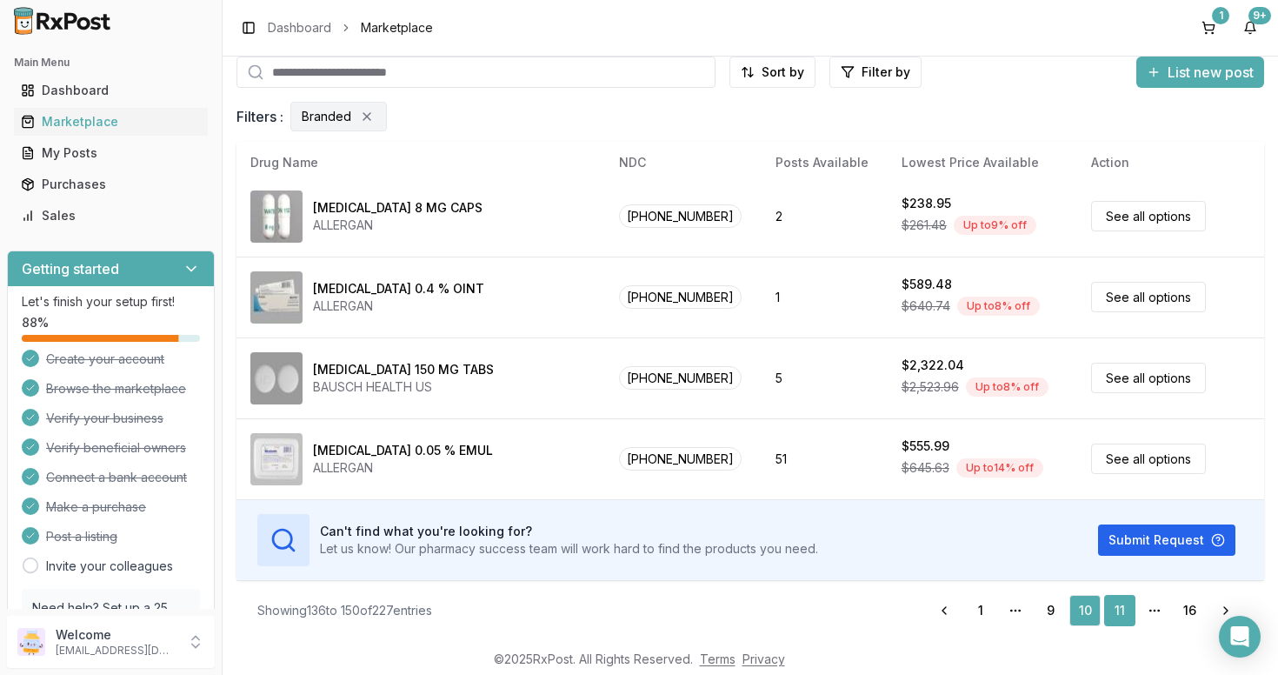
click at [1116, 610] on link "11" at bounding box center [1119, 610] width 31 height 31
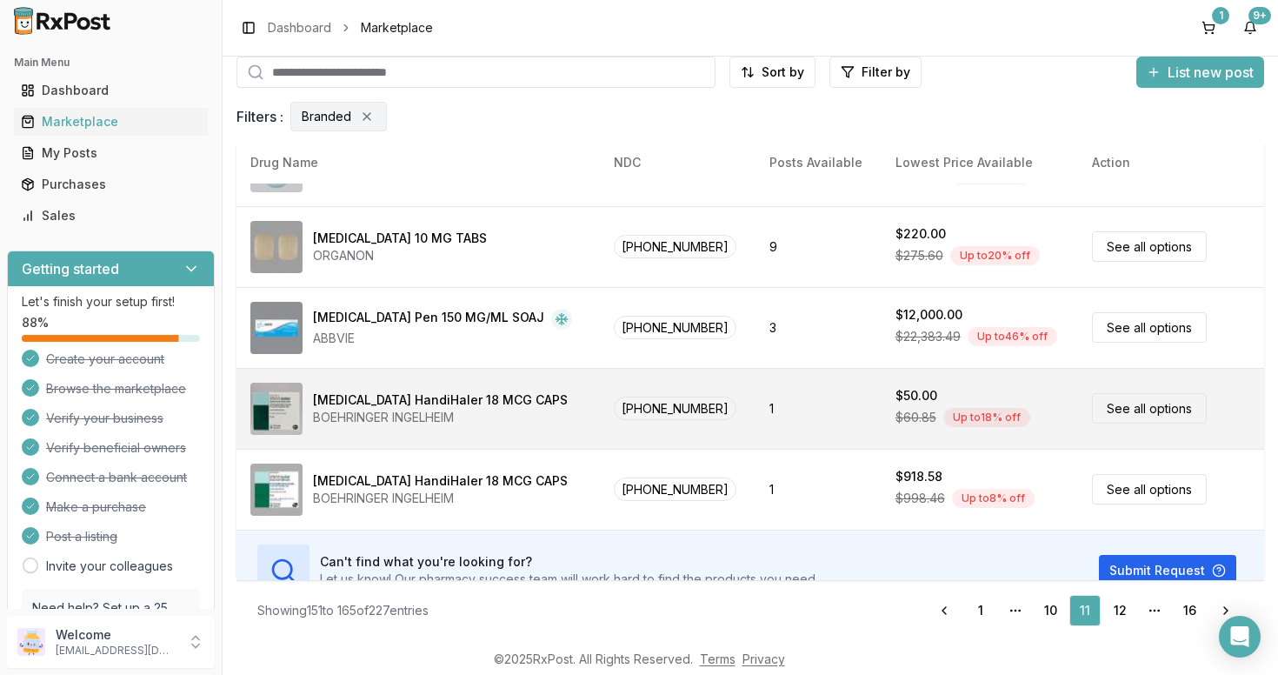
scroll to position [897, 0]
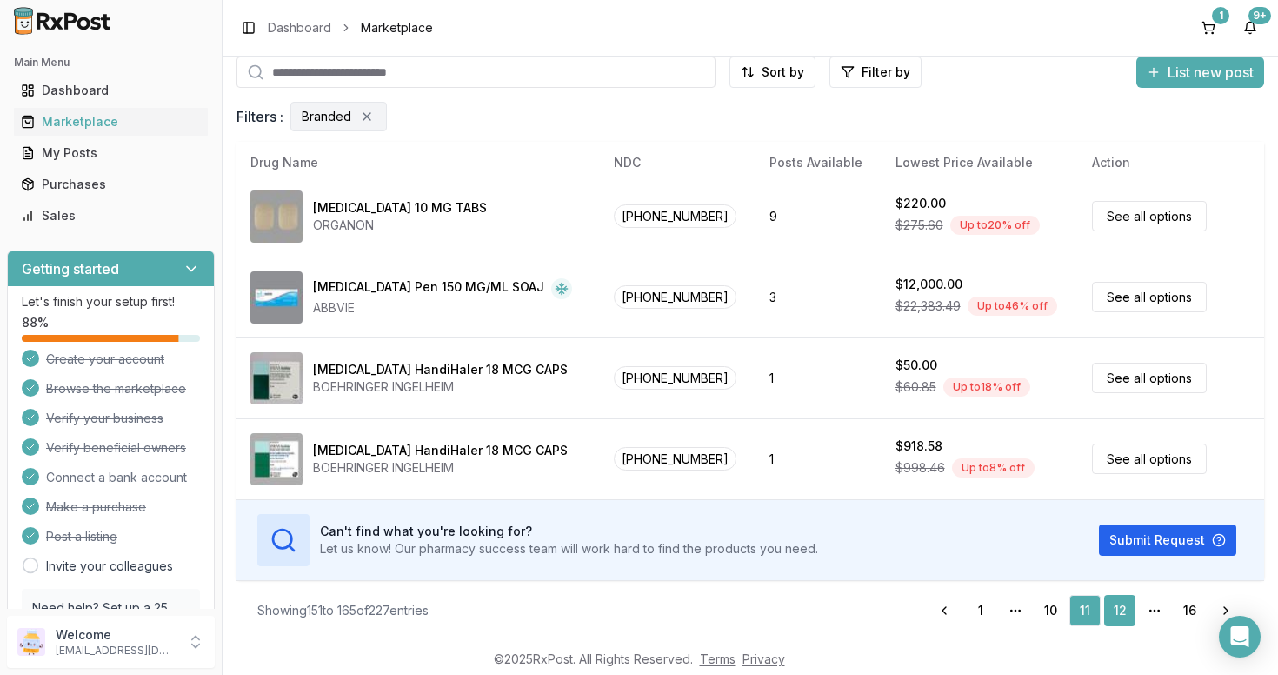
click at [1120, 612] on link "12" at bounding box center [1119, 610] width 31 height 31
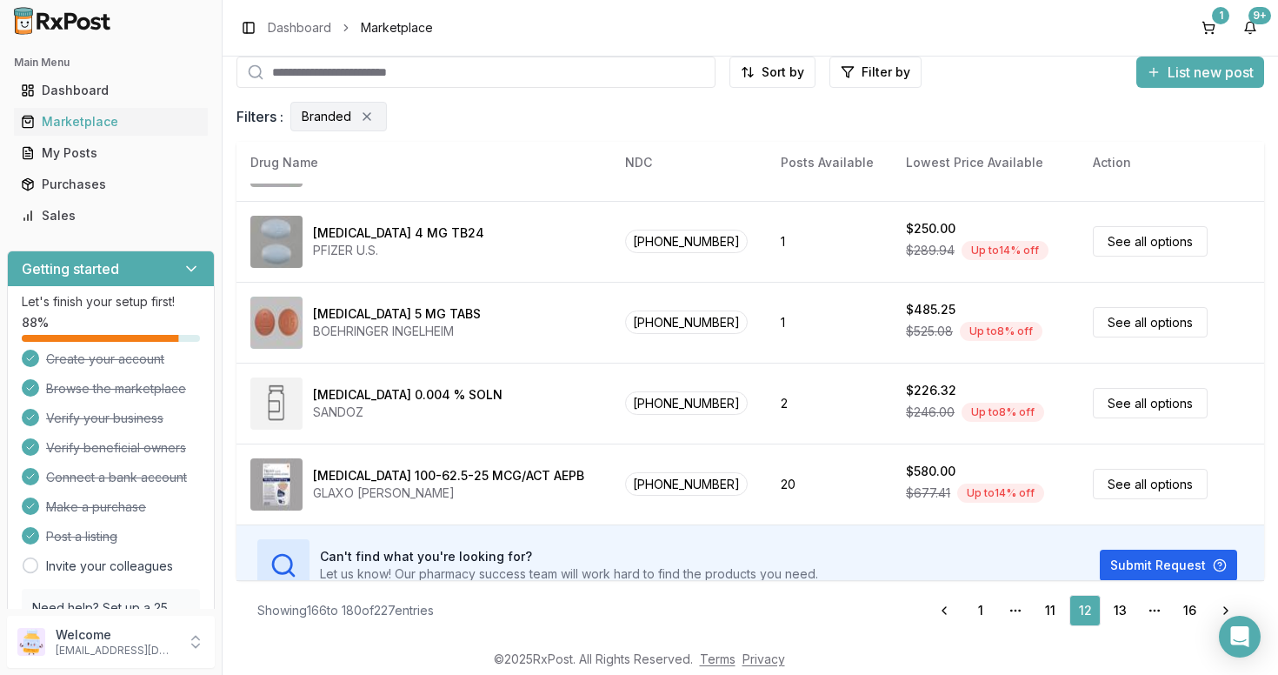
scroll to position [897, 0]
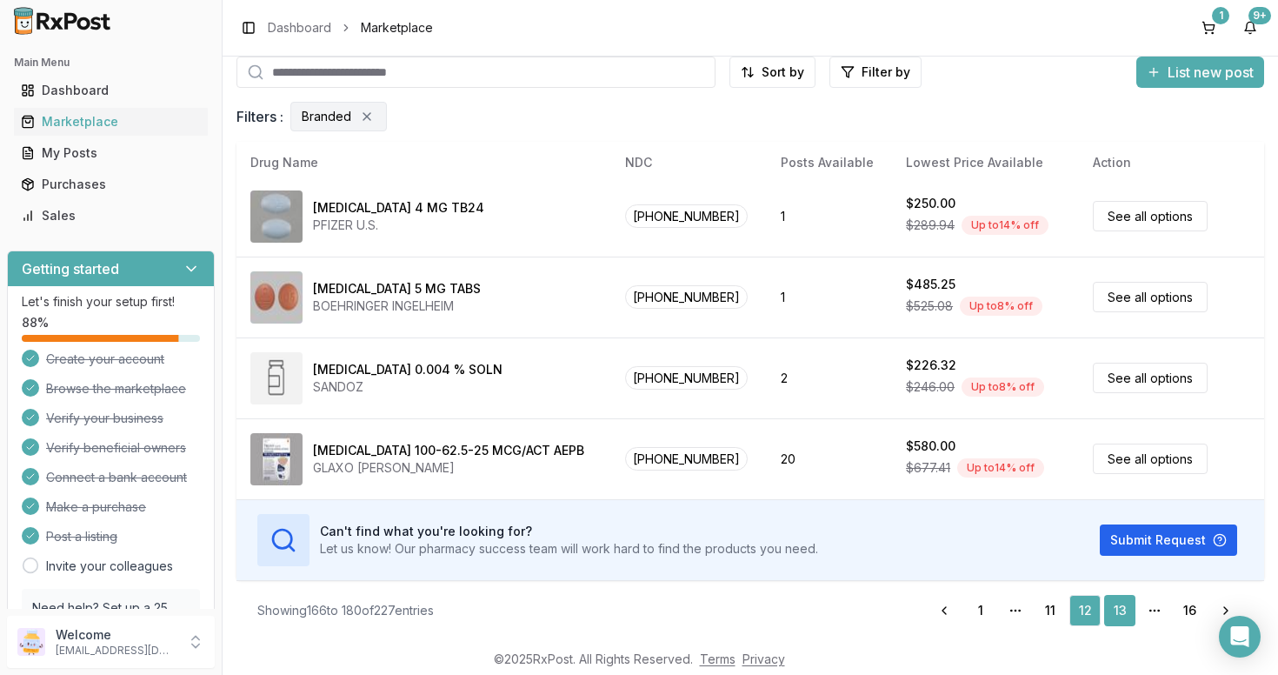
click at [1113, 607] on link "13" at bounding box center [1119, 610] width 31 height 31
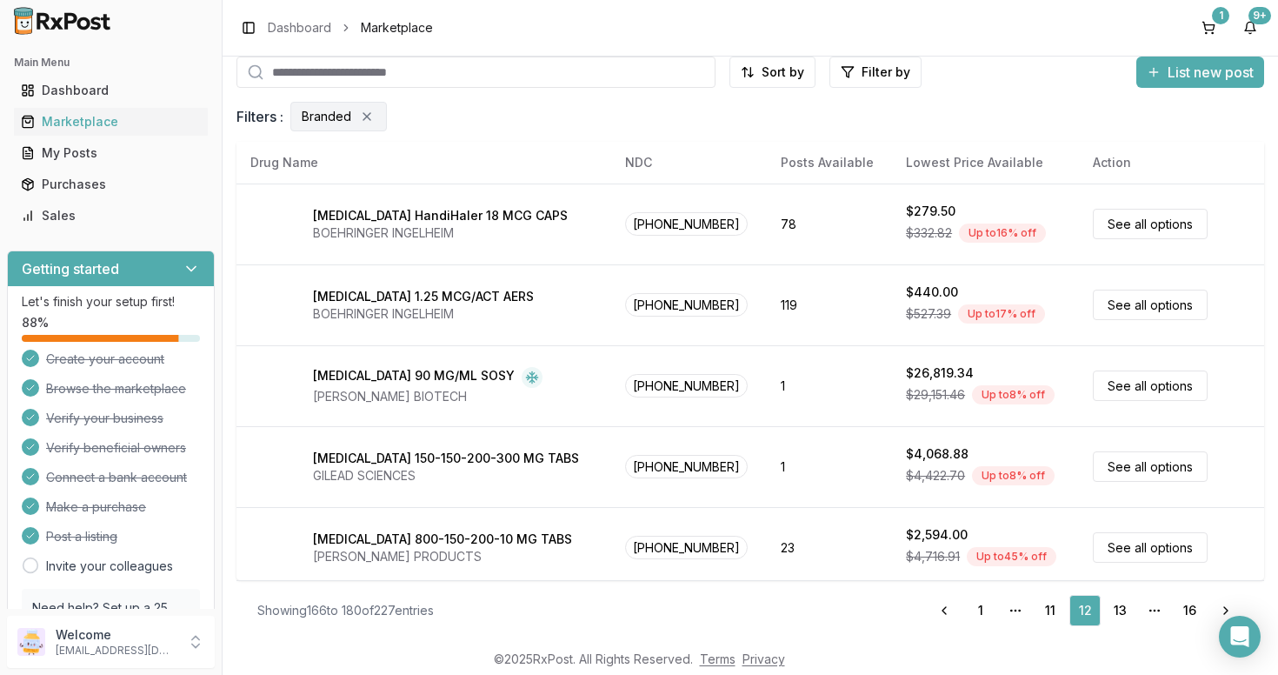
scroll to position [0, 0]
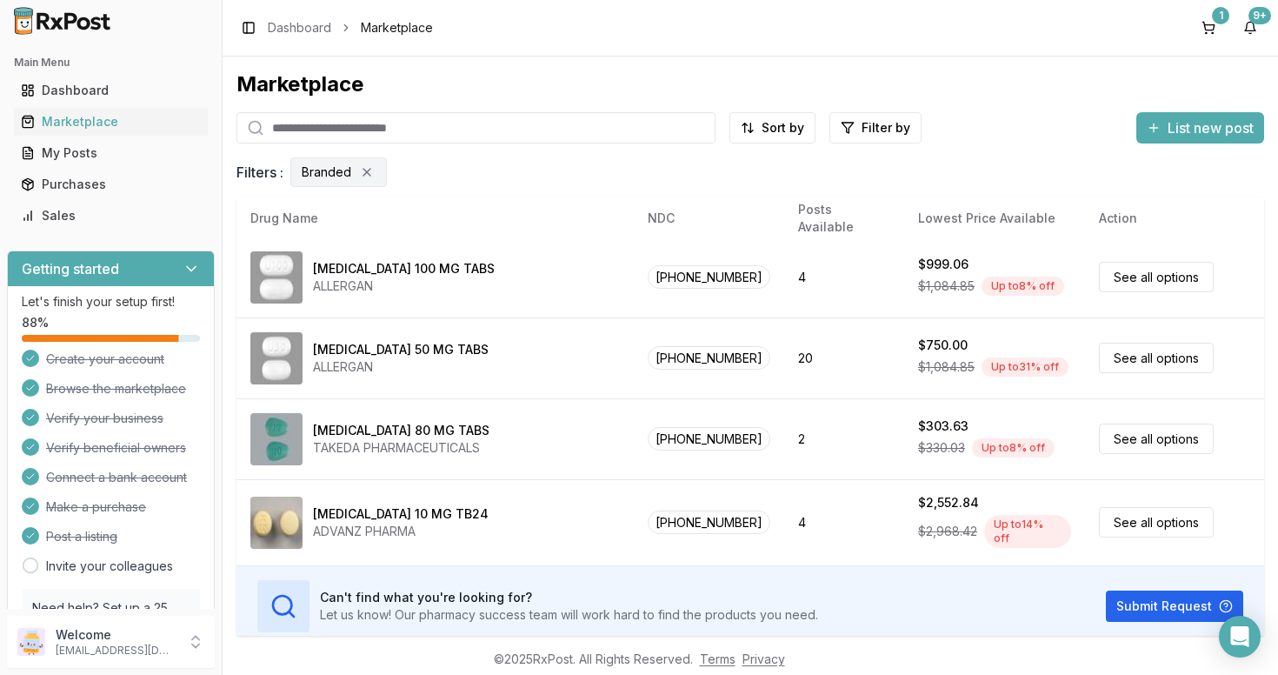
scroll to position [57, 0]
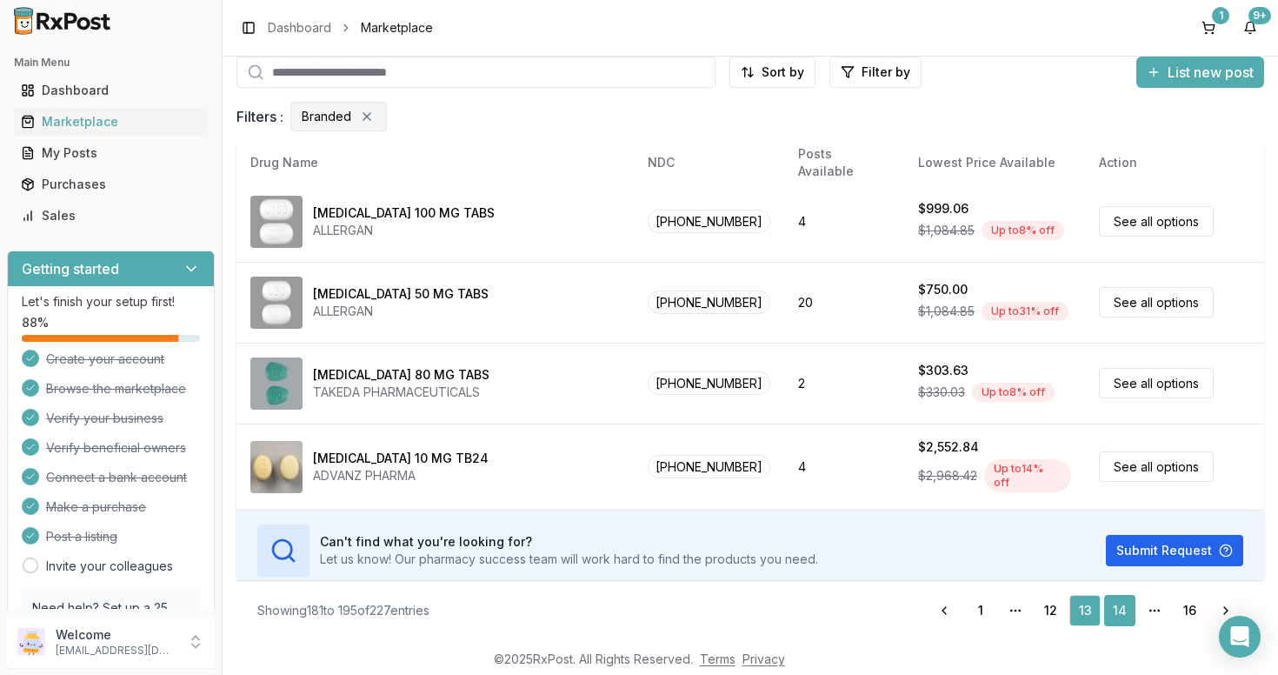
click at [1120, 618] on link "14" at bounding box center [1119, 610] width 31 height 31
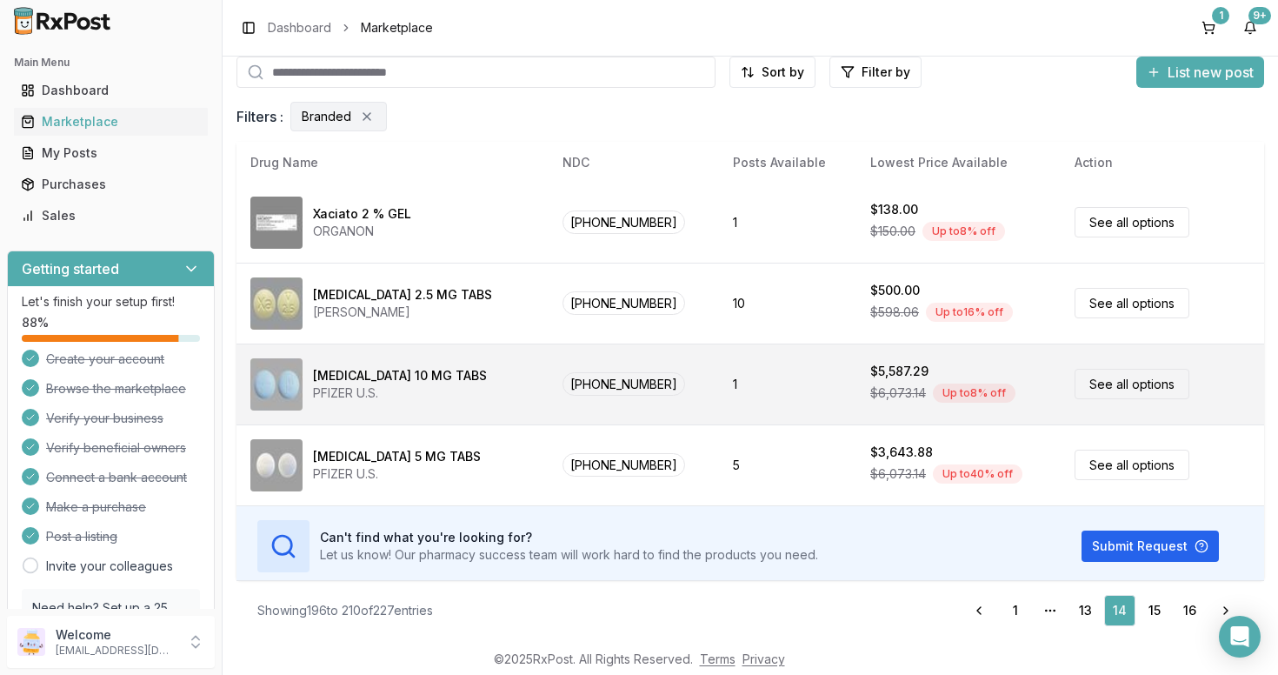
scroll to position [897, 0]
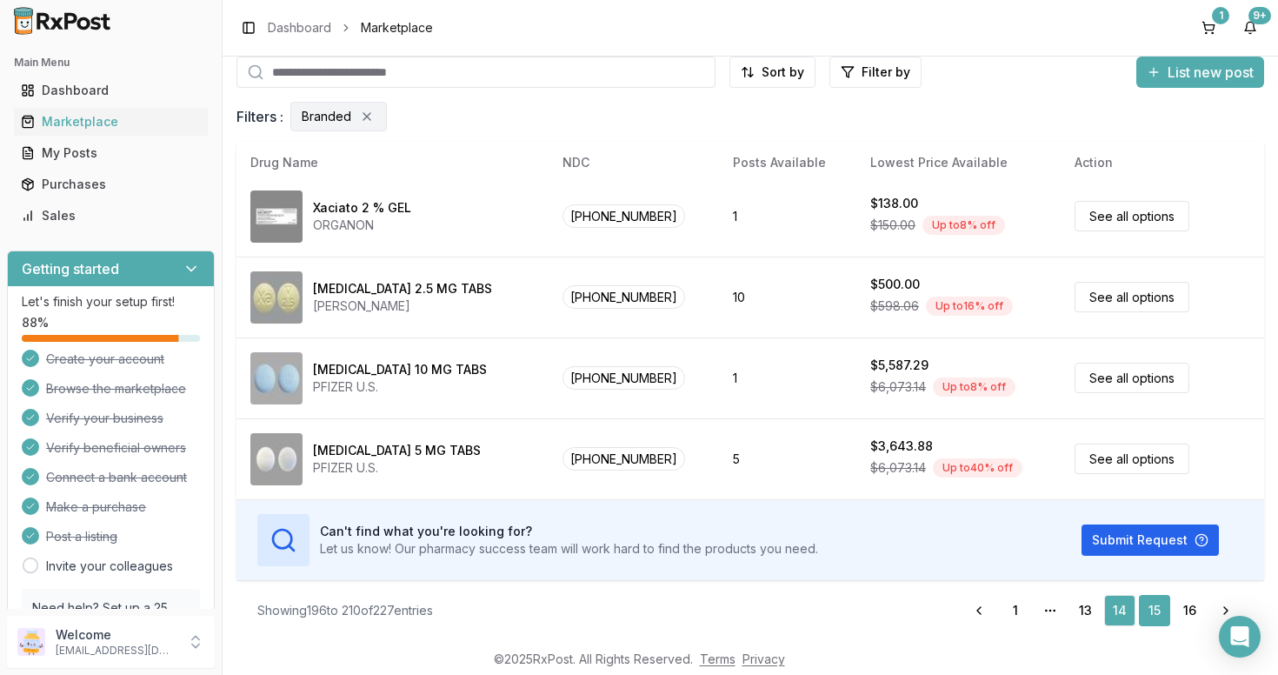
click at [1158, 609] on link "15" at bounding box center [1154, 610] width 31 height 31
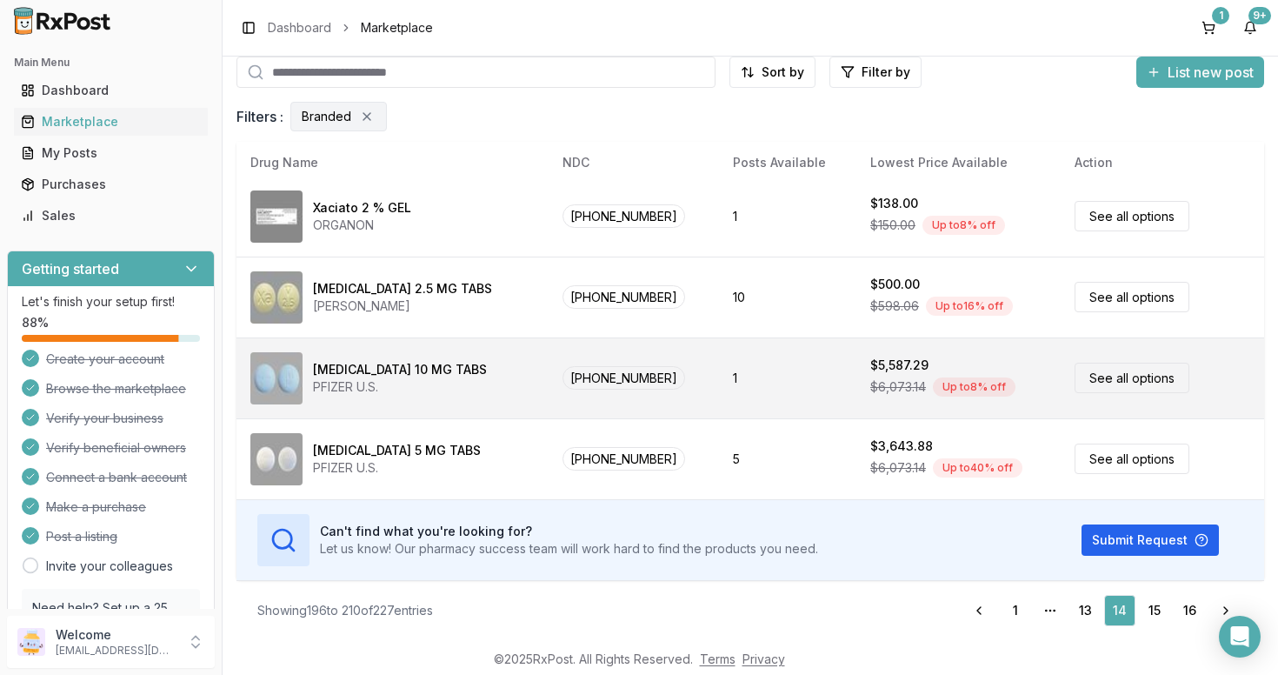
scroll to position [0, 0]
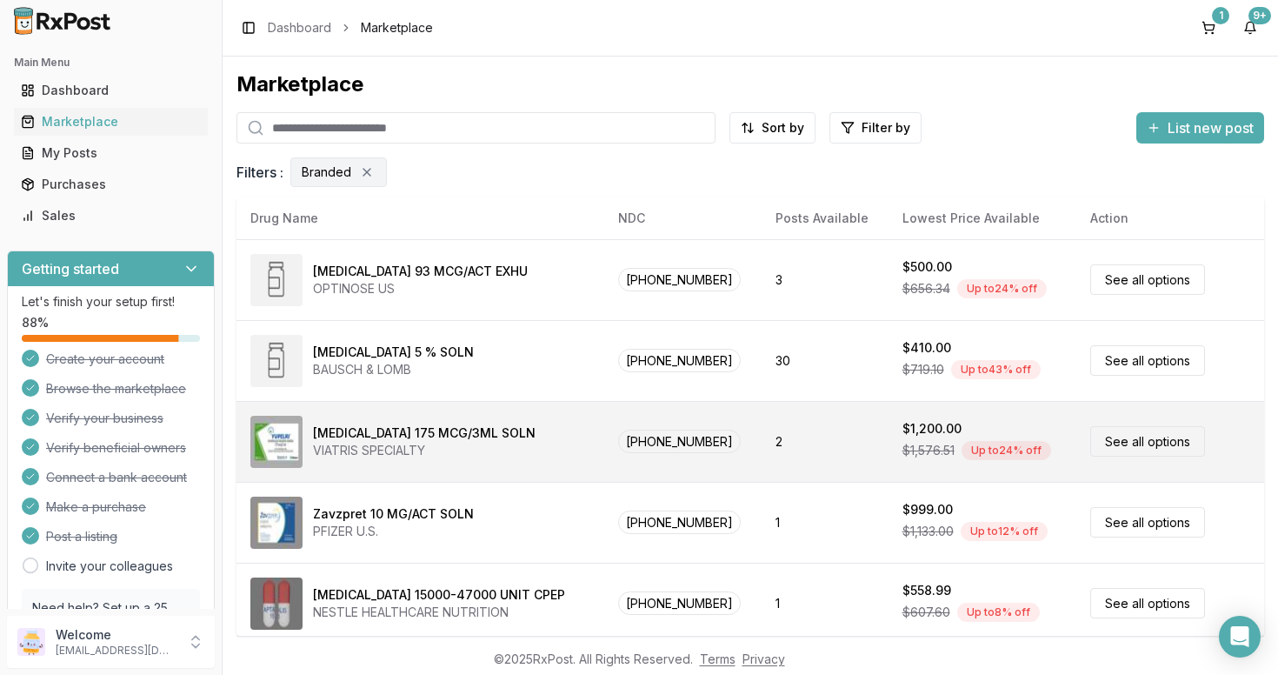
click at [762, 411] on td "2" at bounding box center [825, 441] width 127 height 81
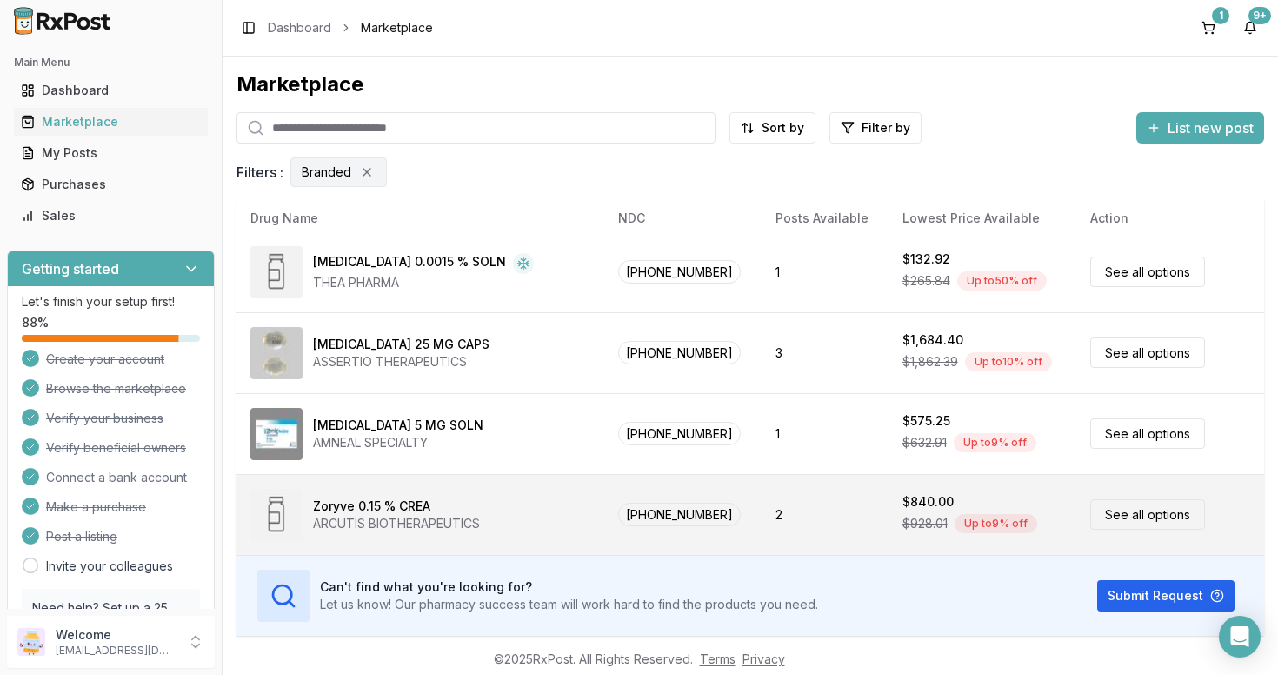
scroll to position [57, 0]
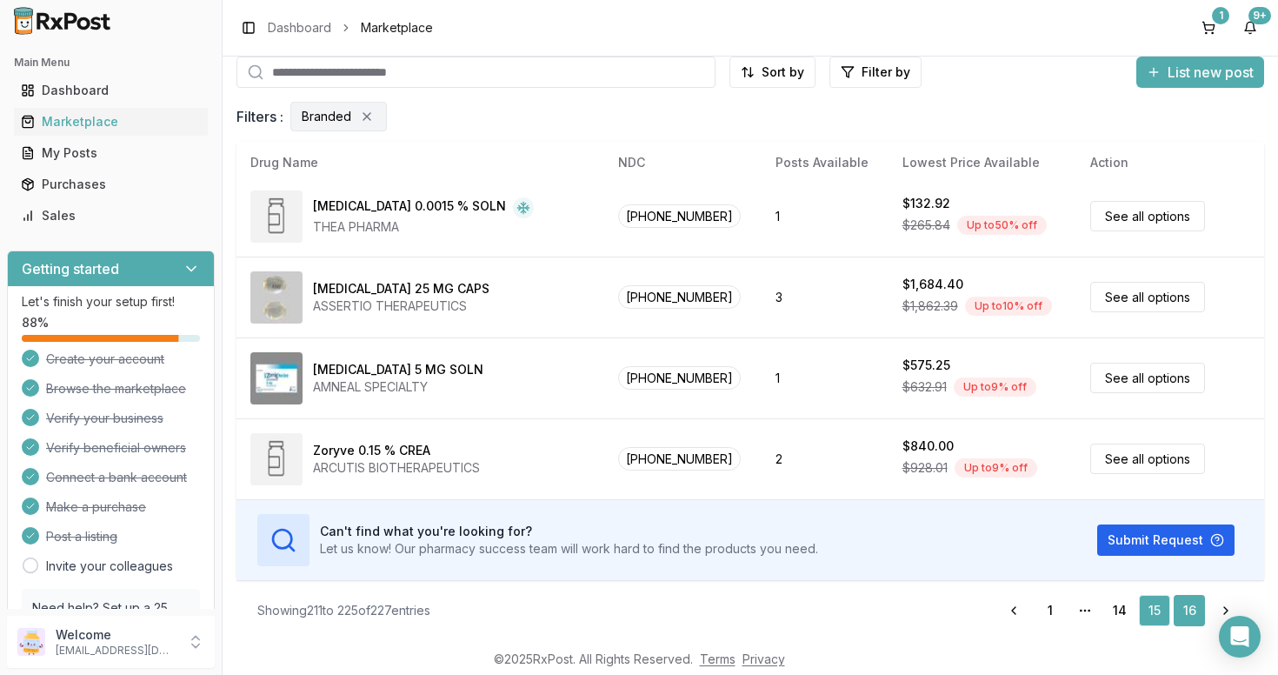
click at [1188, 610] on link "16" at bounding box center [1189, 610] width 31 height 31
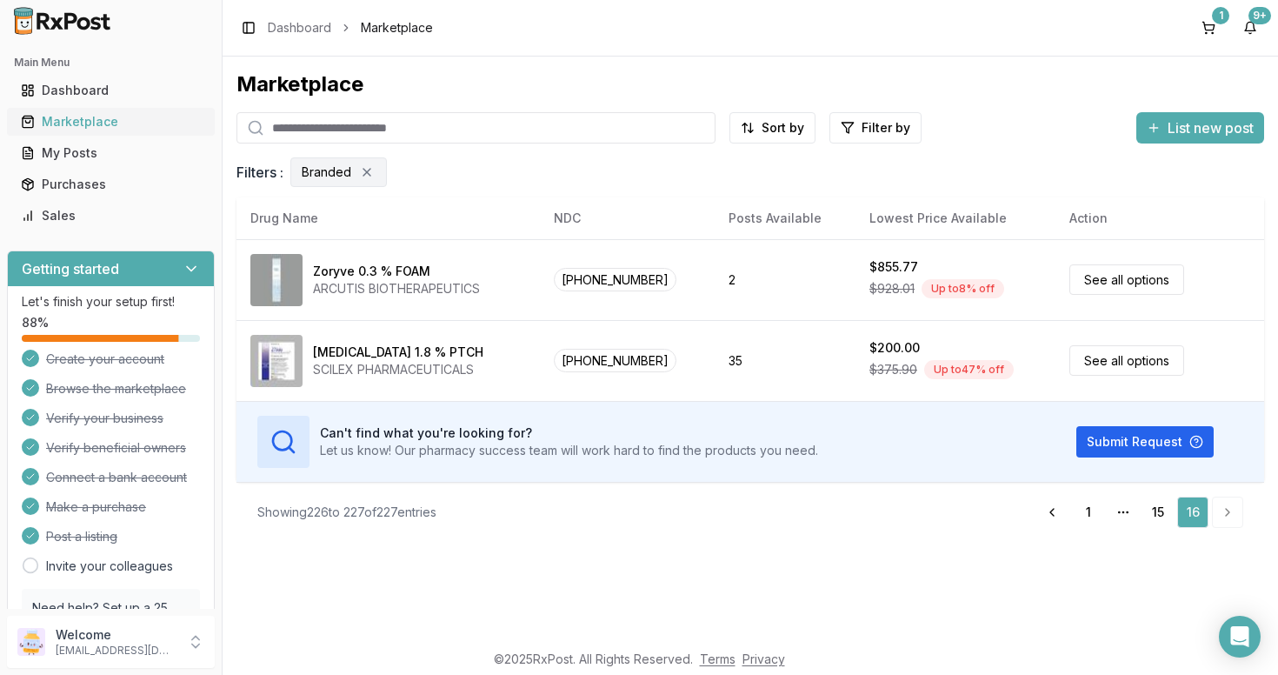
click at [69, 122] on div "Marketplace" at bounding box center [111, 121] width 180 height 17
click at [1208, 29] on button "1" at bounding box center [1209, 28] width 28 height 28
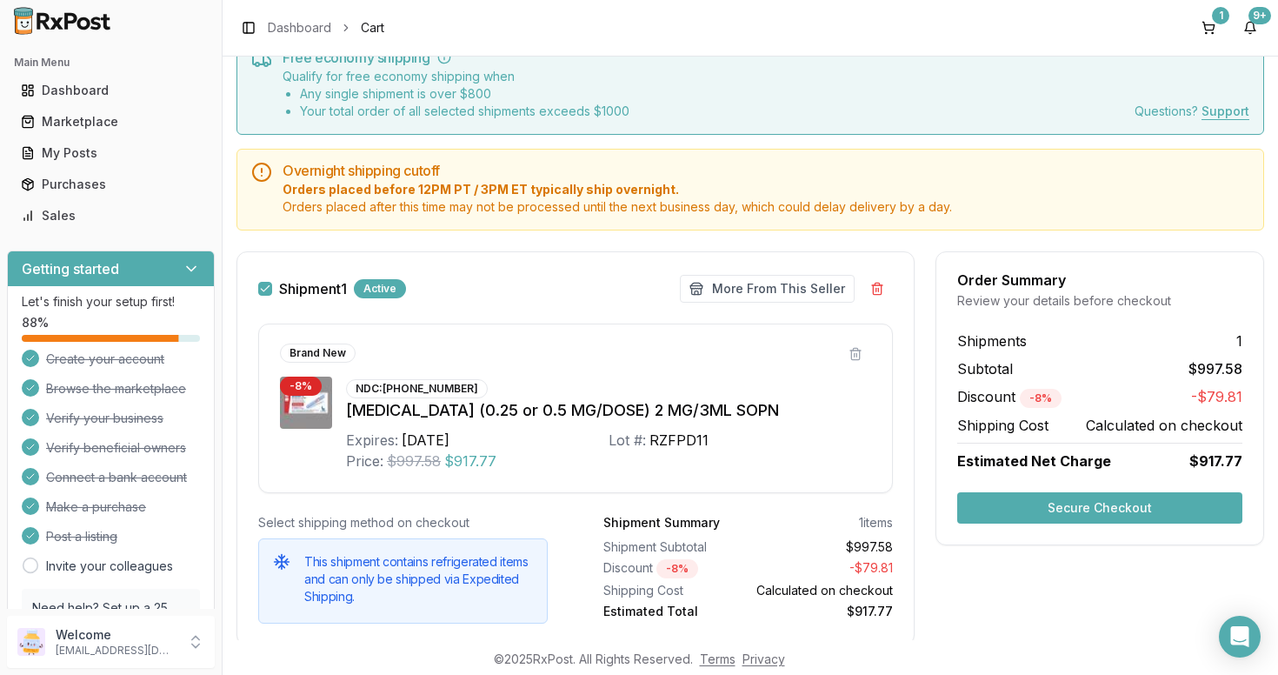
scroll to position [130, 0]
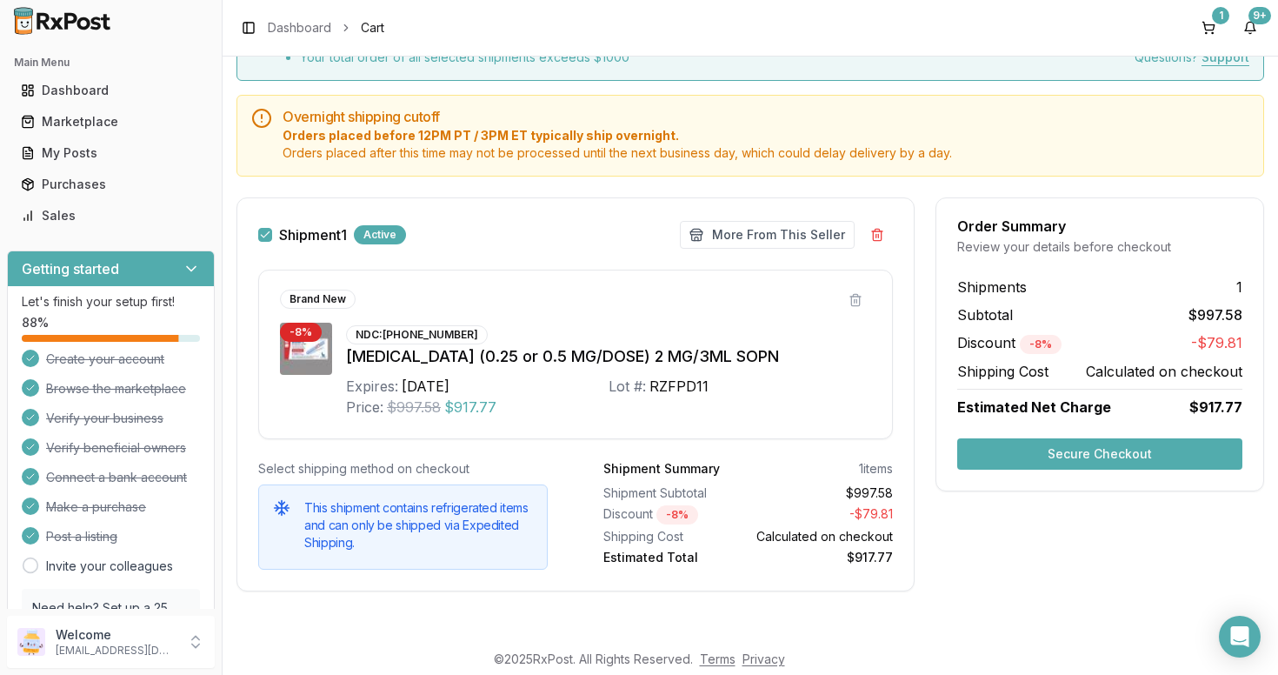
click at [1059, 462] on button "Secure Checkout" at bounding box center [1099, 453] width 285 height 31
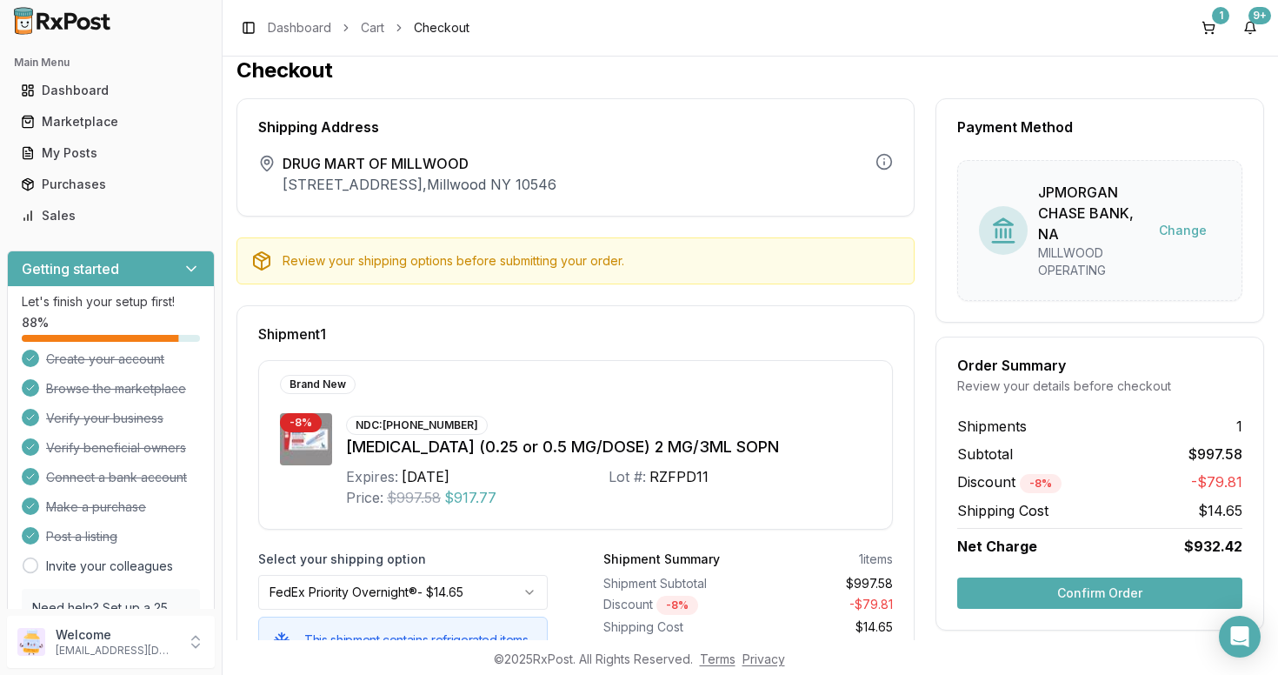
scroll to position [125, 0]
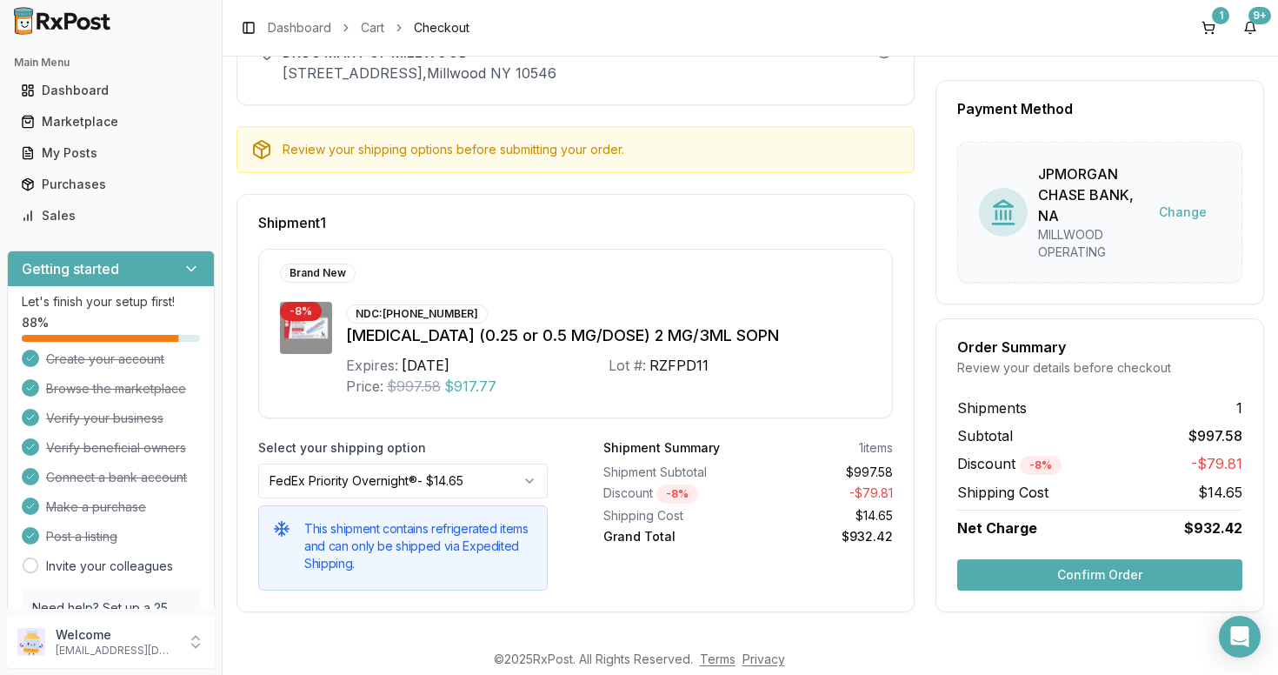
click at [1097, 576] on button "Confirm Order" at bounding box center [1099, 574] width 285 height 31
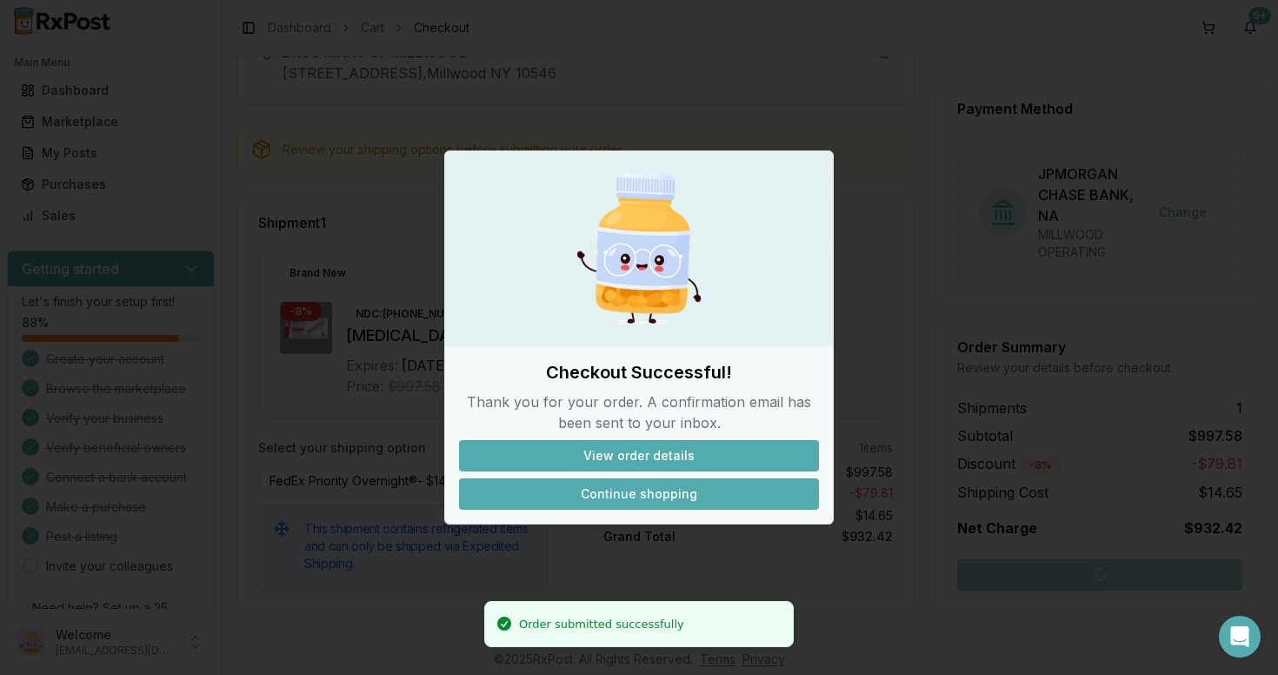
click at [606, 496] on button "Continue shopping" at bounding box center [639, 493] width 360 height 31
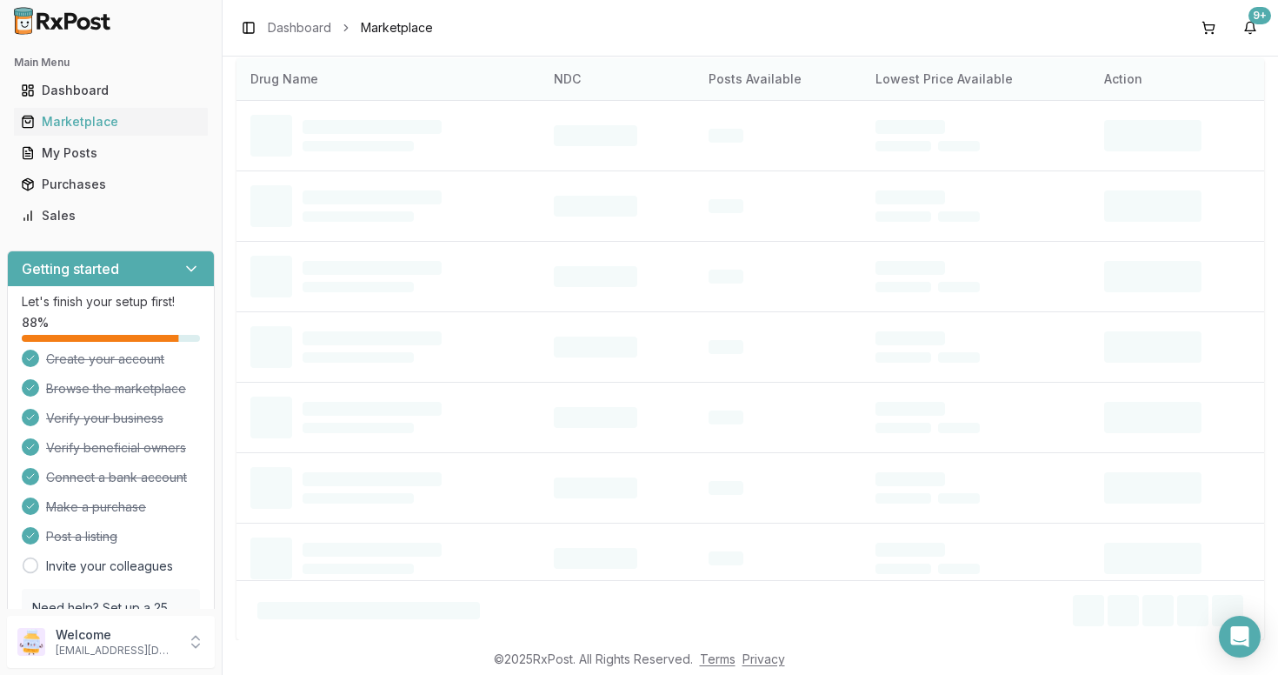
scroll to position [17, 0]
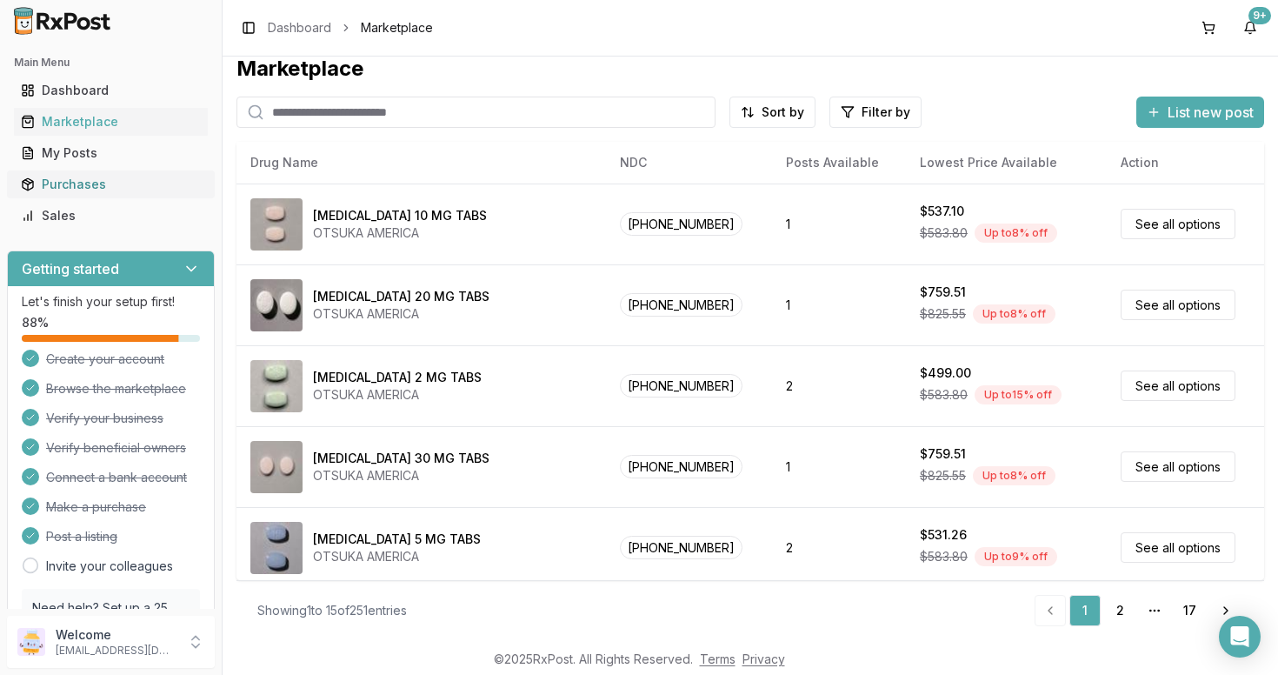
click at [65, 180] on div "Purchases" at bounding box center [111, 184] width 180 height 17
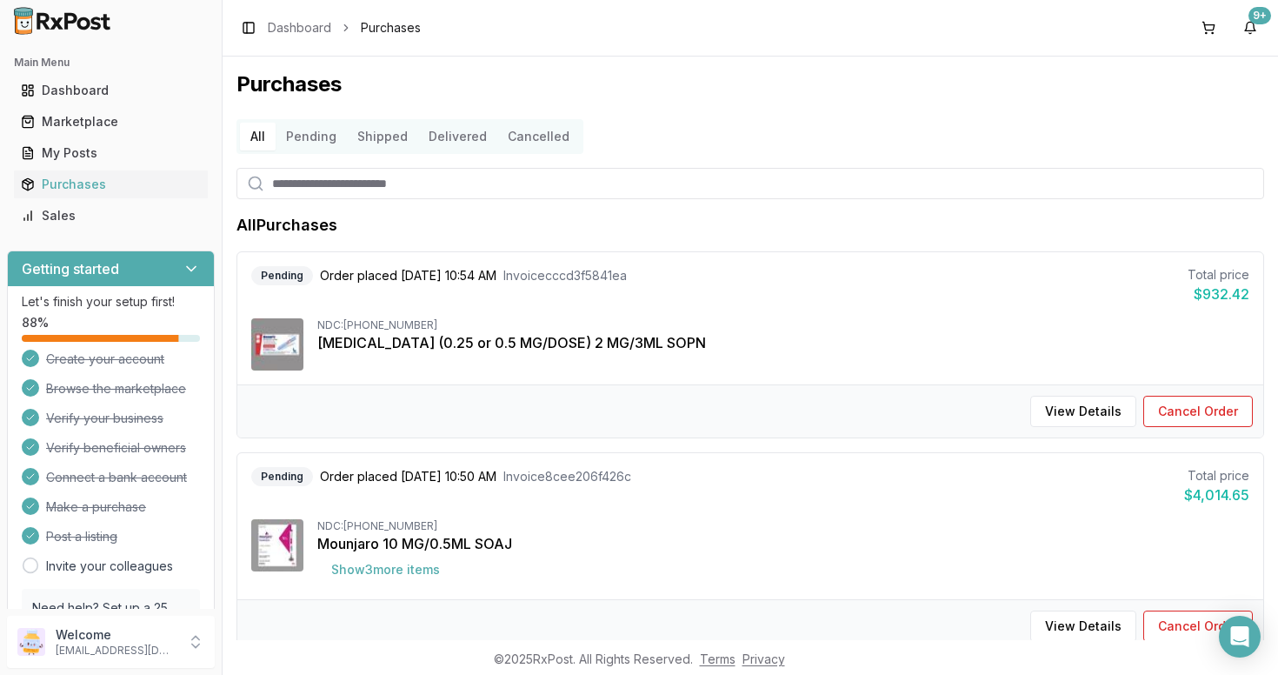
click at [313, 141] on button "Pending" at bounding box center [311, 137] width 71 height 28
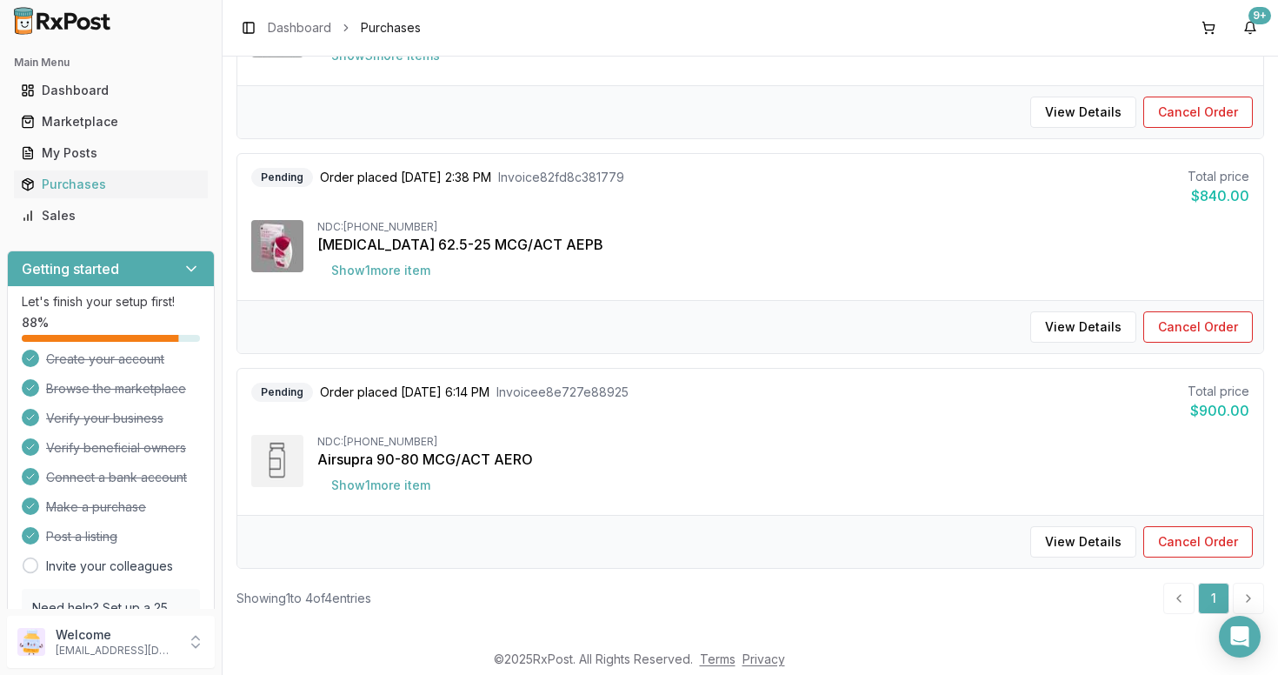
scroll to position [530, 0]
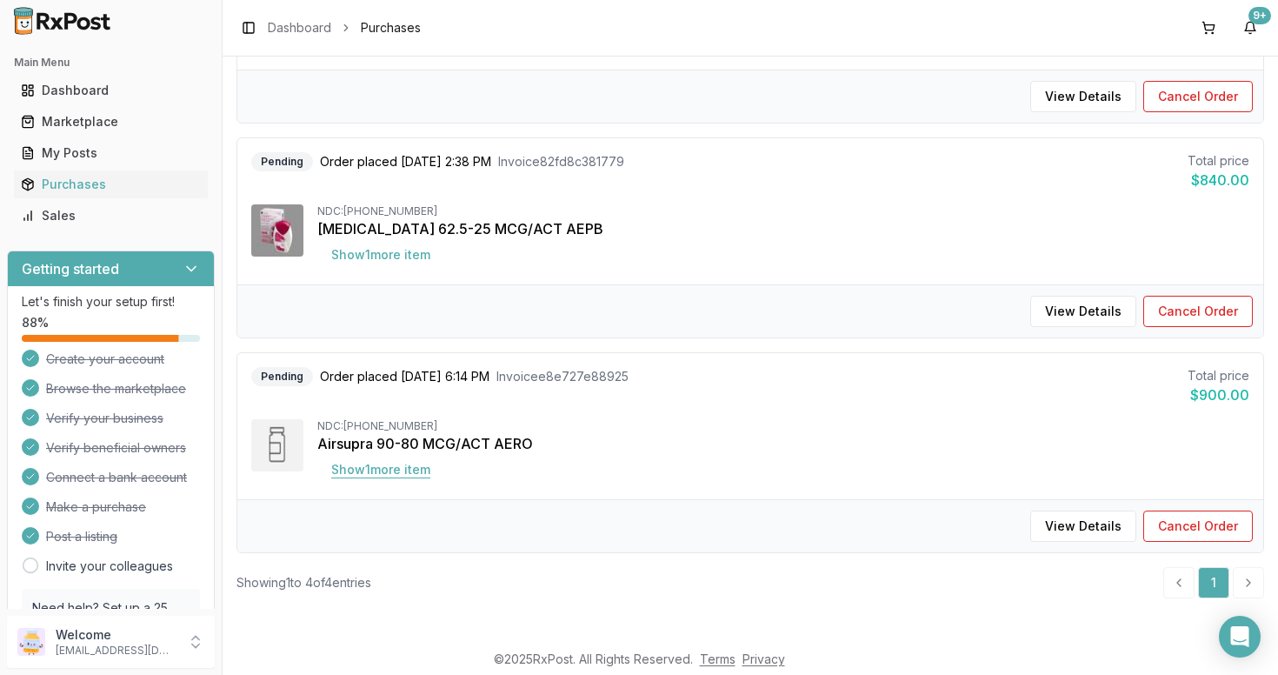
click at [384, 466] on button "Show 1 more item" at bounding box center [380, 469] width 127 height 31
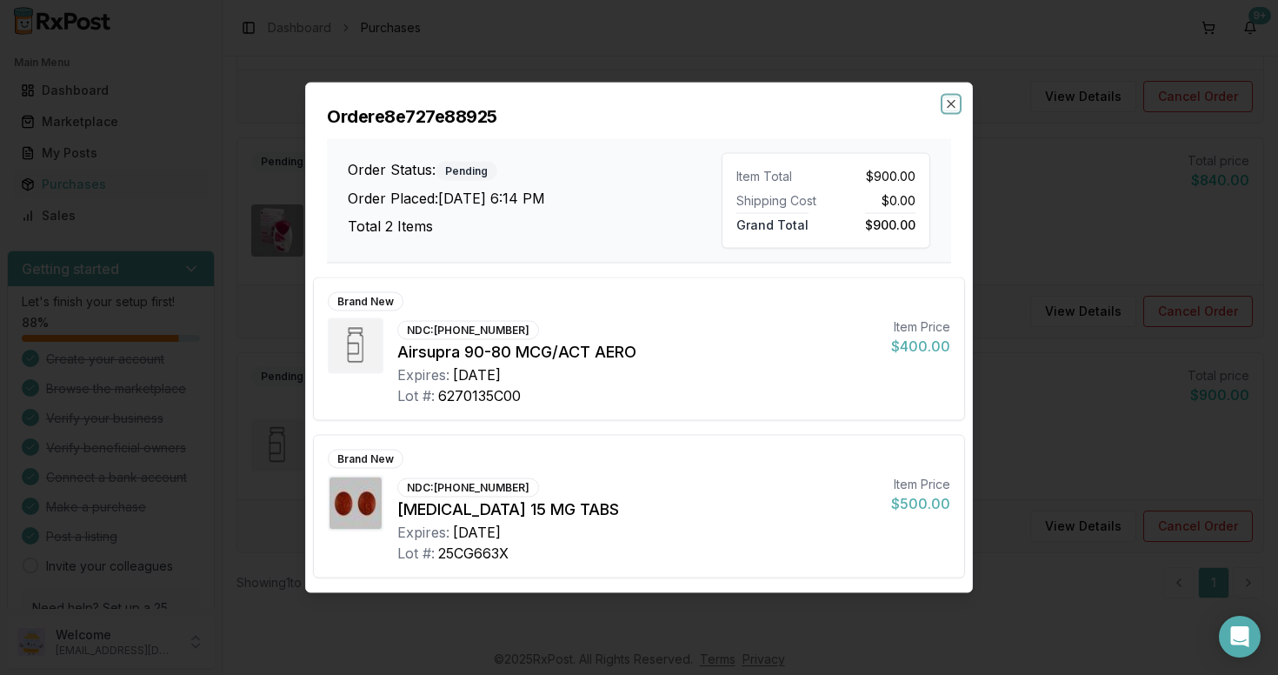
click at [950, 106] on icon "button" at bounding box center [951, 104] width 7 height 7
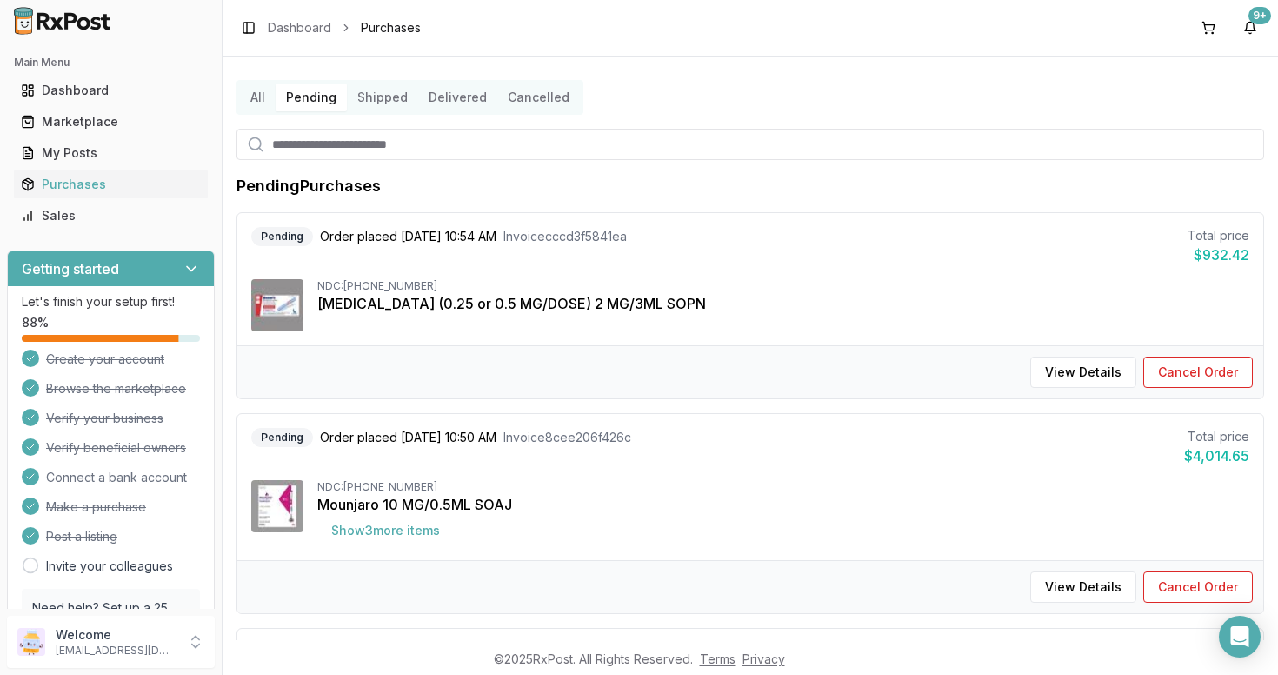
scroll to position [37, 0]
click at [415, 534] on button "Show 3 more item s" at bounding box center [385, 531] width 136 height 31
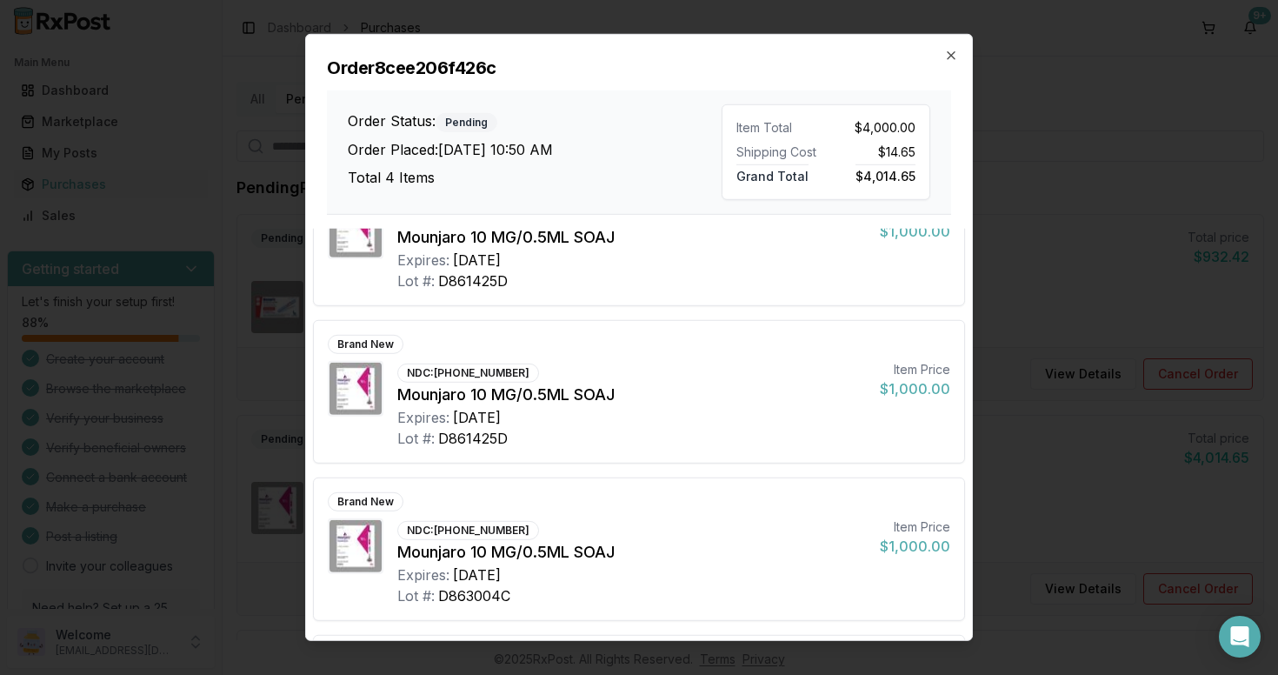
scroll to position [0, 0]
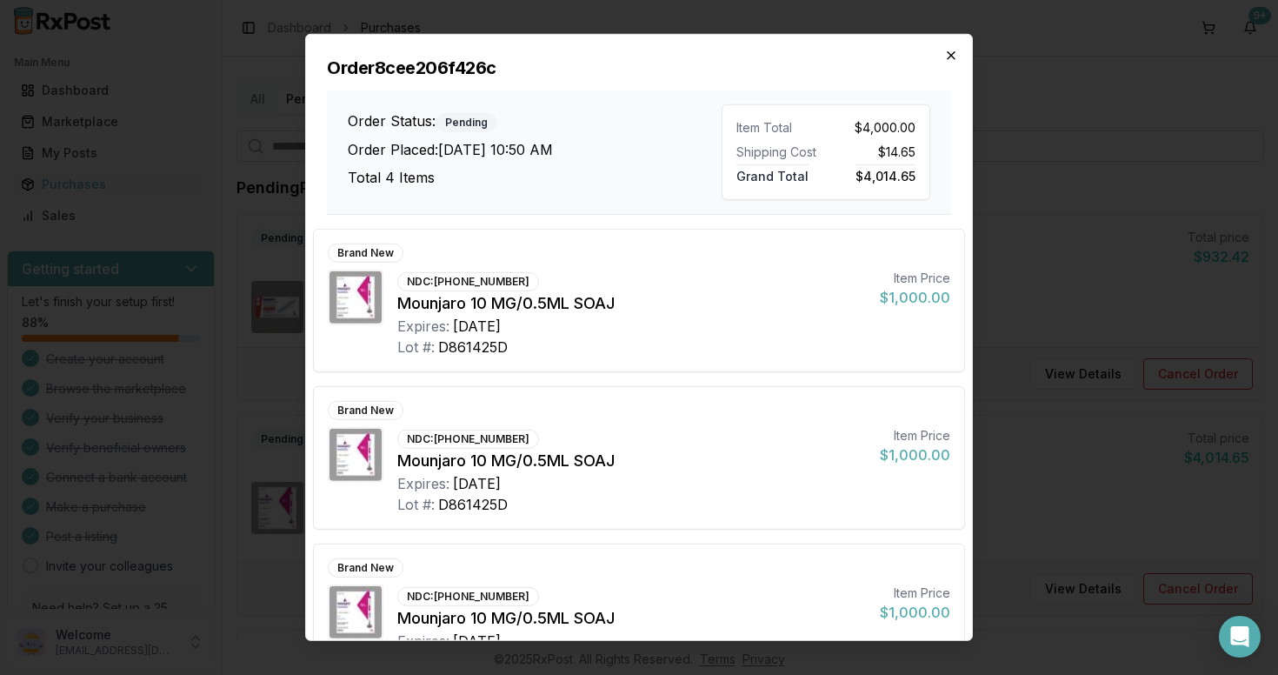
click at [949, 57] on icon "button" at bounding box center [951, 56] width 14 height 14
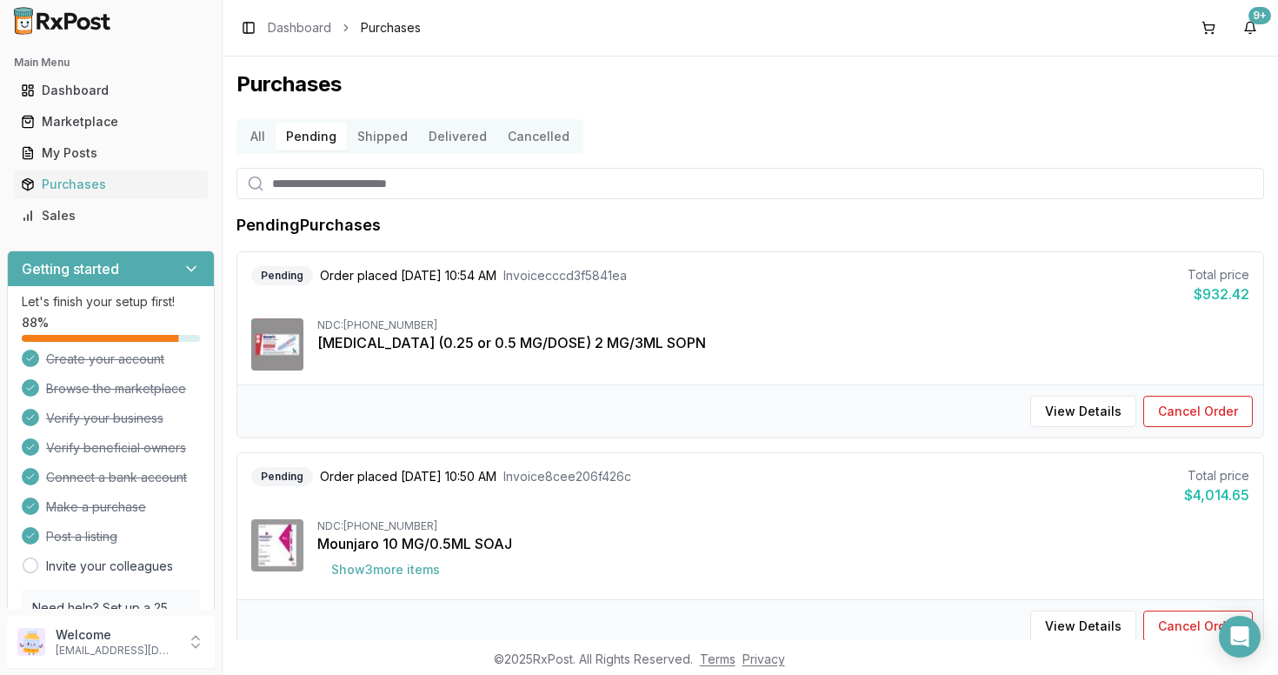
click at [382, 143] on button "Shipped" at bounding box center [382, 137] width 71 height 28
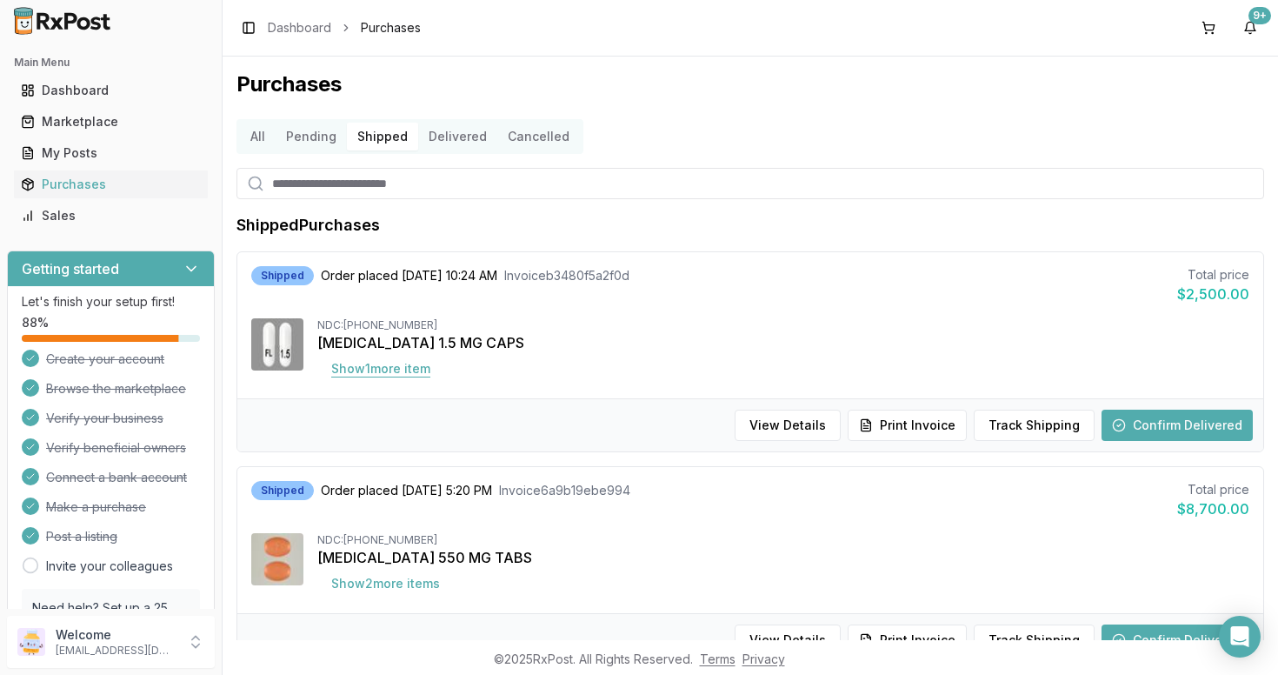
click at [398, 368] on button "Show 1 more item" at bounding box center [380, 368] width 127 height 31
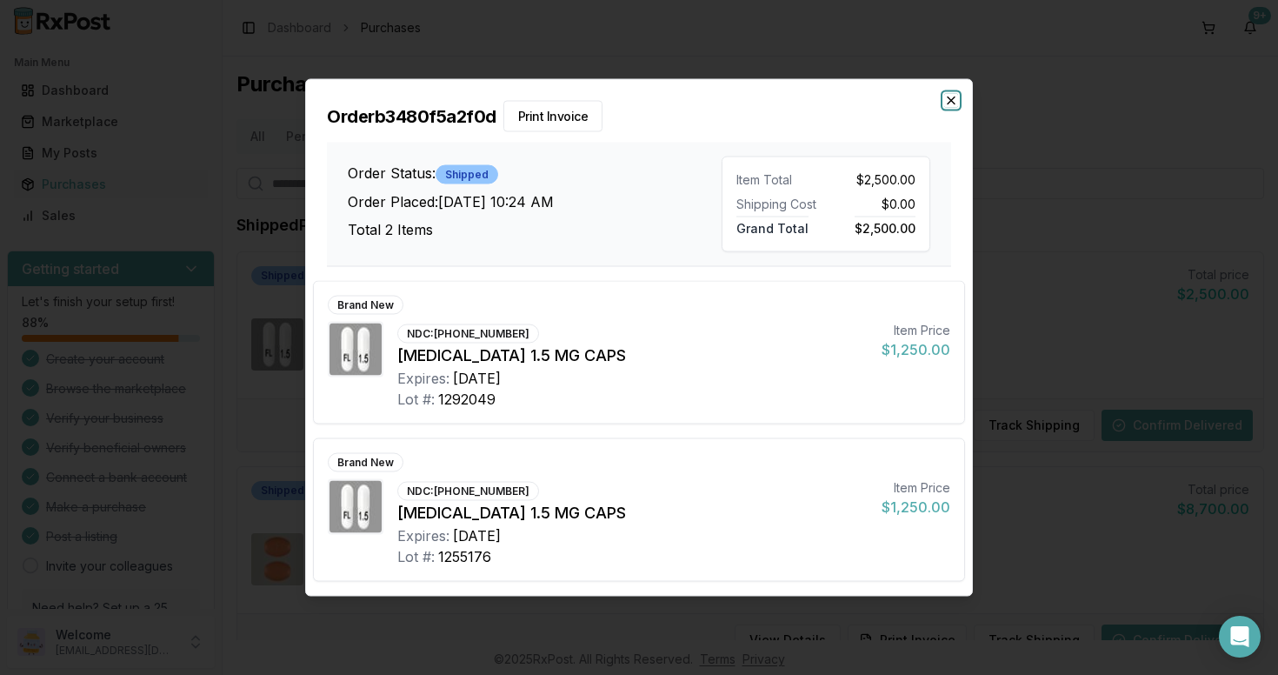
click at [955, 103] on icon "button" at bounding box center [951, 101] width 14 height 14
